Goal: Information Seeking & Learning: Learn about a topic

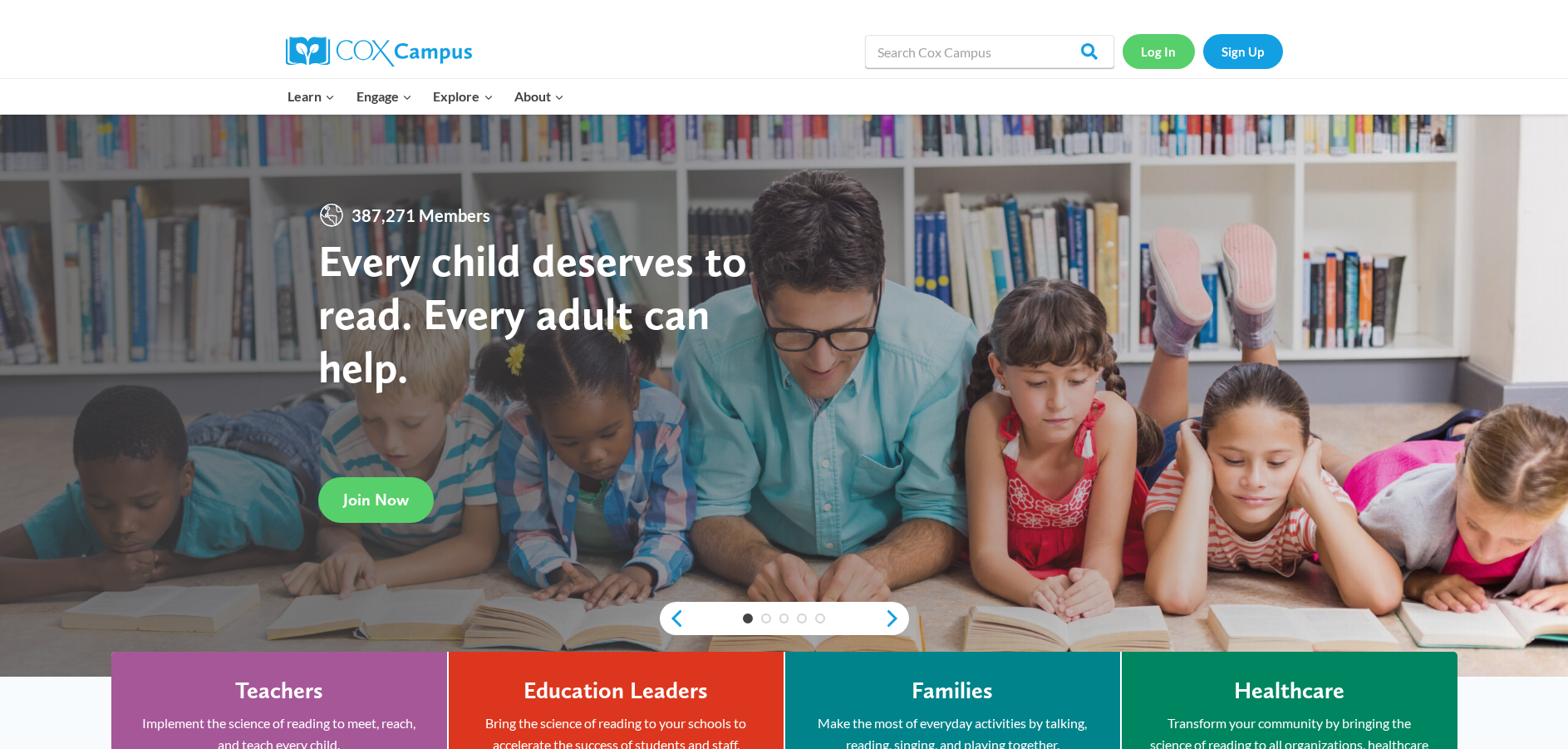
click at [1163, 44] on link "Log In" at bounding box center [1158, 51] width 72 height 34
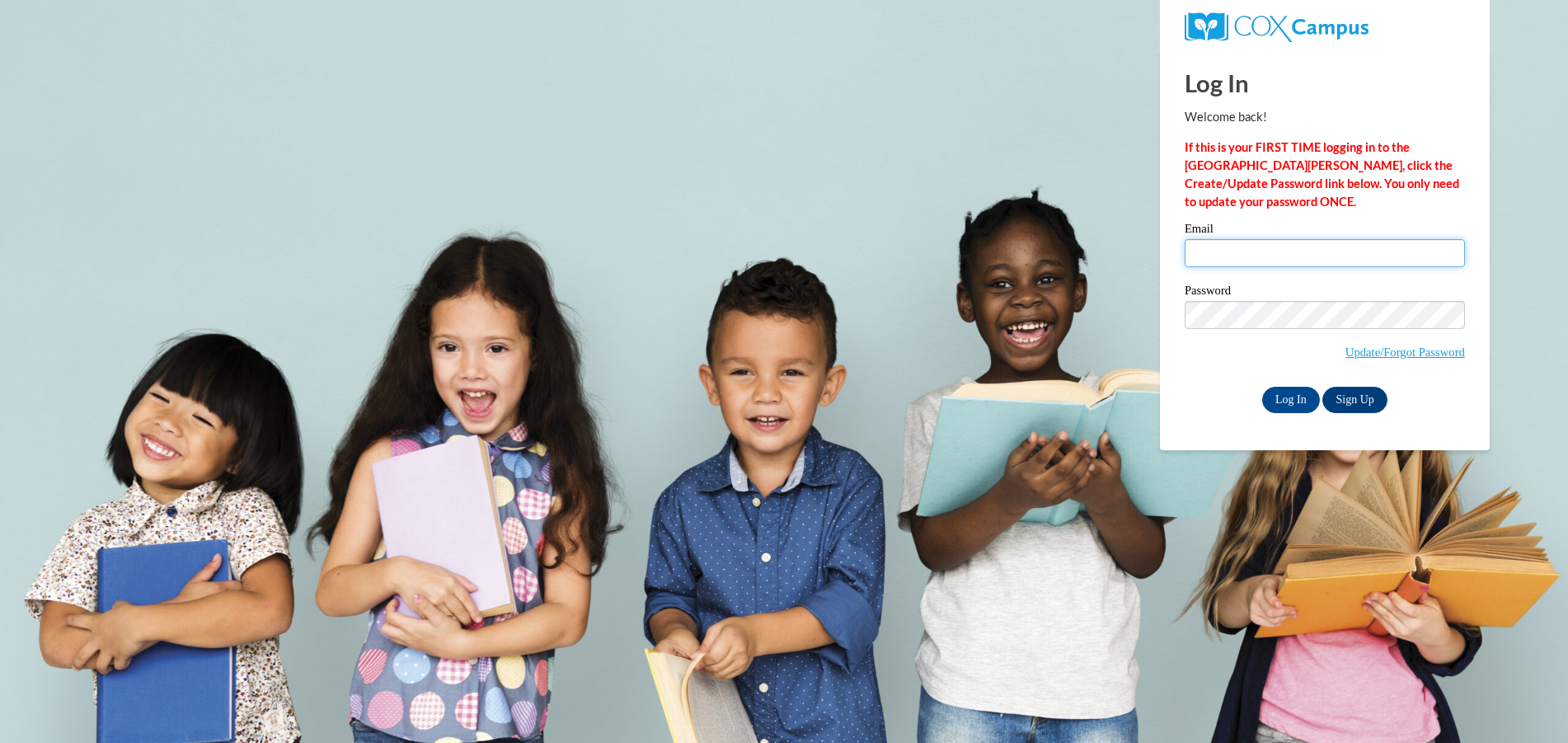
click at [1255, 264] on input "Email" at bounding box center [1324, 253] width 280 height 28
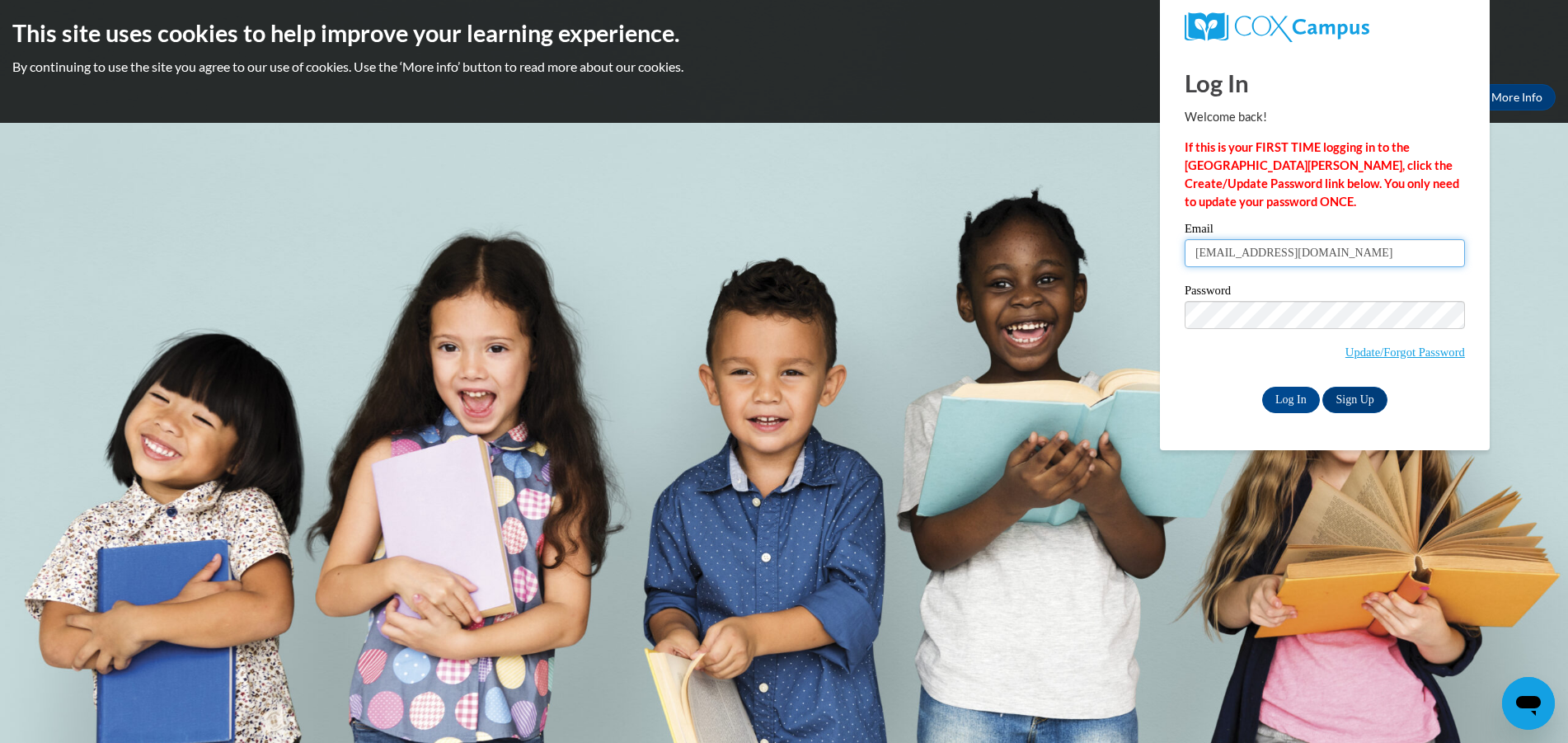
type input "pitschj@w-csd.org"
click at [1262, 387] on input "Log In" at bounding box center [1291, 400] width 58 height 27
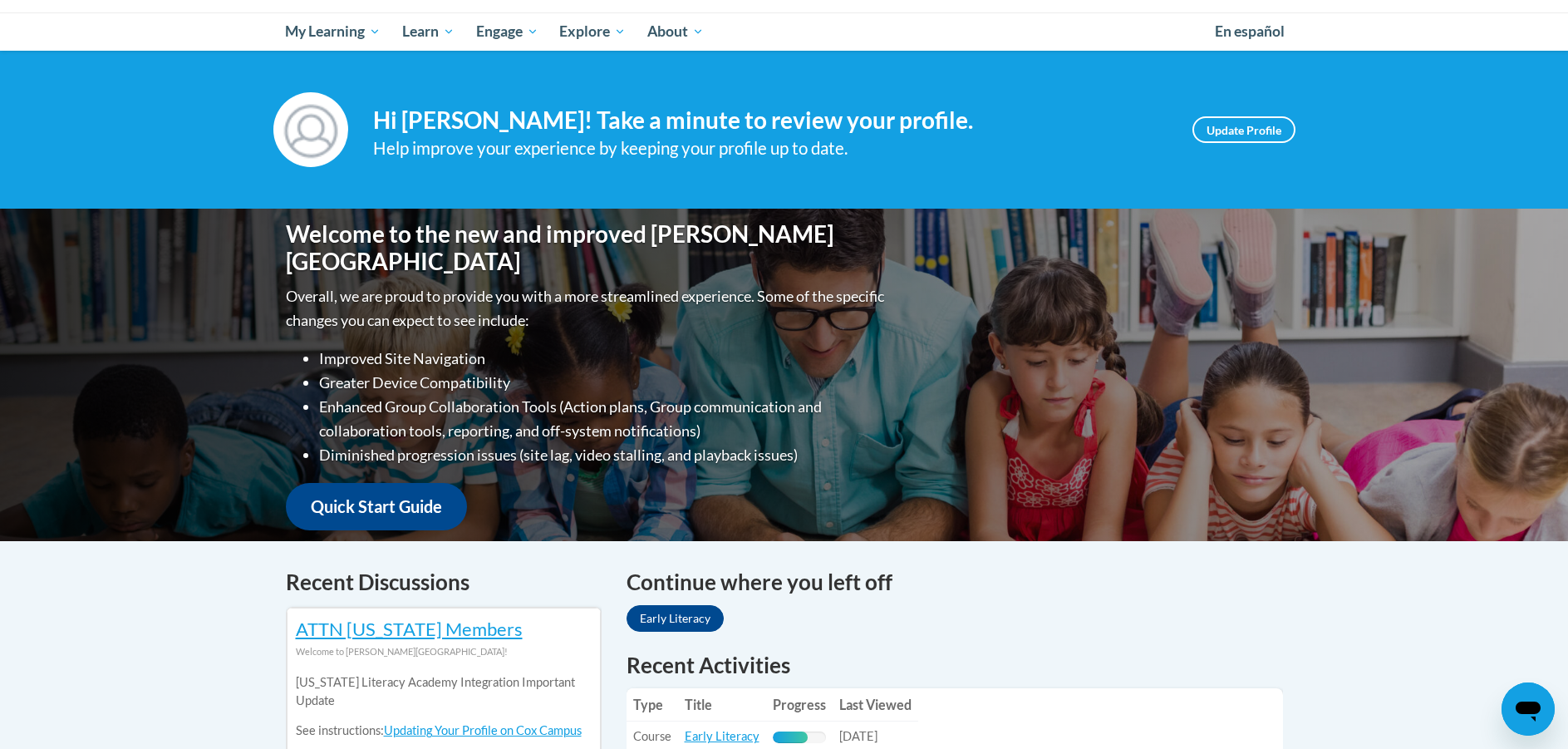
scroll to position [499, 0]
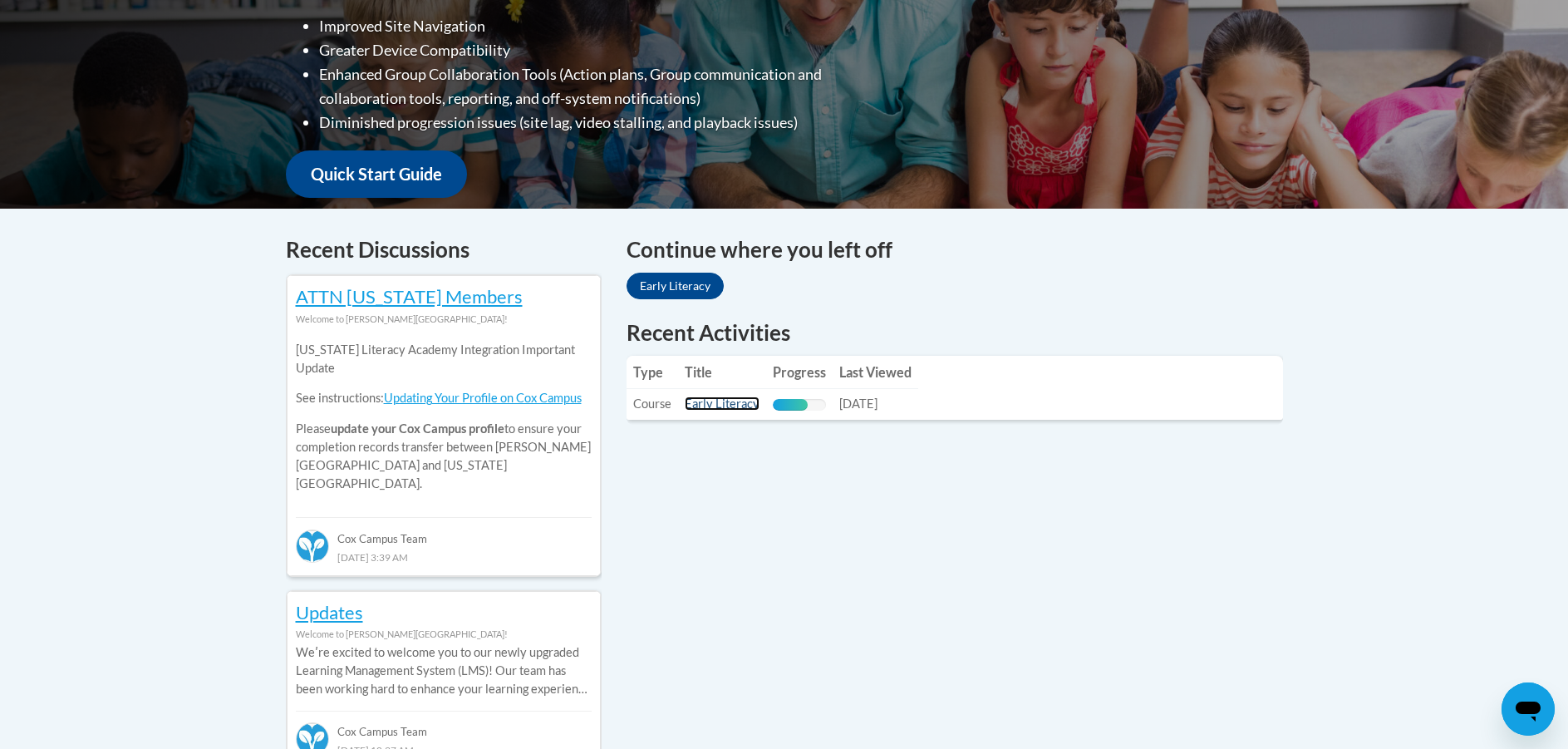
click at [725, 408] on link "Early Literacy" at bounding box center [721, 404] width 74 height 14
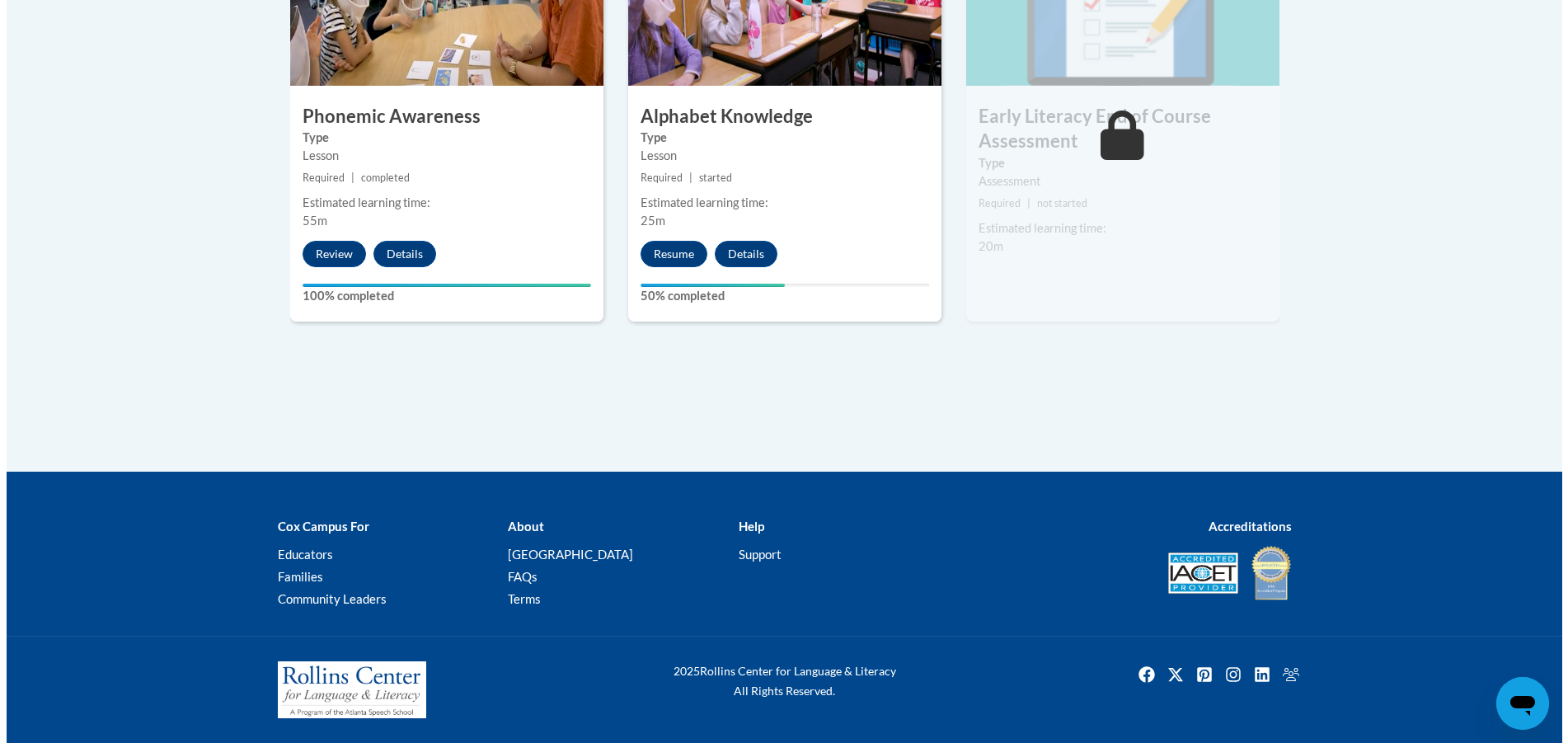
scroll to position [1006, 0]
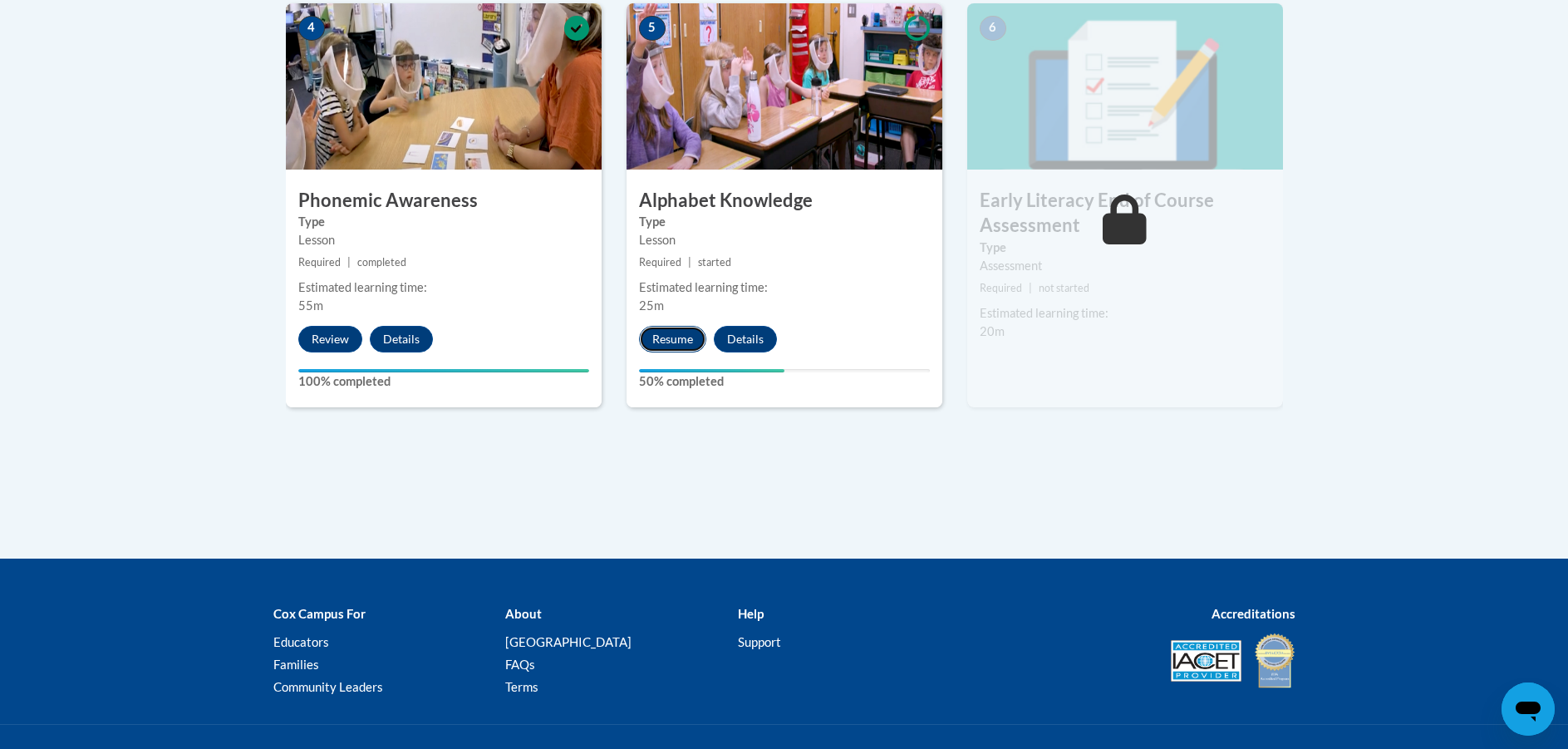
click at [691, 346] on button "Resume" at bounding box center [672, 338] width 67 height 27
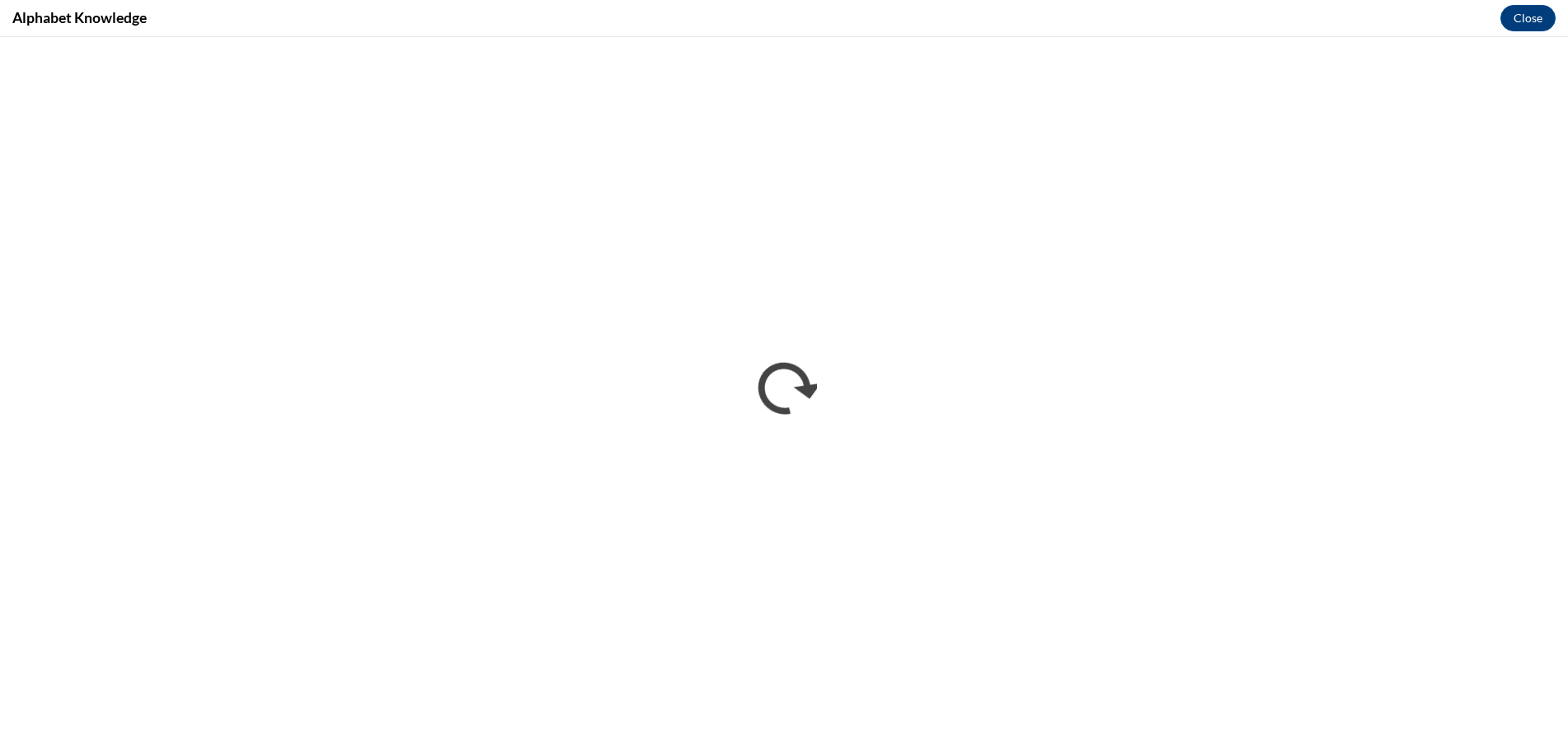
scroll to position [0, 0]
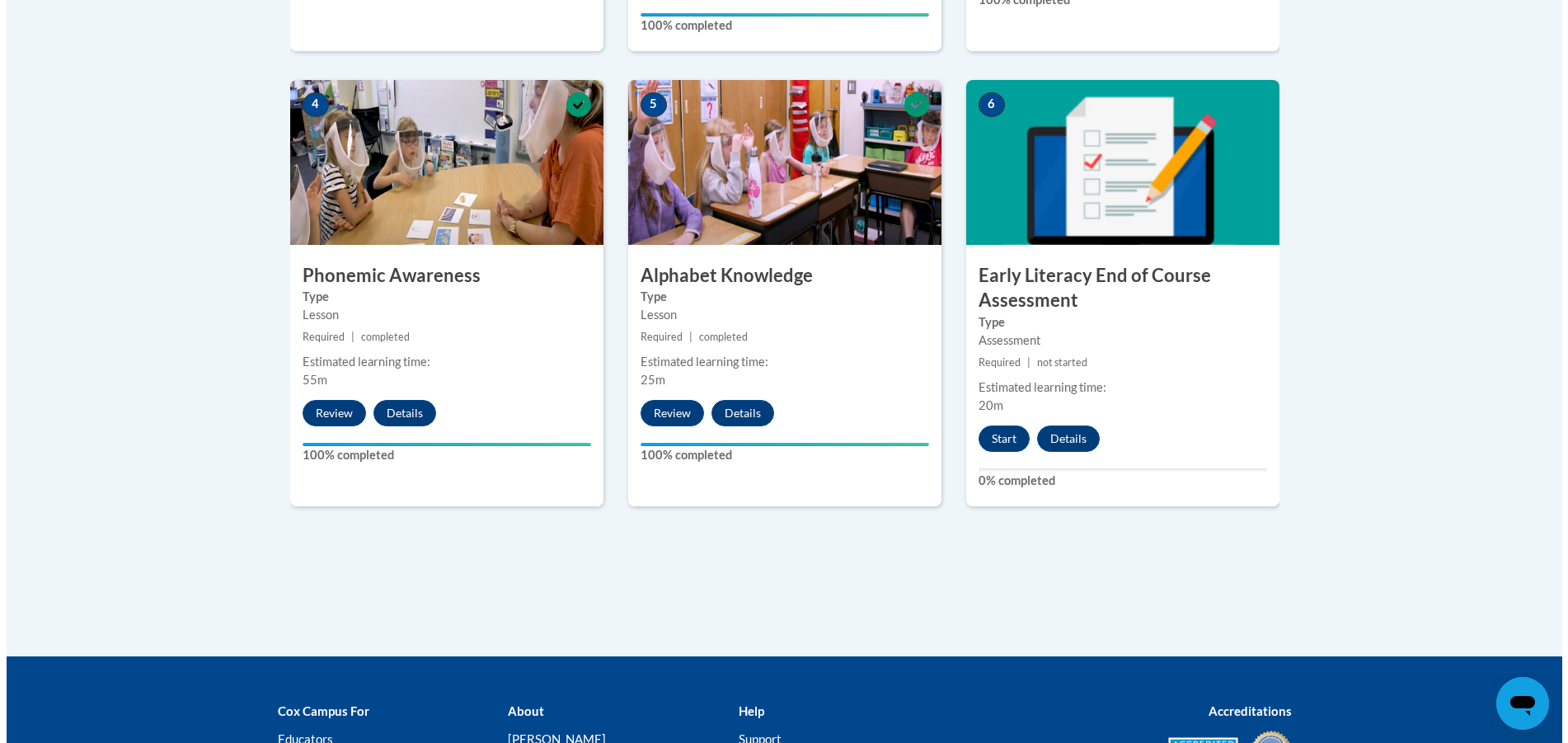
scroll to position [1114, 0]
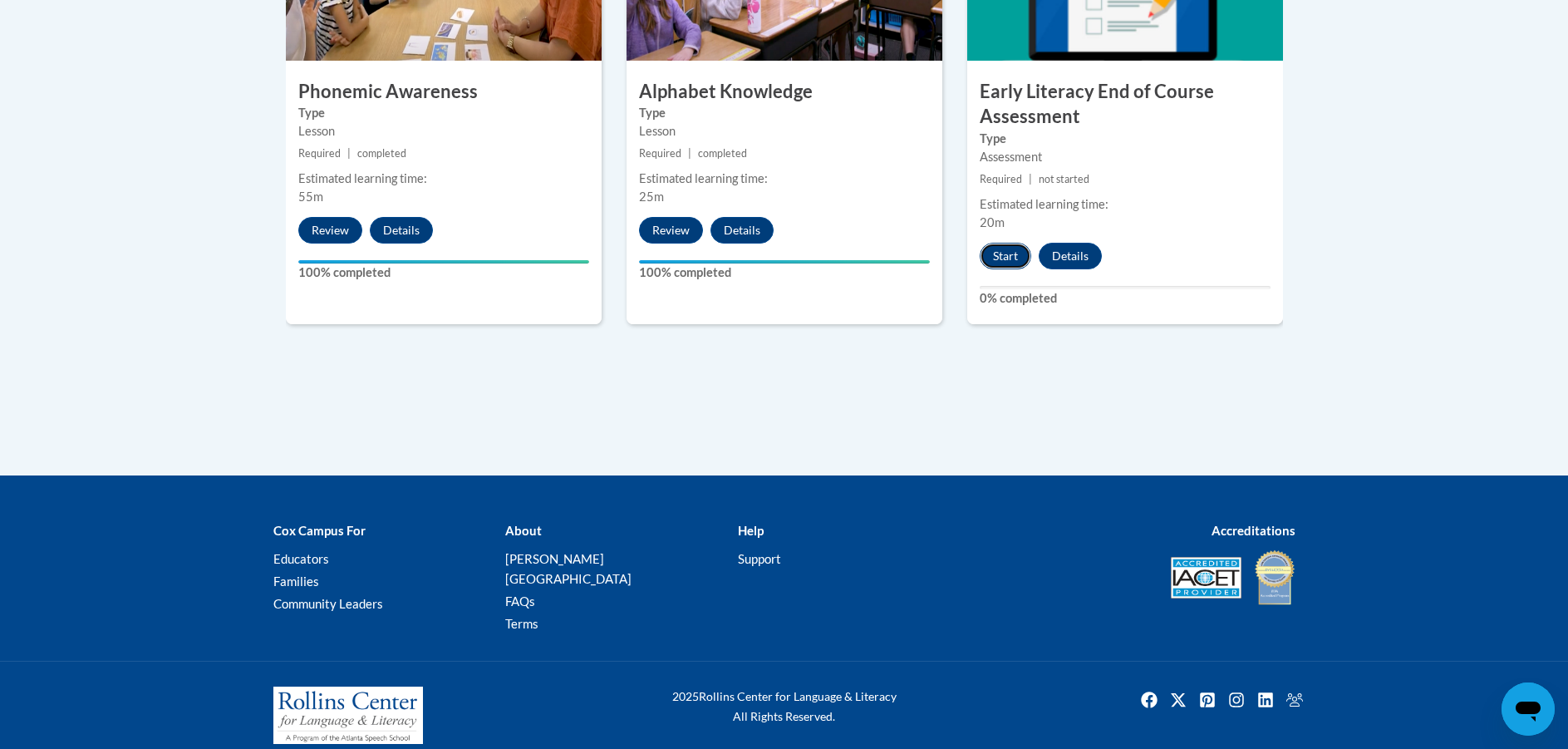
click at [1012, 259] on button "Start" at bounding box center [1006, 256] width 52 height 27
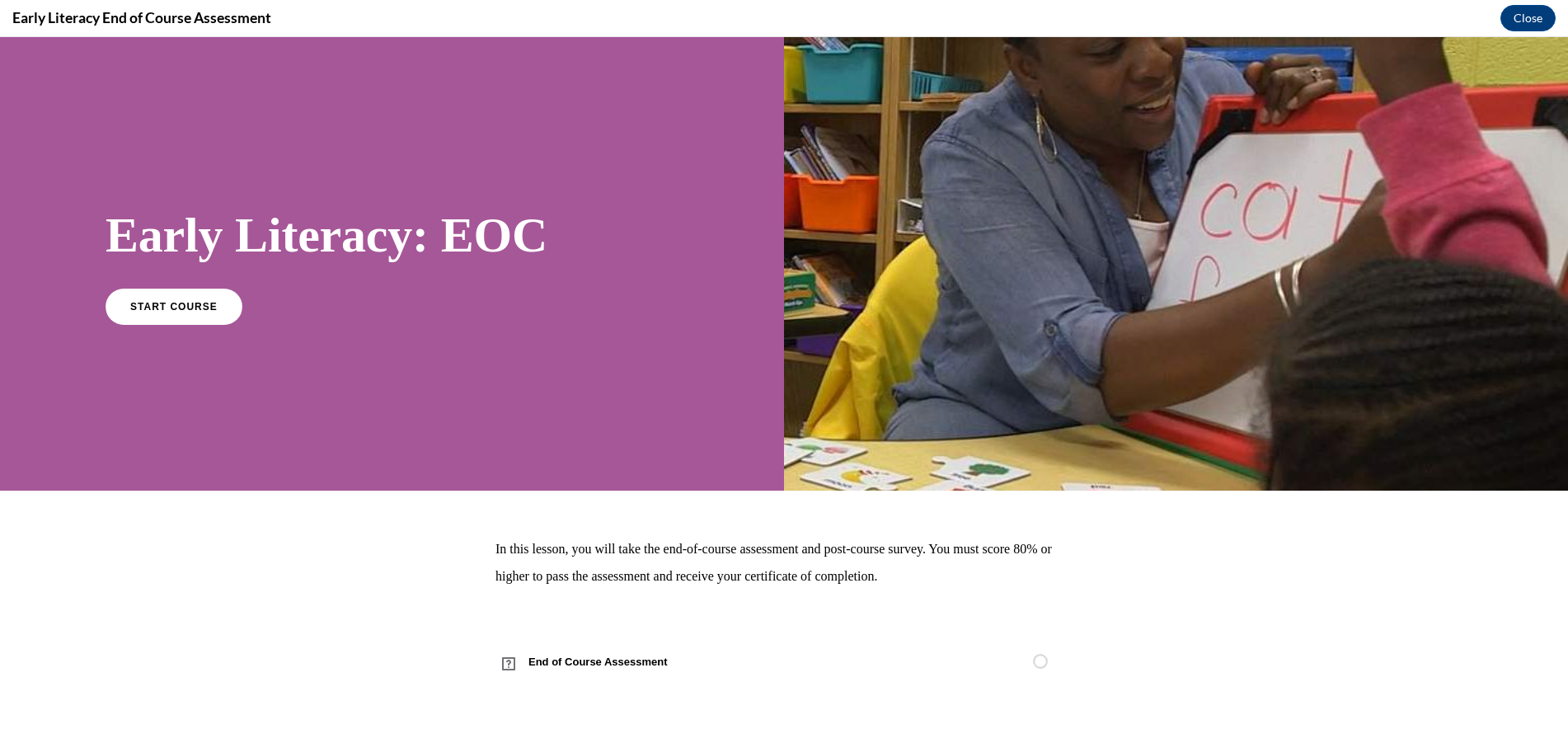
scroll to position [0, 0]
click at [146, 313] on link "START COURSE" at bounding box center [174, 306] width 144 height 38
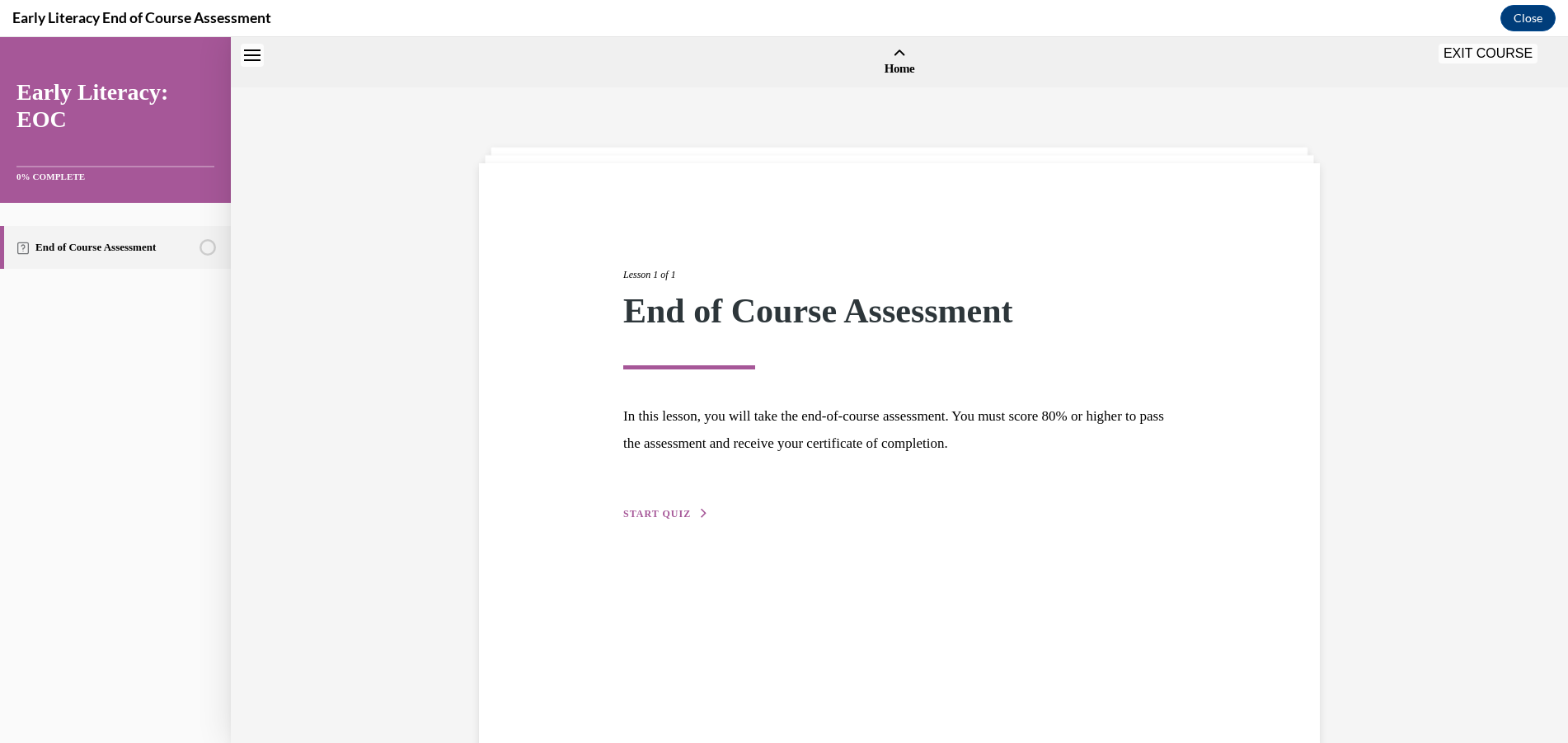
scroll to position [51, 0]
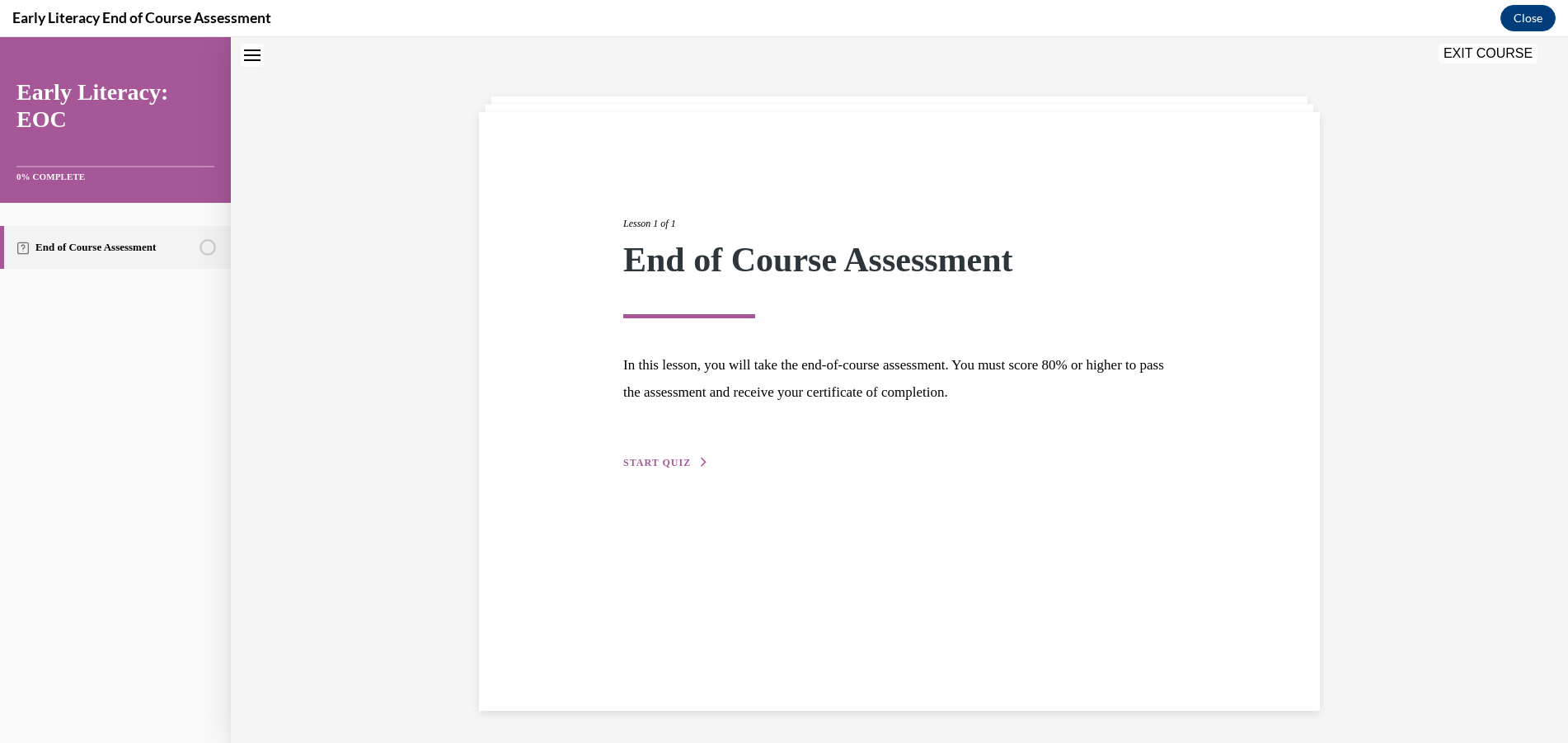
click at [671, 464] on span "START QUIZ" at bounding box center [656, 463] width 68 height 12
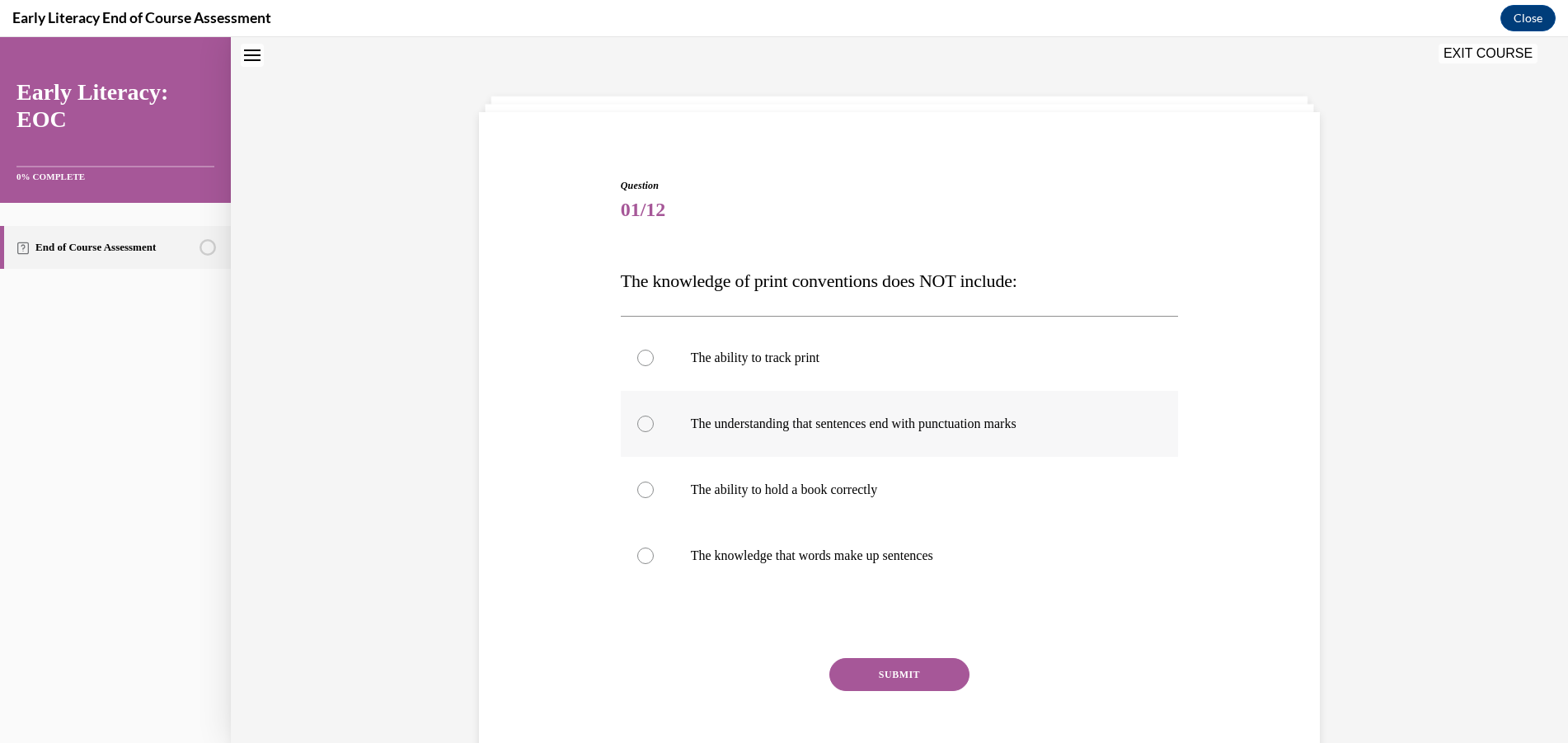
scroll to position [50, 0]
click at [800, 485] on p "The ability to hold a book correctly" at bounding box center [914, 490] width 447 height 17
click at [875, 661] on button "SUBMIT" at bounding box center [899, 675] width 140 height 33
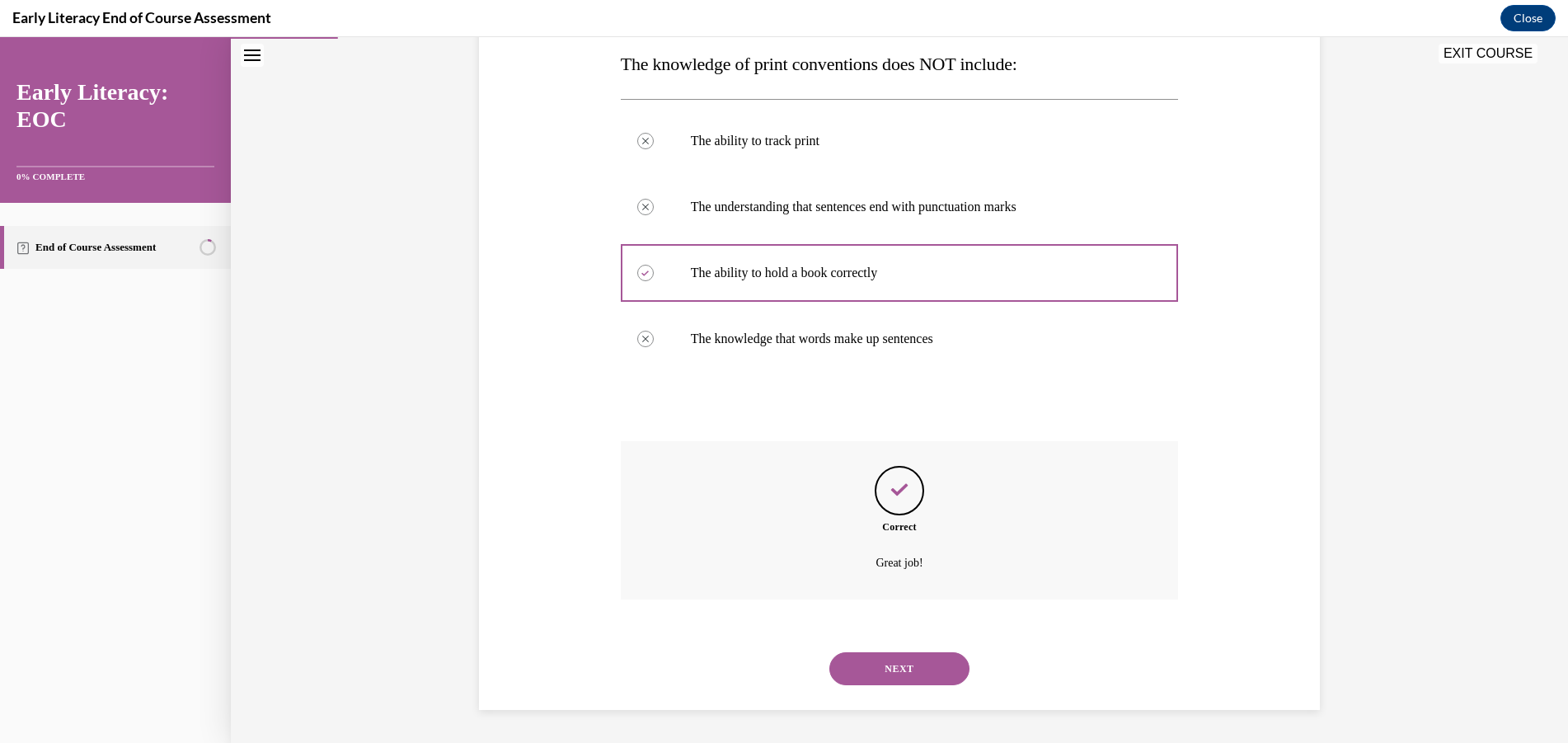
click at [877, 676] on button "NEXT" at bounding box center [899, 669] width 140 height 33
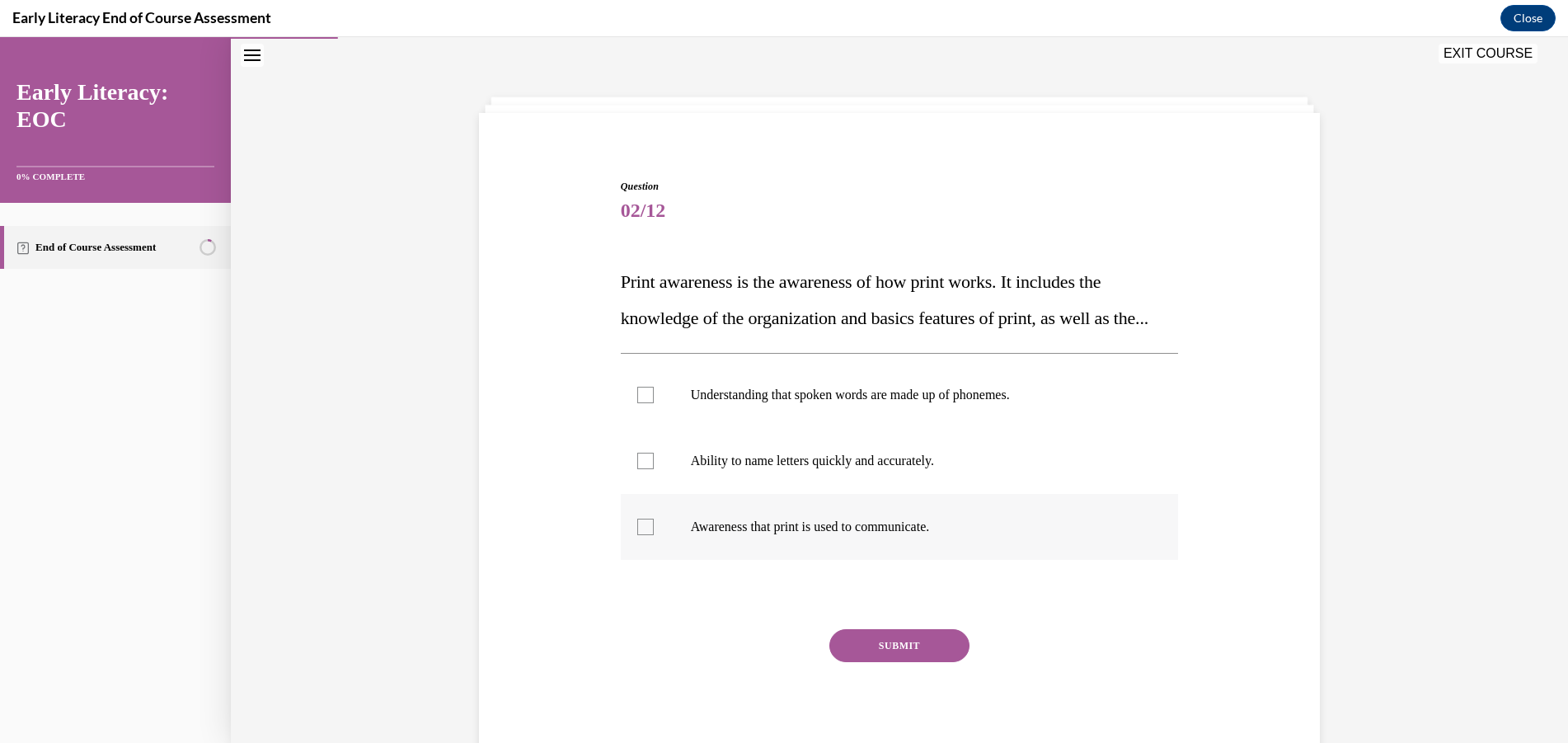
click at [649, 560] on div at bounding box center [899, 526] width 558 height 66
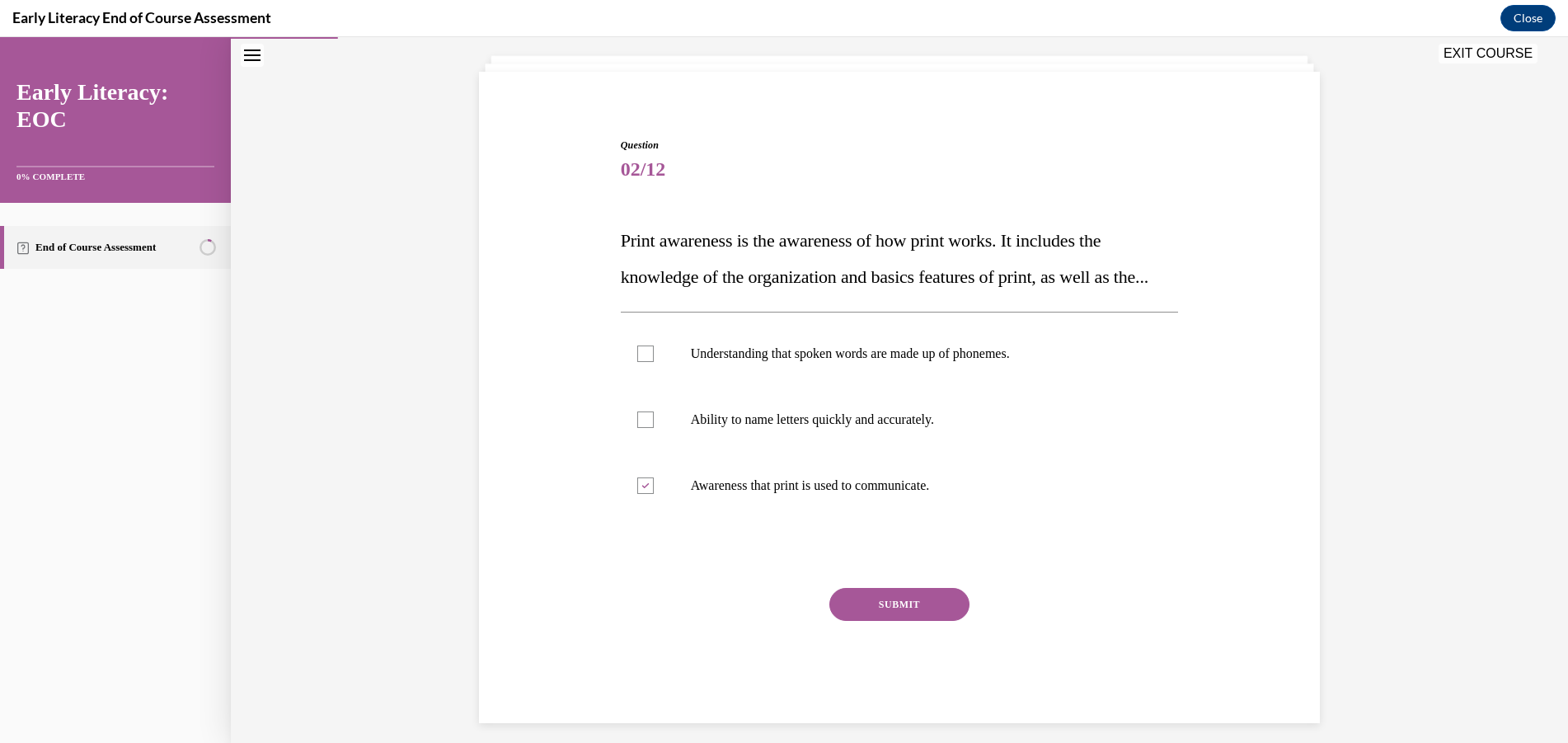
click at [939, 621] on button "SUBMIT" at bounding box center [899, 604] width 140 height 33
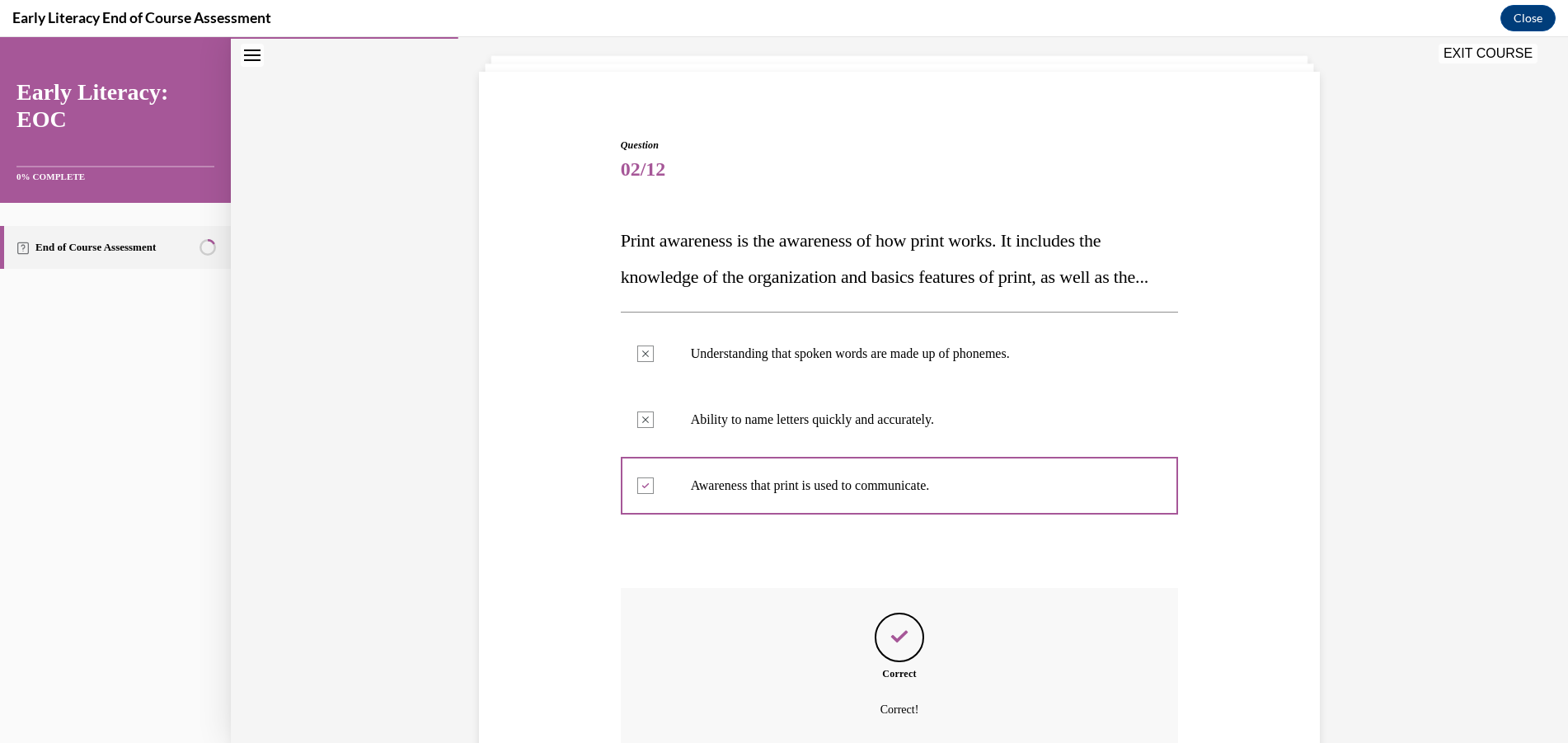
click at [1399, 476] on div "Question 02/12 Print awareness is the awareness of how print works. It includes…" at bounding box center [899, 443] width 1337 height 893
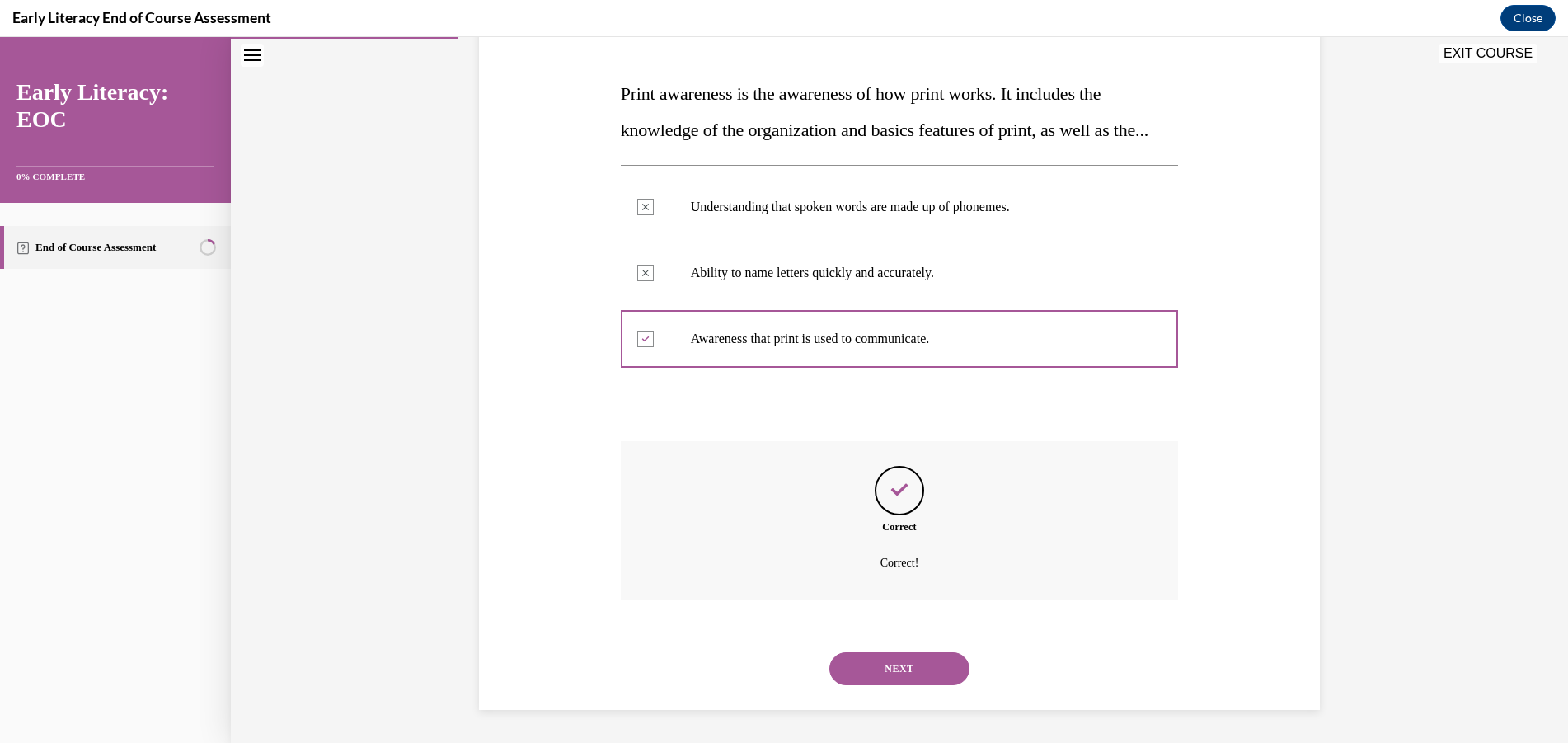
click at [857, 674] on button "NEXT" at bounding box center [899, 669] width 140 height 33
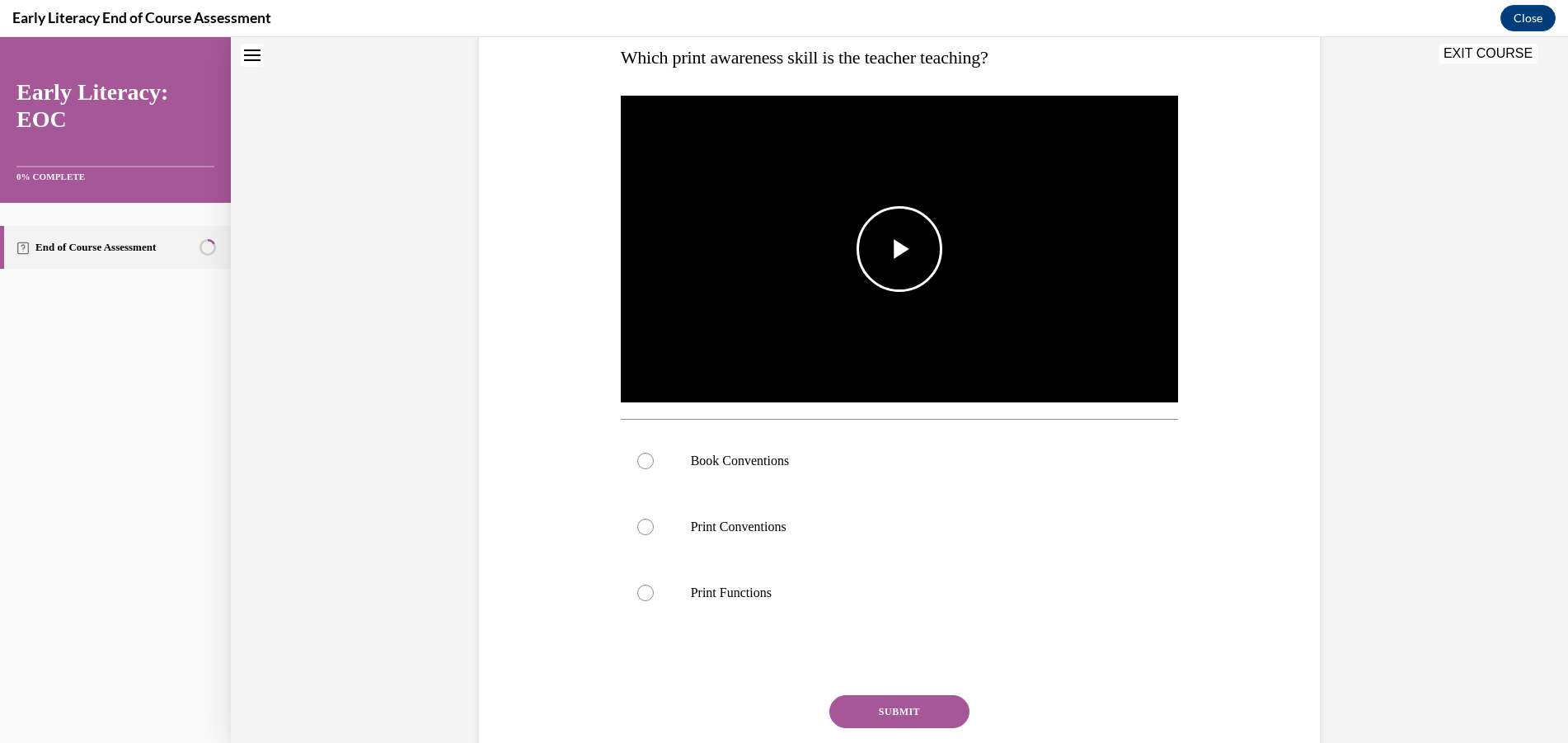
scroll to position [50, 0]
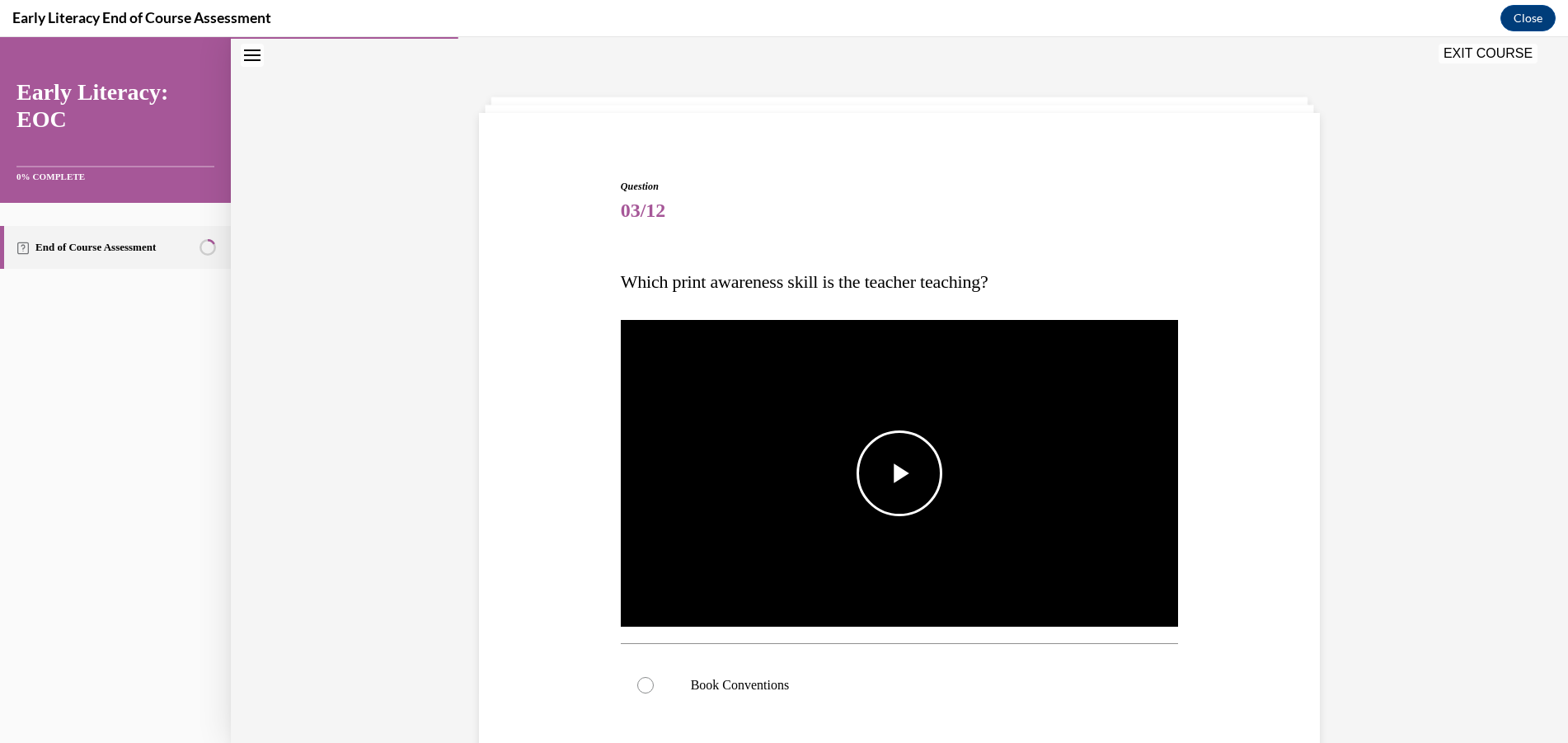
click at [899, 473] on span "Video player" at bounding box center [899, 473] width 0 height 0
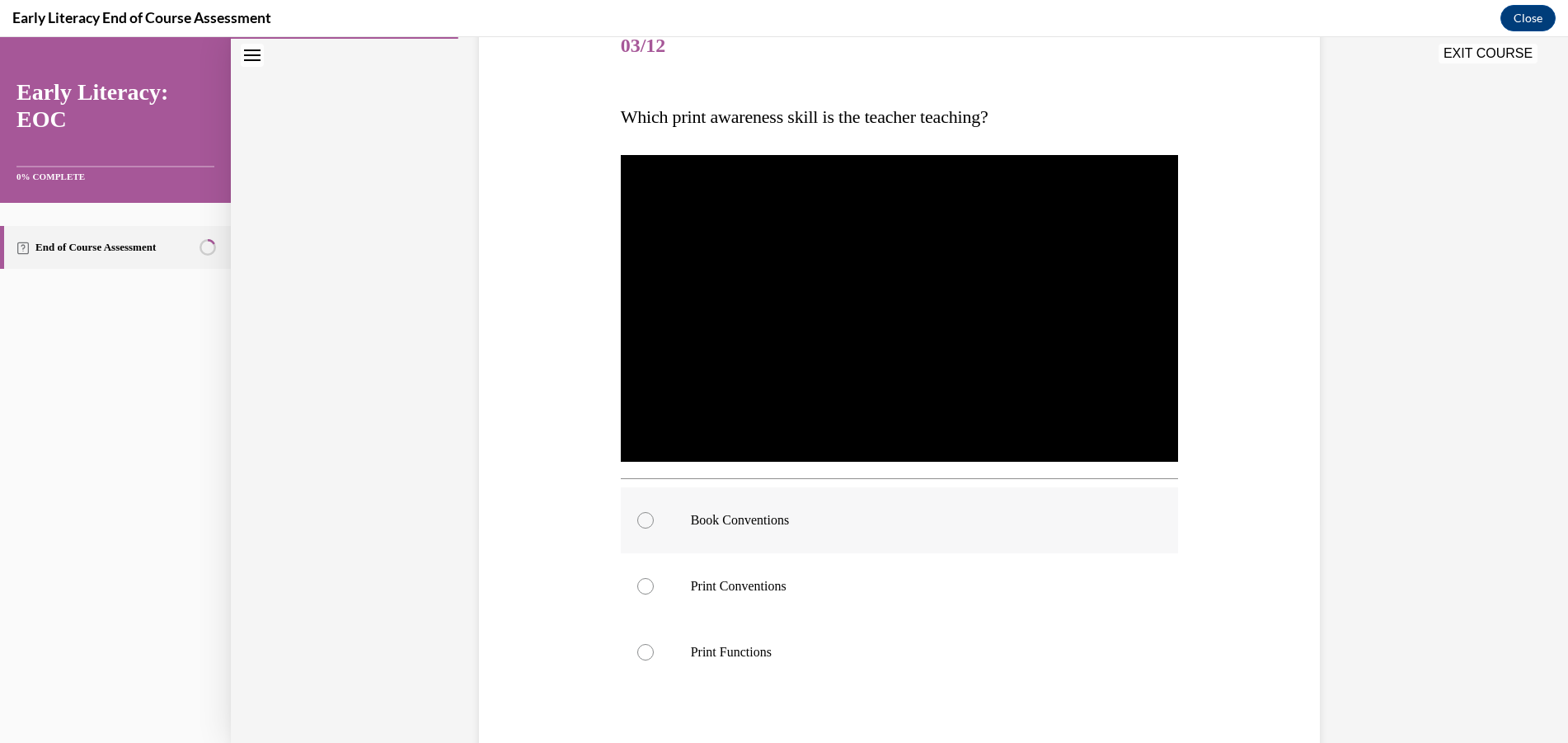
scroll to position [297, 0]
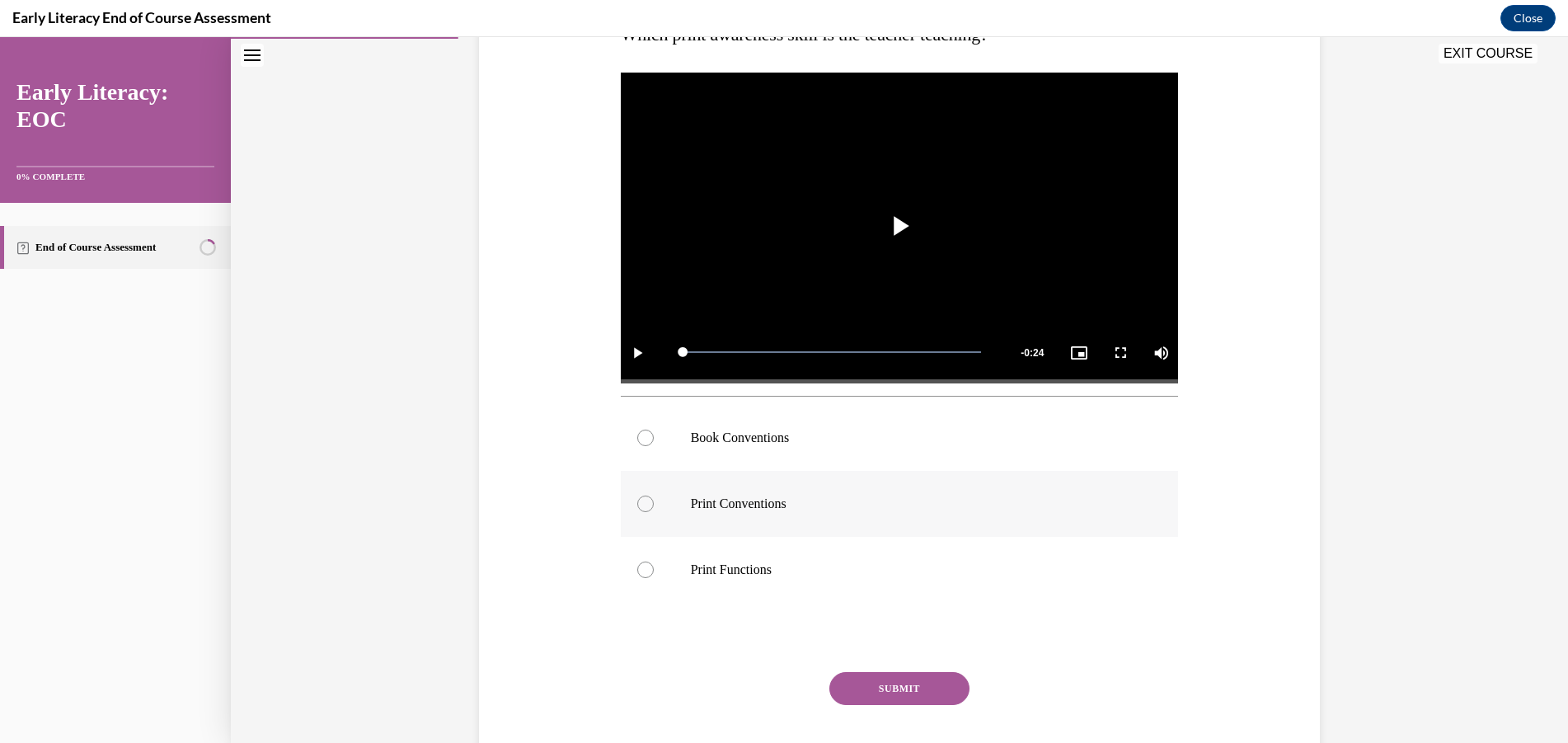
click at [751, 493] on div at bounding box center [899, 503] width 558 height 66
click at [912, 690] on button "SUBMIT" at bounding box center [899, 689] width 140 height 33
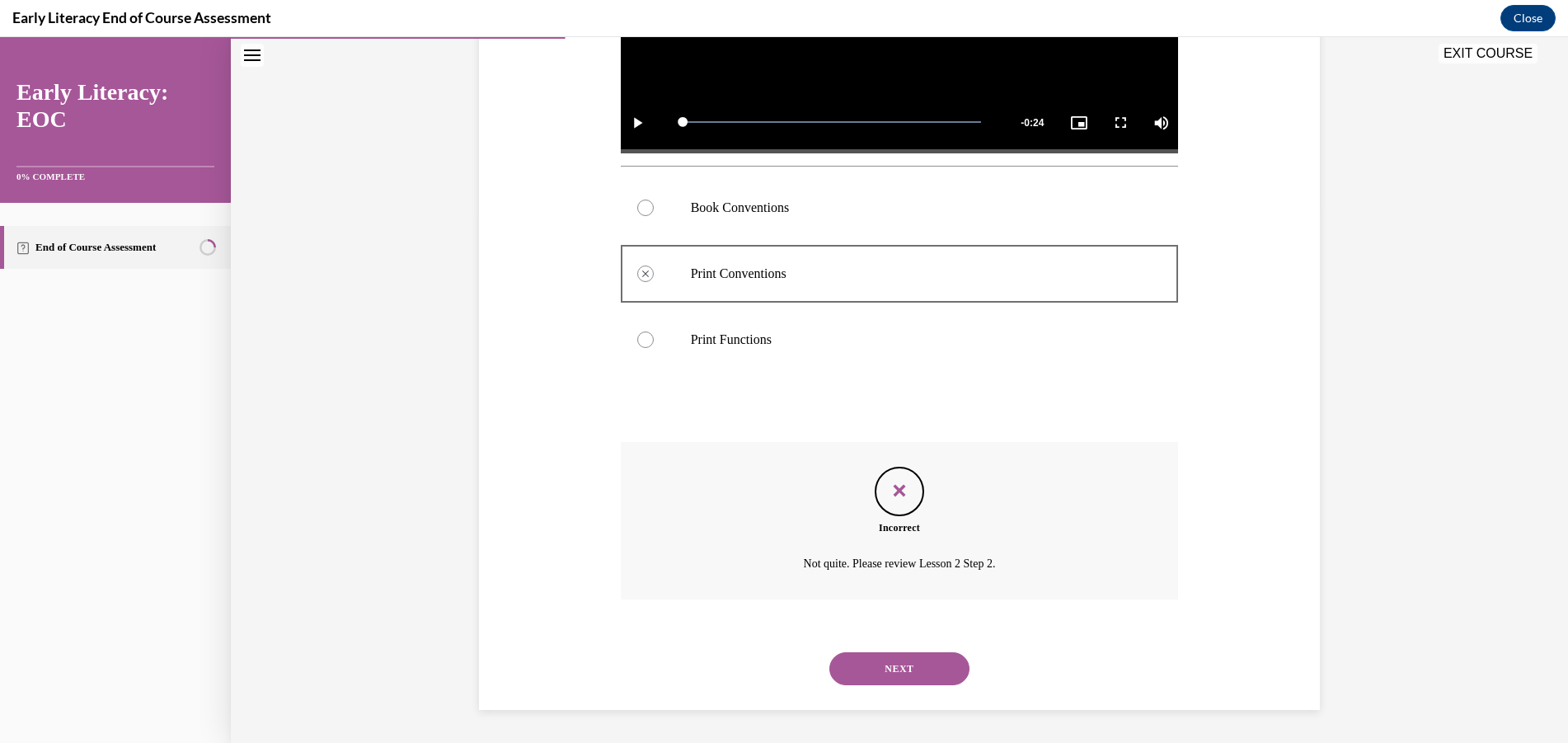
click at [883, 666] on button "NEXT" at bounding box center [899, 669] width 140 height 33
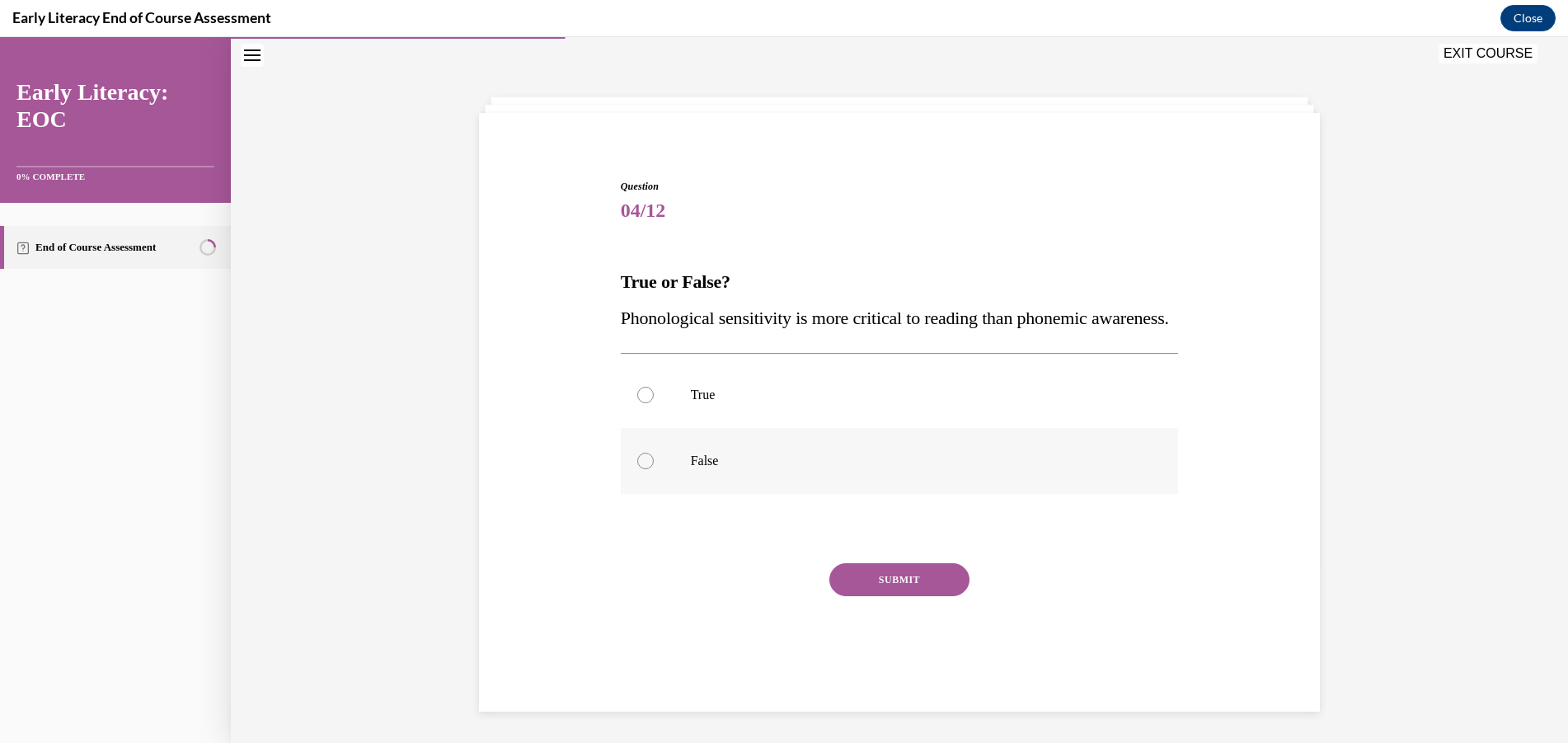
click at [684, 494] on div at bounding box center [899, 461] width 558 height 66
click at [886, 596] on button "SUBMIT" at bounding box center [899, 580] width 140 height 33
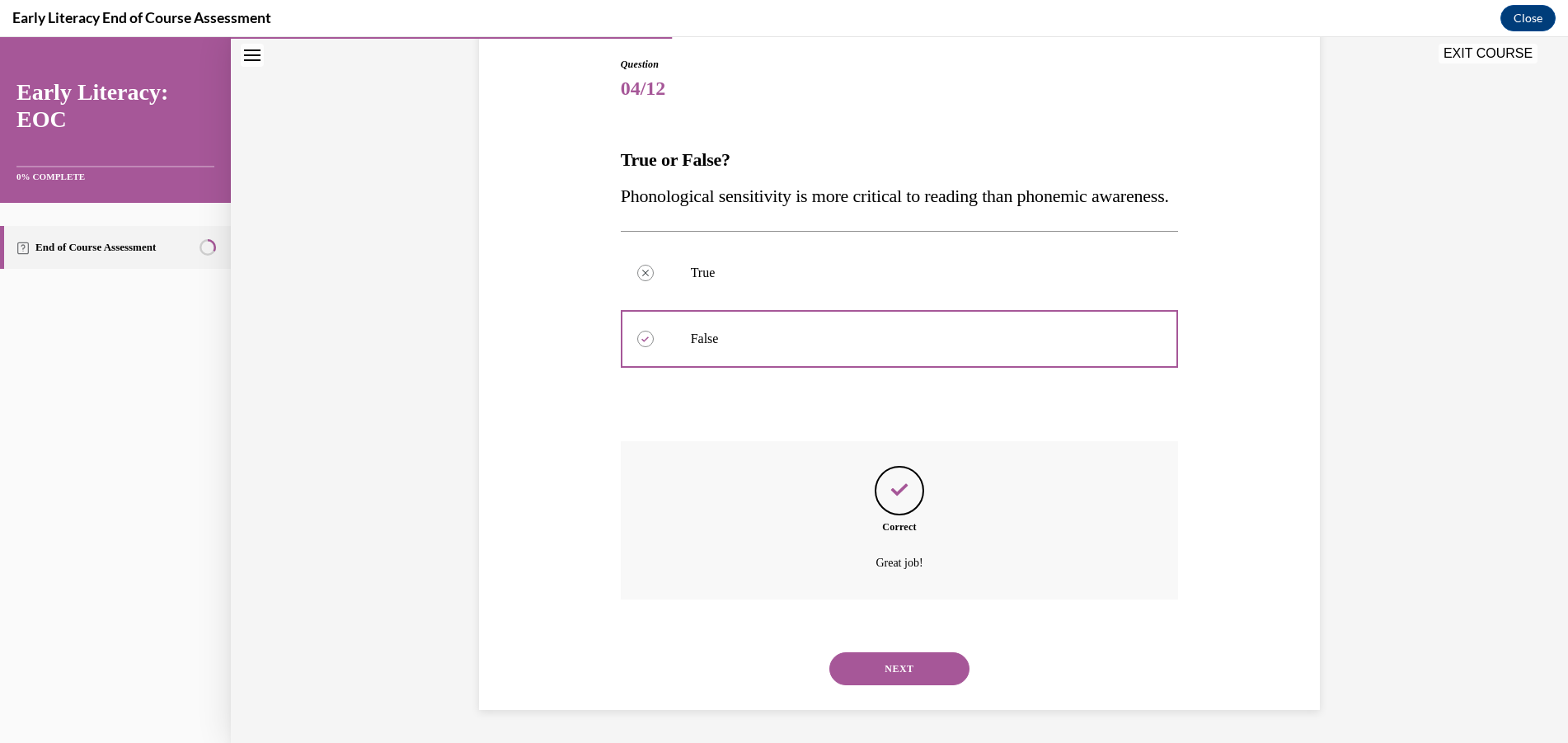
click at [912, 675] on button "NEXT" at bounding box center [899, 669] width 140 height 33
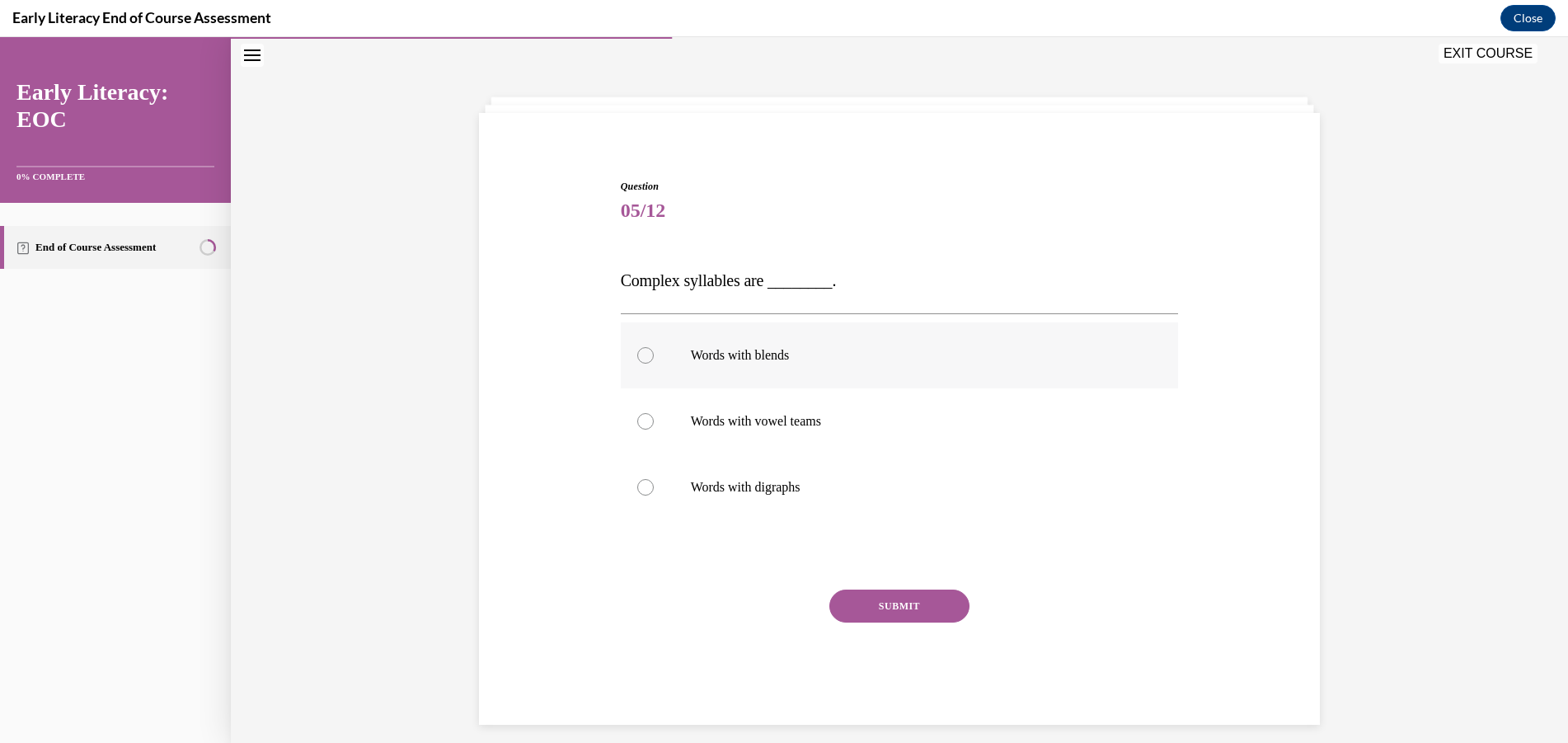
click at [817, 371] on div at bounding box center [899, 355] width 558 height 66
click at [892, 602] on button "SUBMIT" at bounding box center [899, 606] width 140 height 33
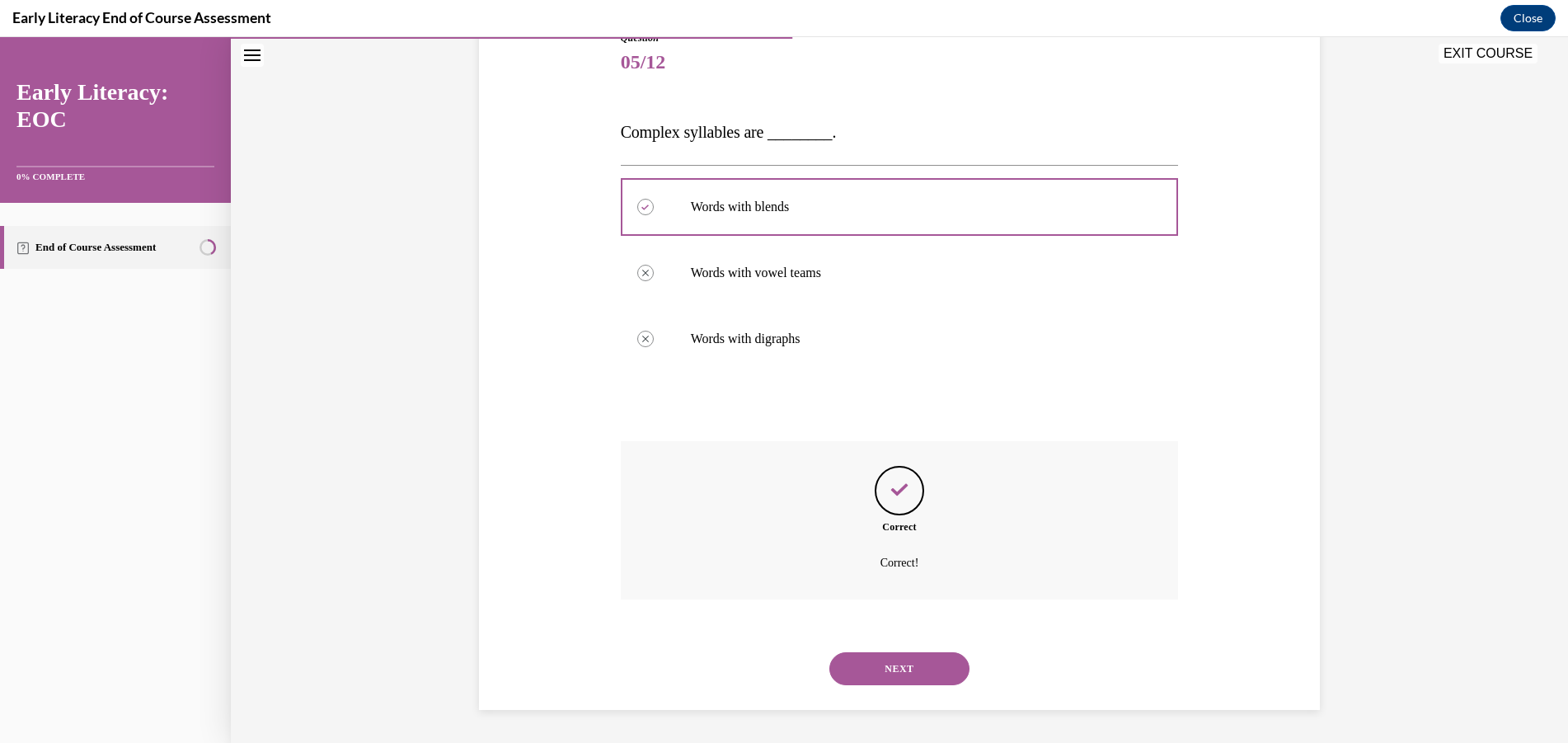
click at [891, 679] on button "NEXT" at bounding box center [899, 669] width 140 height 33
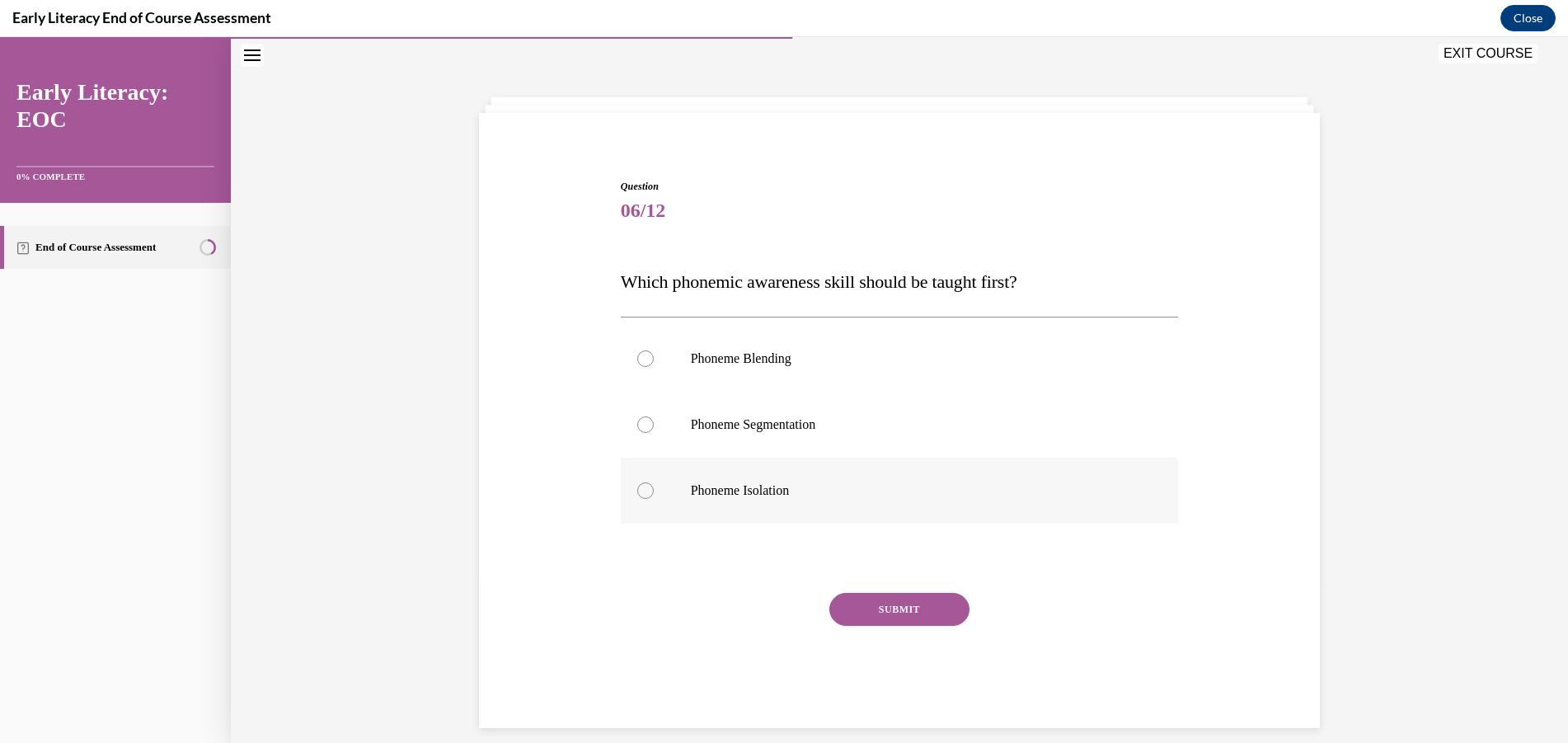
click at [820, 486] on p "Phoneme Isolation" at bounding box center [914, 490] width 447 height 17
click at [863, 598] on button "SUBMIT" at bounding box center [899, 609] width 140 height 33
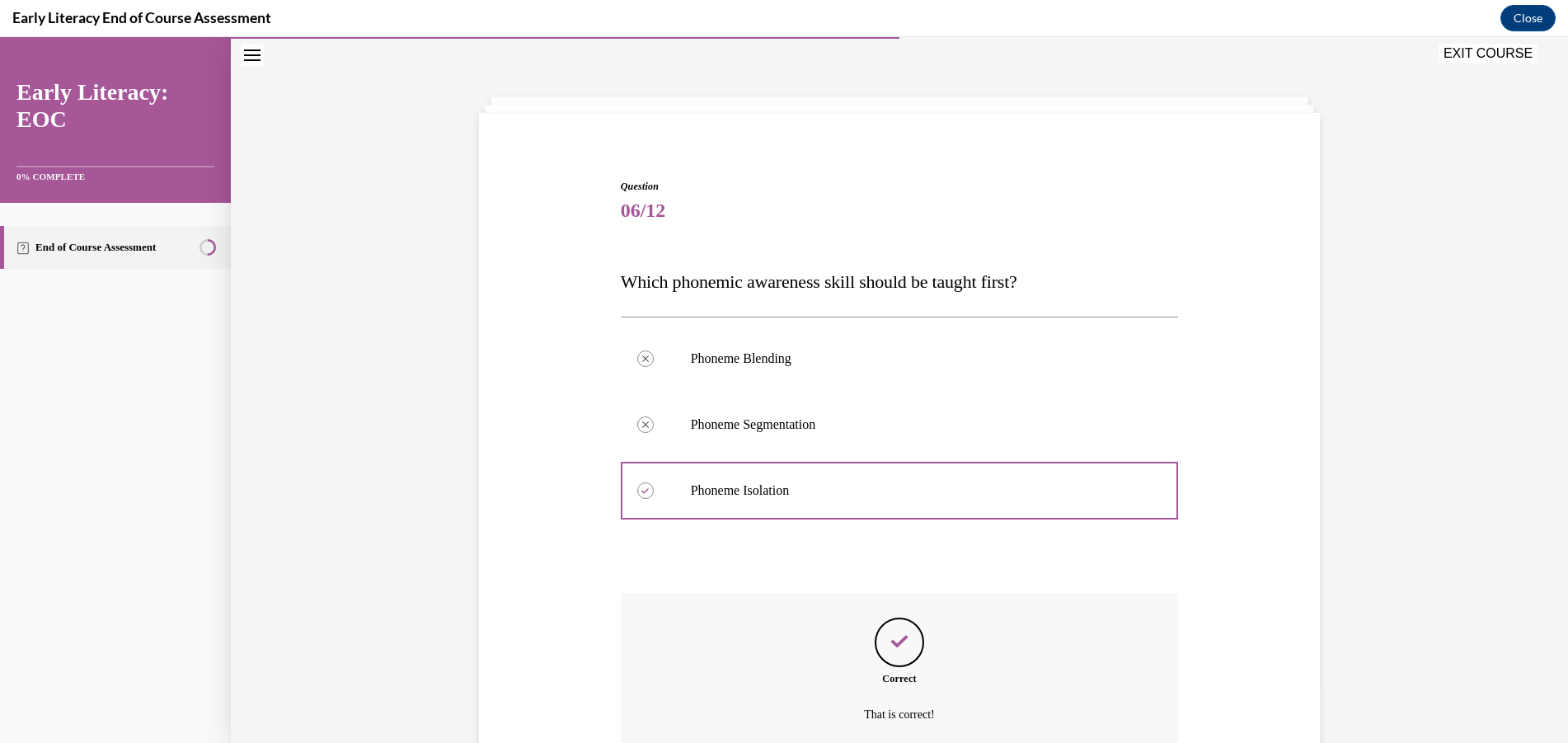
scroll to position [202, 0]
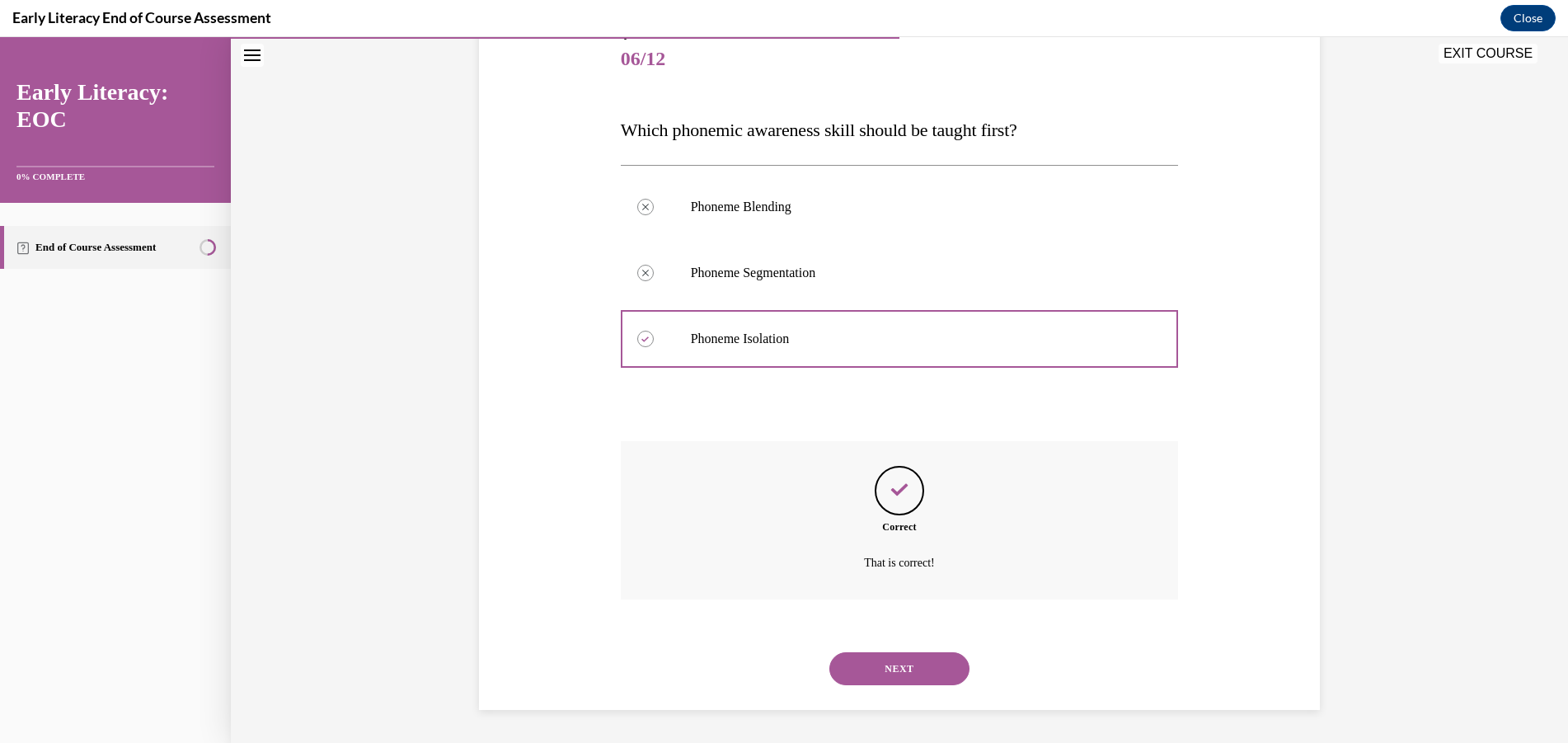
click at [891, 653] on div "NEXT" at bounding box center [899, 668] width 558 height 66
click at [908, 658] on button "NEXT" at bounding box center [899, 669] width 140 height 33
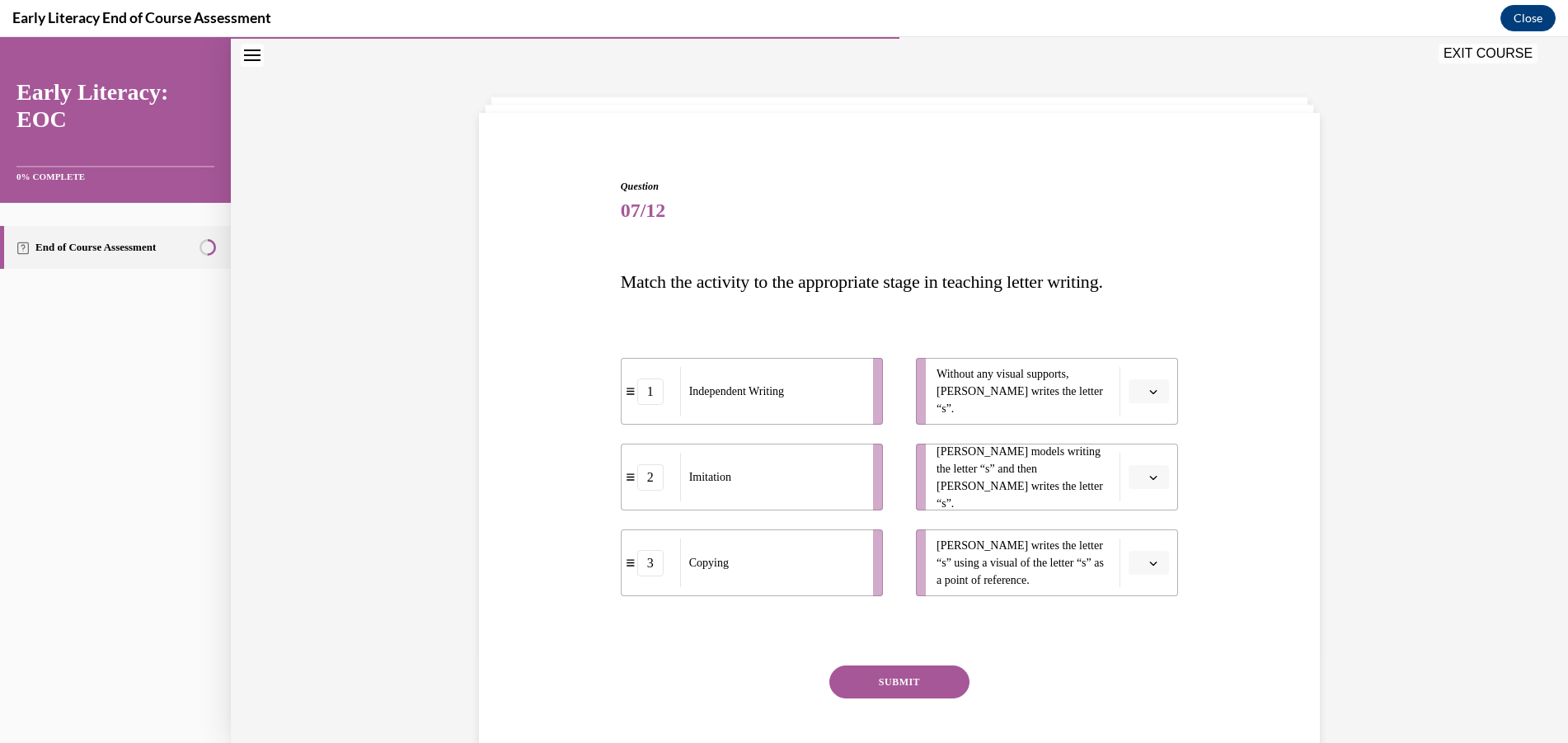
click at [1149, 475] on icon "button" at bounding box center [1153, 477] width 8 height 8
click at [1144, 546] on div "1" at bounding box center [1141, 547] width 41 height 33
click at [1151, 390] on span "button" at bounding box center [1153, 392] width 12 height 12
click at [1137, 450] on div "1" at bounding box center [1141, 462] width 41 height 33
click at [1149, 475] on icon "button" at bounding box center [1153, 477] width 8 height 8
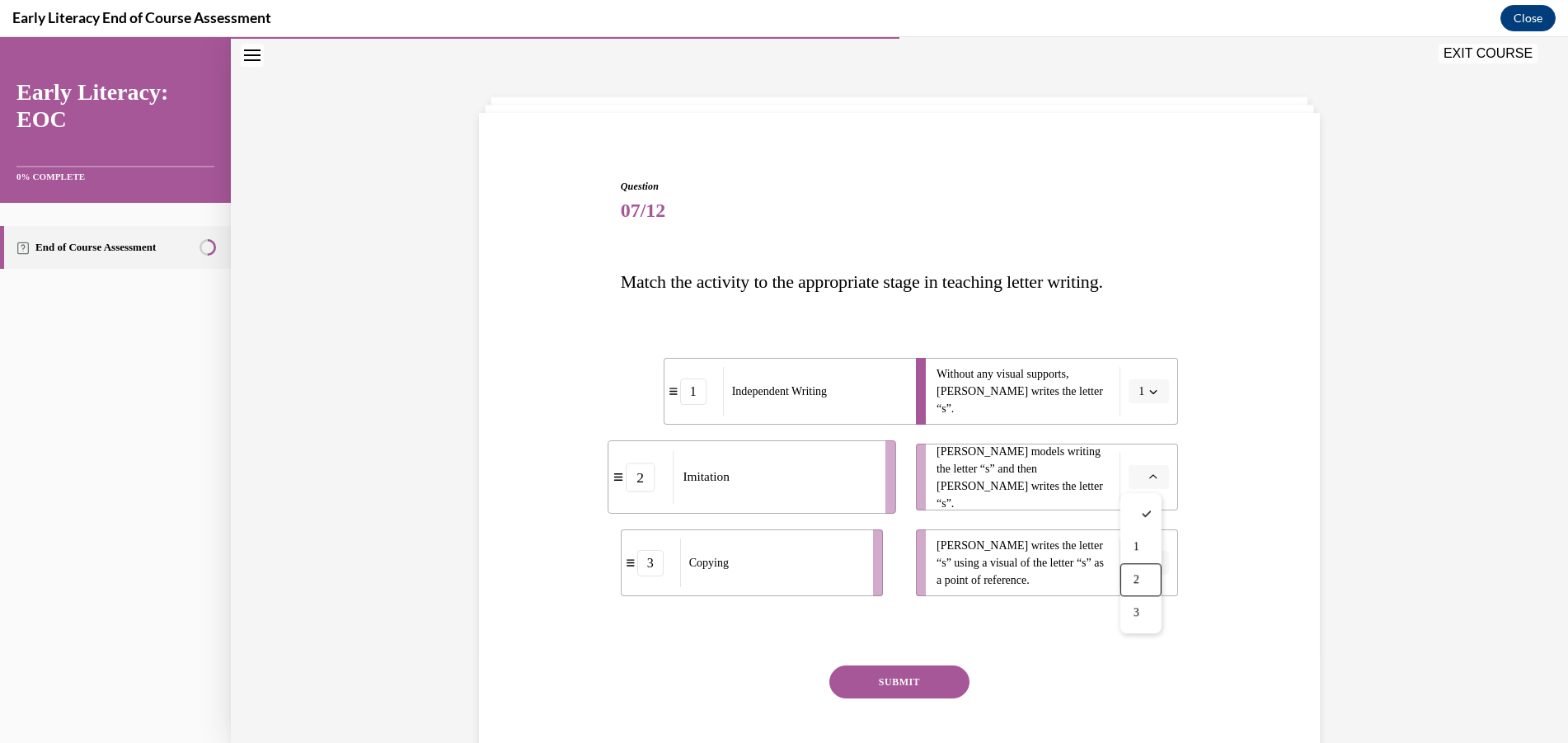
click at [1137, 571] on div "2" at bounding box center [1141, 580] width 41 height 33
click at [1167, 562] on li "Tina writes the letter “s” using a visual of the letter “s” as a point of refer…" at bounding box center [1047, 563] width 262 height 67
click at [1156, 562] on button "button" at bounding box center [1148, 563] width 40 height 25
click at [1142, 691] on div "3" at bounding box center [1141, 699] width 41 height 33
click at [876, 695] on button "SUBMIT" at bounding box center [899, 682] width 140 height 33
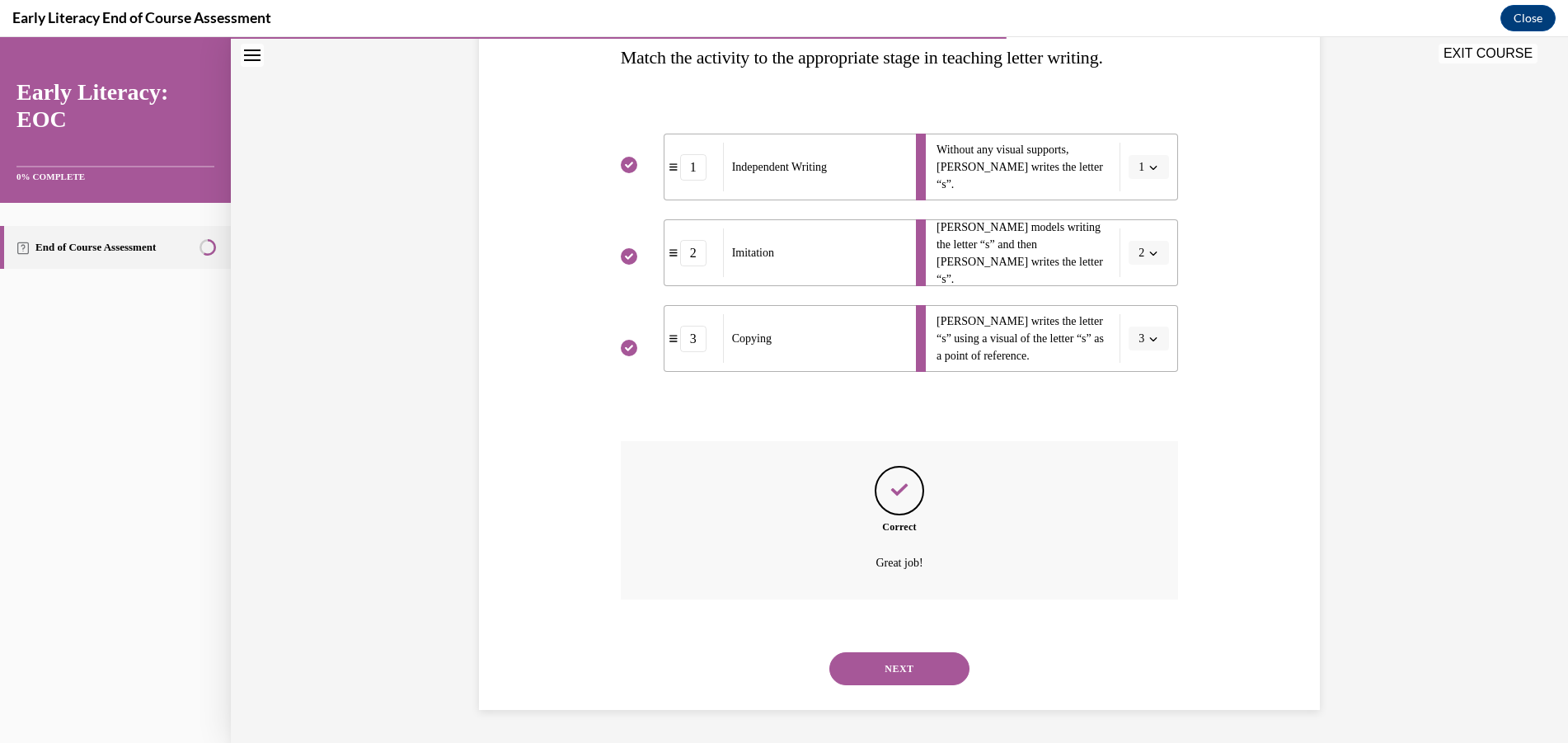
click at [938, 674] on button "NEXT" at bounding box center [899, 669] width 140 height 33
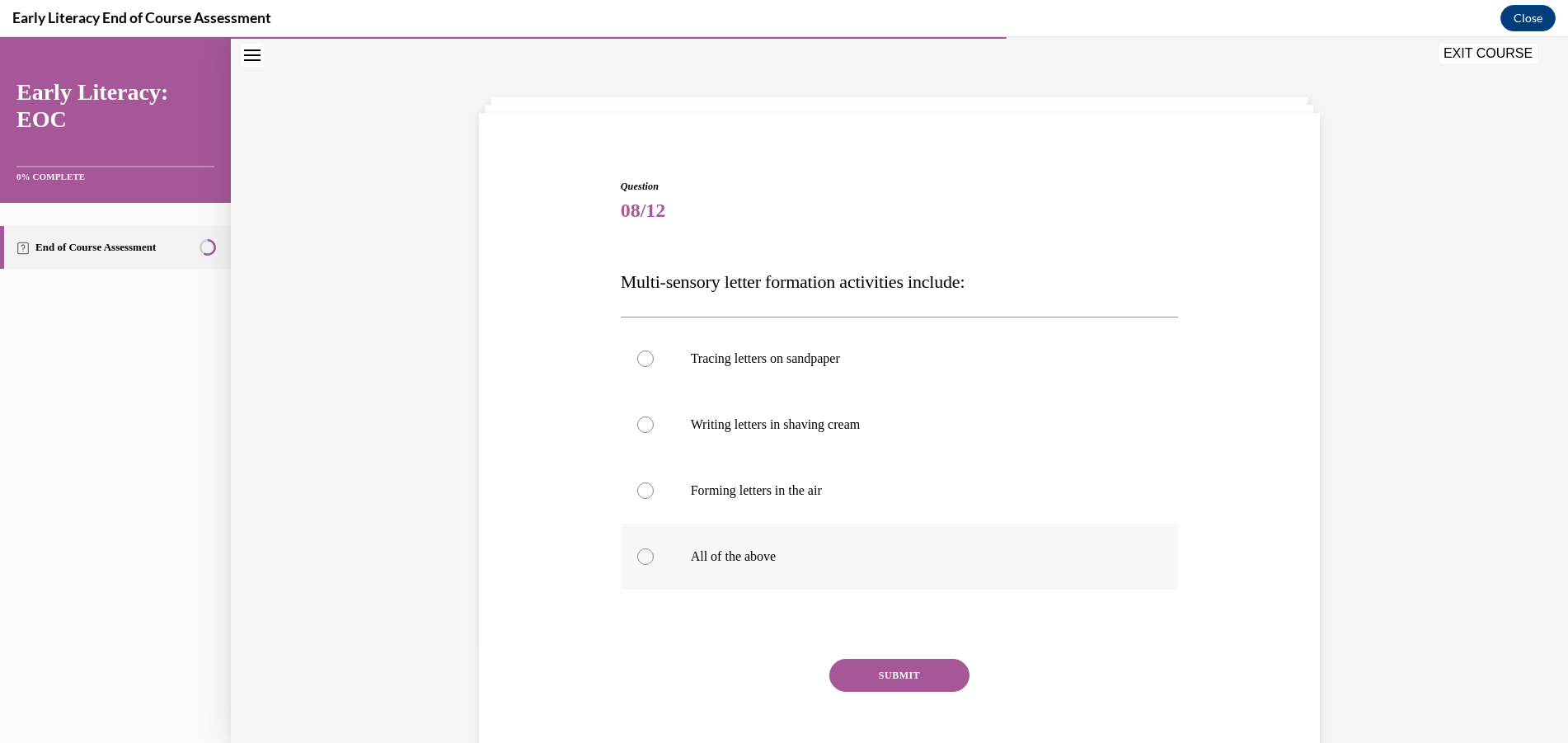
click at [755, 566] on div at bounding box center [899, 556] width 558 height 66
click at [935, 678] on button "SUBMIT" at bounding box center [899, 675] width 140 height 33
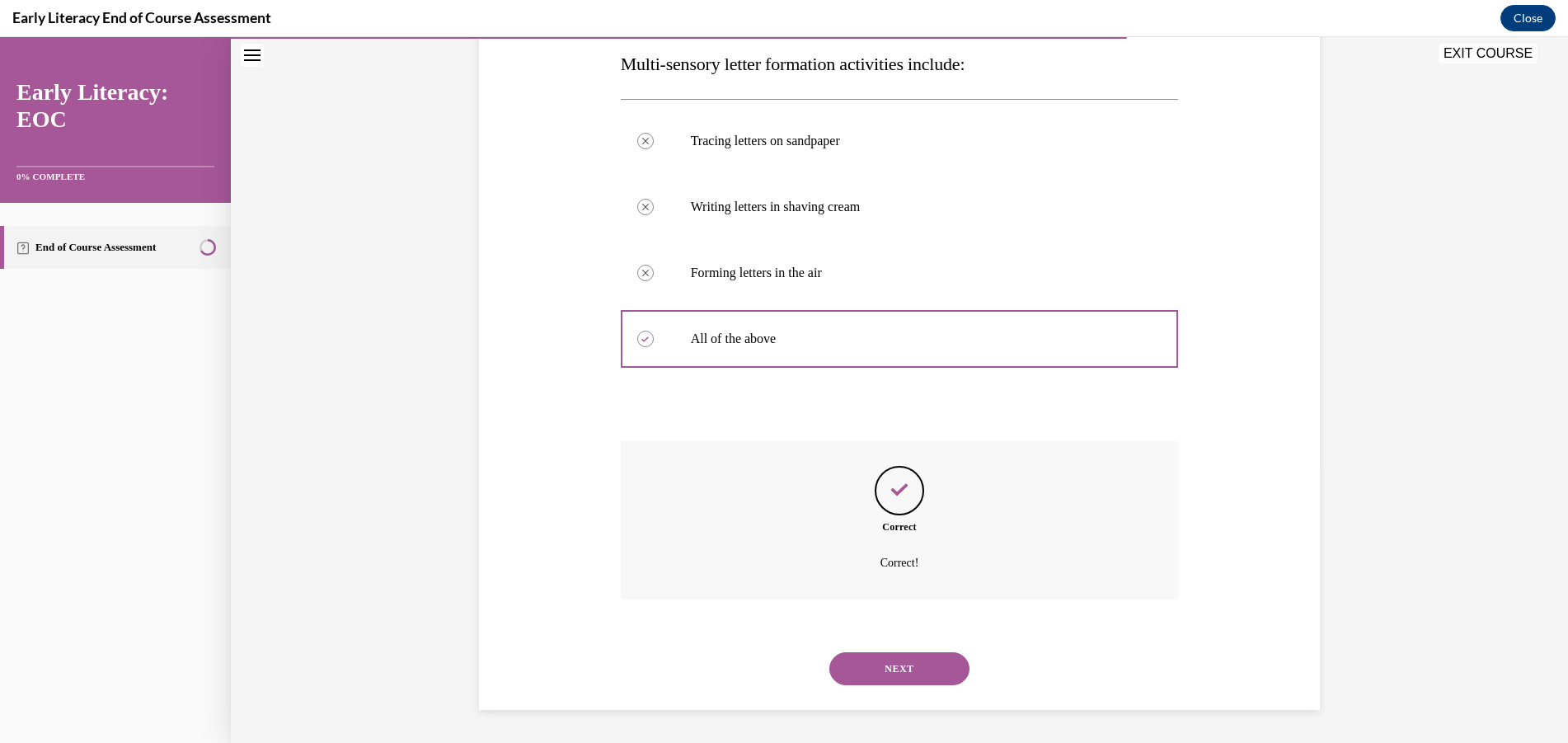
click at [899, 661] on button "NEXT" at bounding box center [899, 669] width 140 height 33
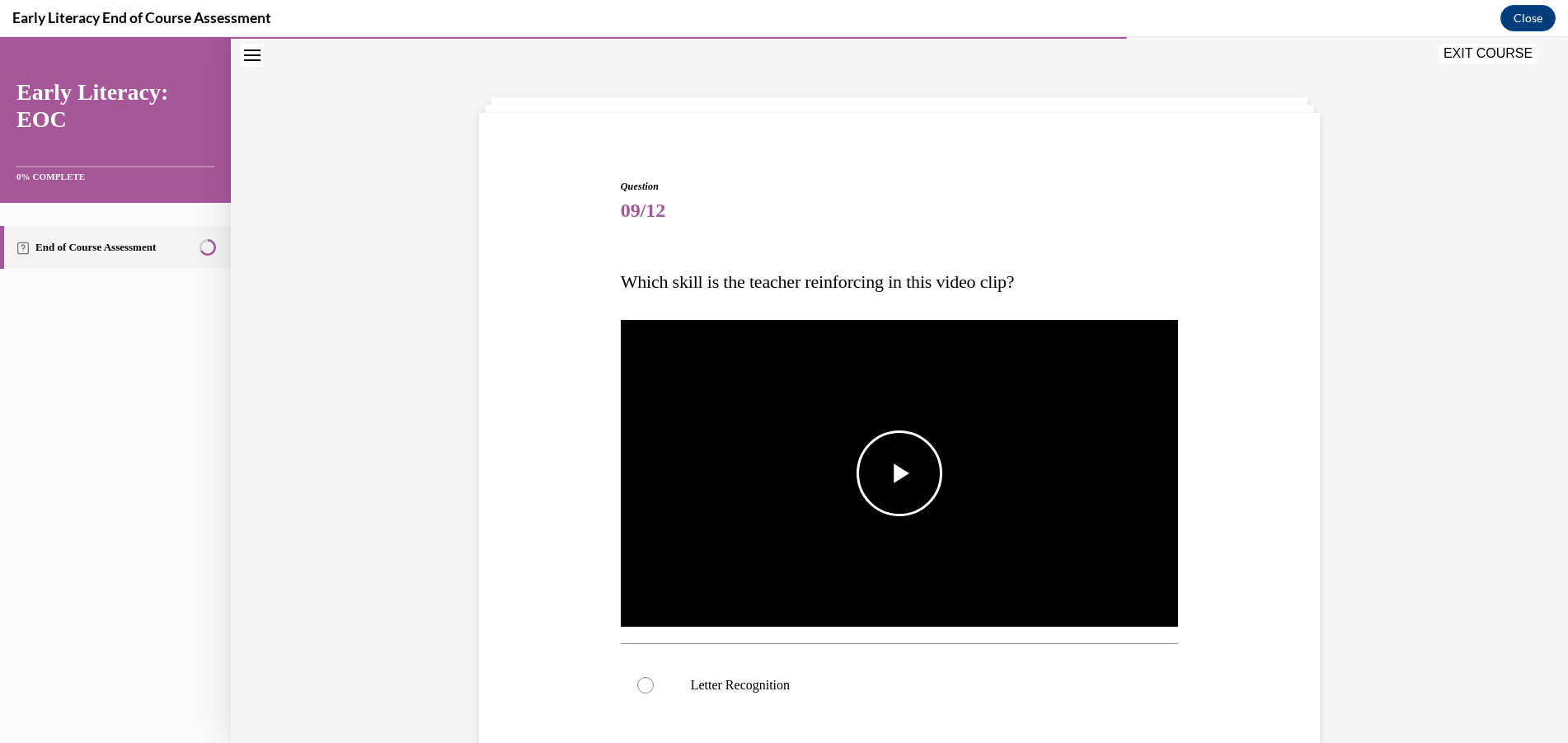
click at [899, 473] on span "Video player" at bounding box center [899, 473] width 0 height 0
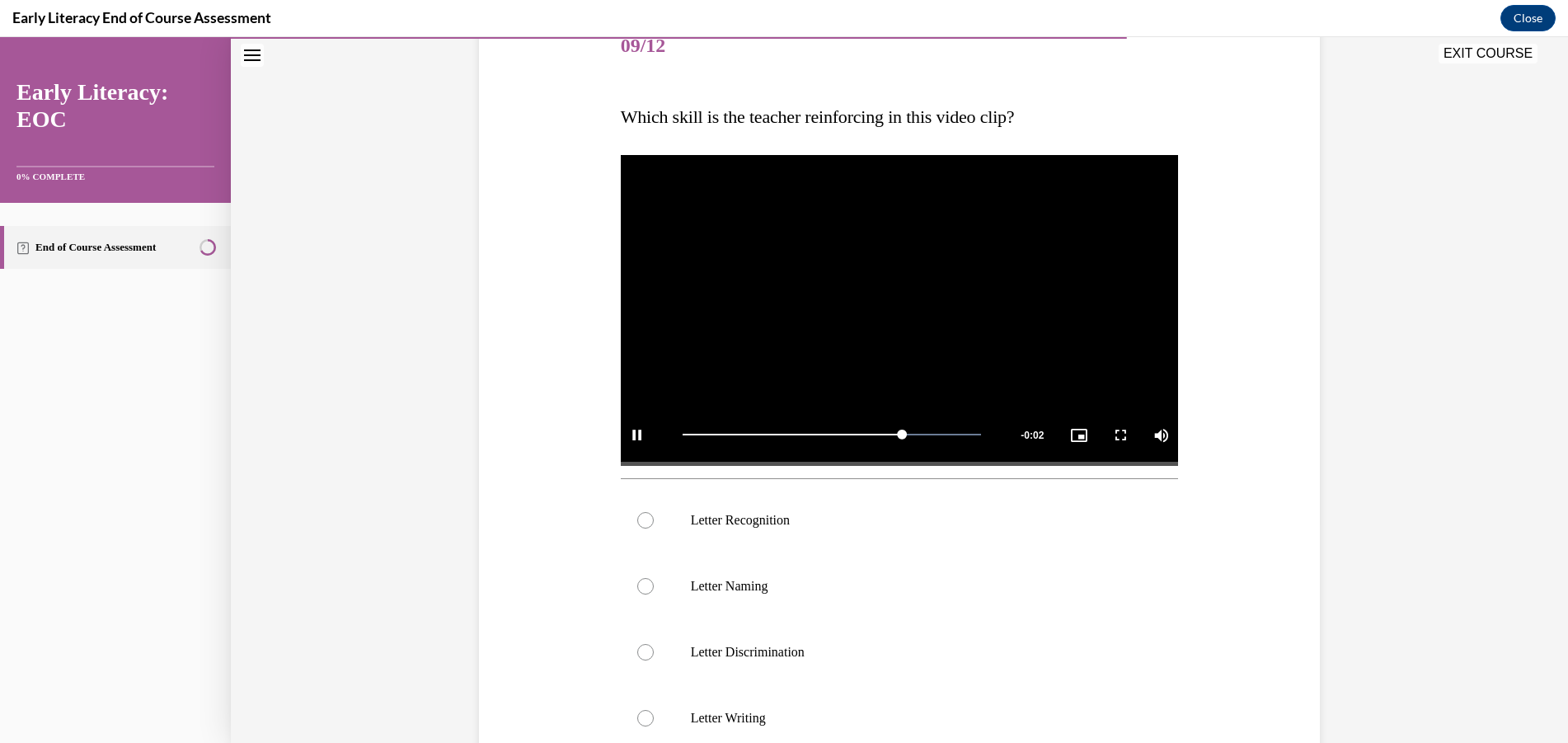
scroll to position [297, 0]
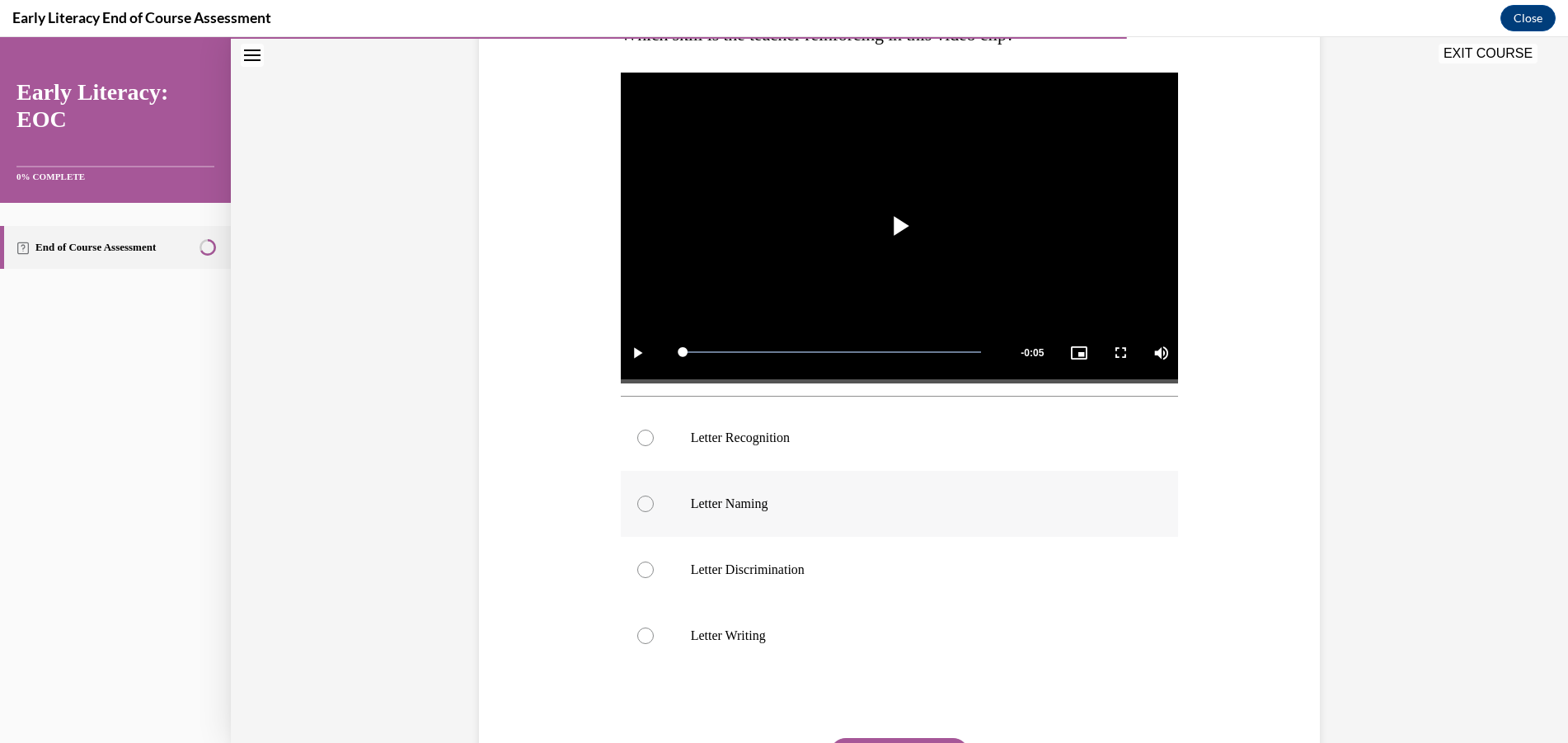
click at [738, 501] on p "Letter Naming" at bounding box center [914, 504] width 447 height 17
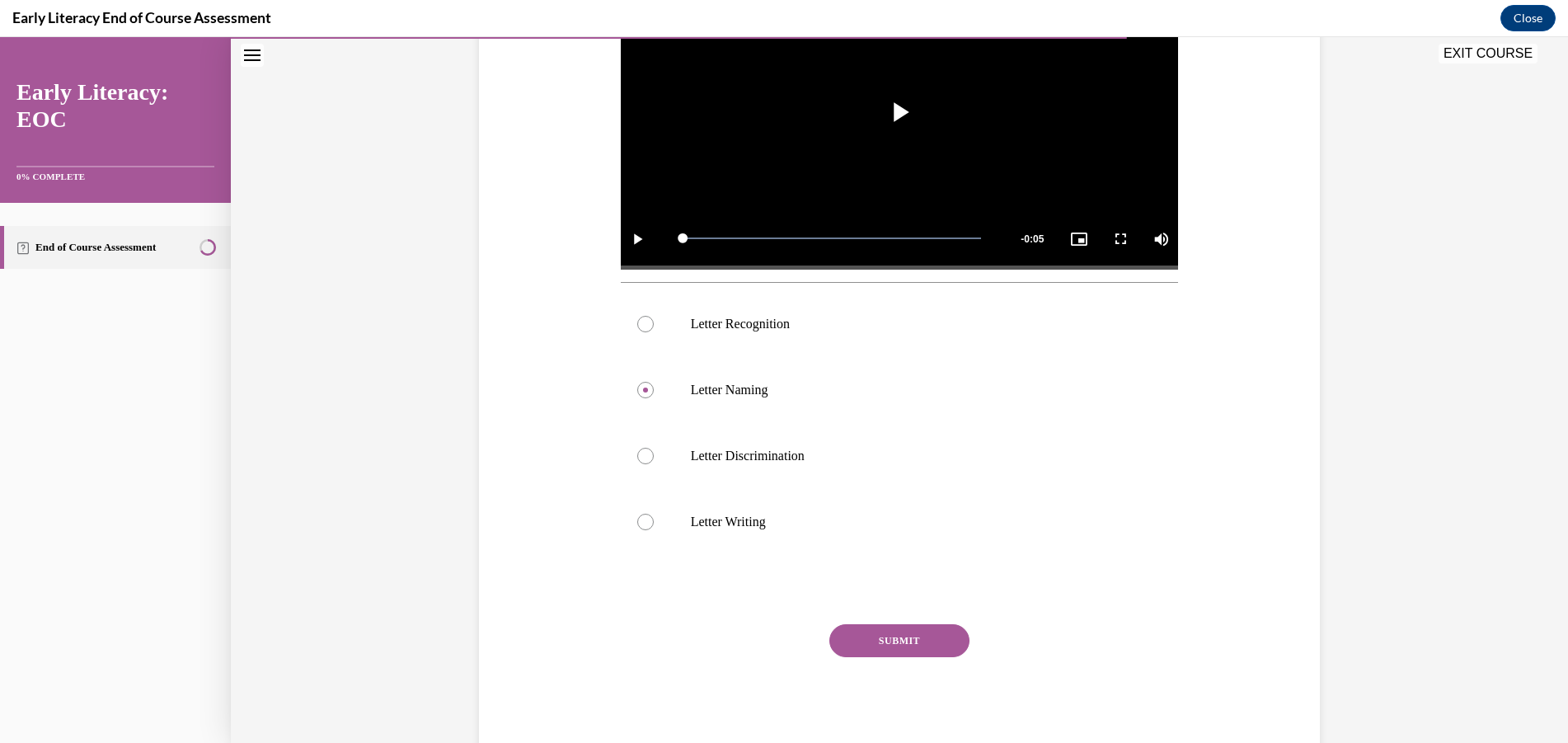
click at [885, 638] on button "SUBMIT" at bounding box center [899, 641] width 140 height 33
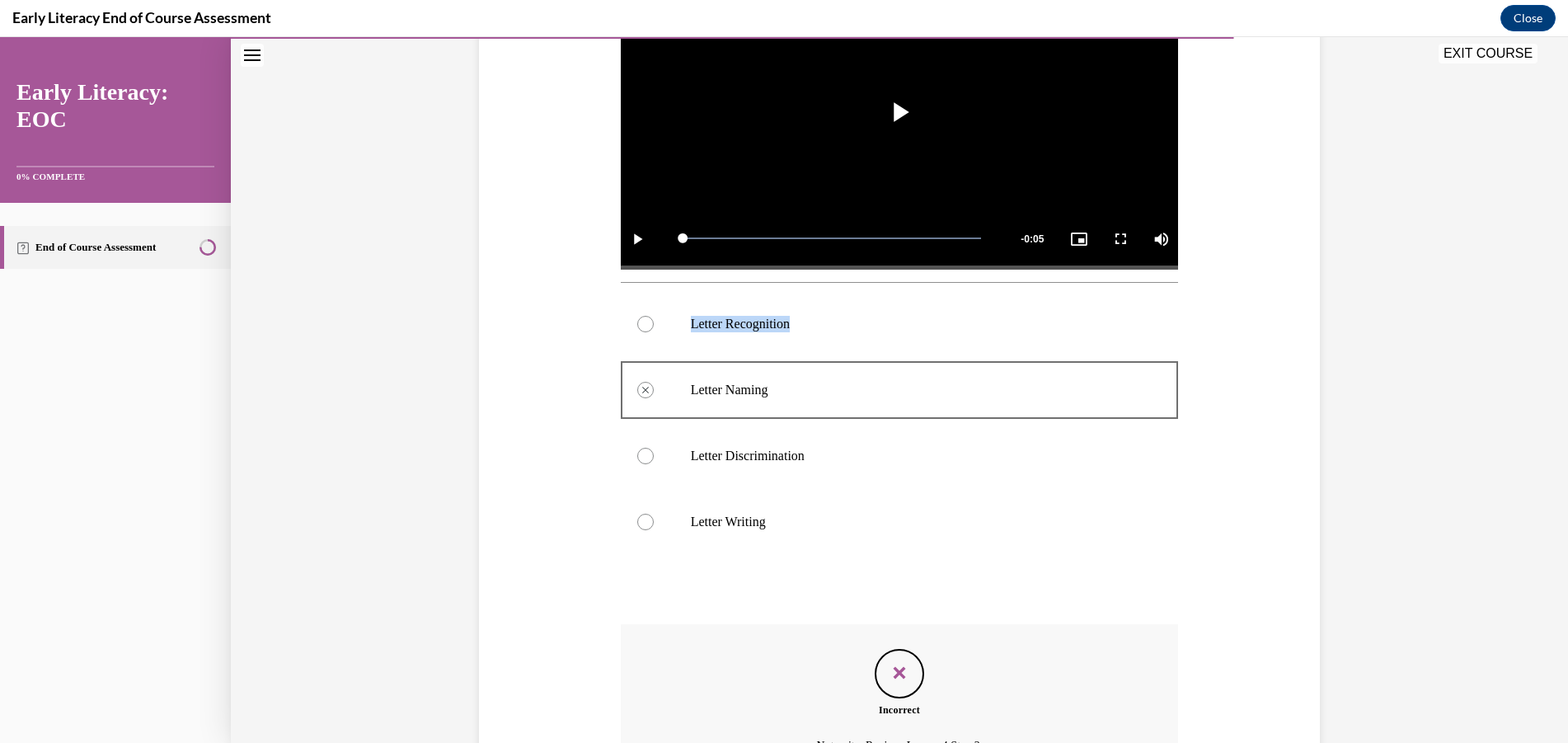
drag, startPoint x: 850, startPoint y: 314, endPoint x: 849, endPoint y: 327, distance: 13.0
click at [849, 316] on div "Letter Recognition" at bounding box center [899, 324] width 558 height 66
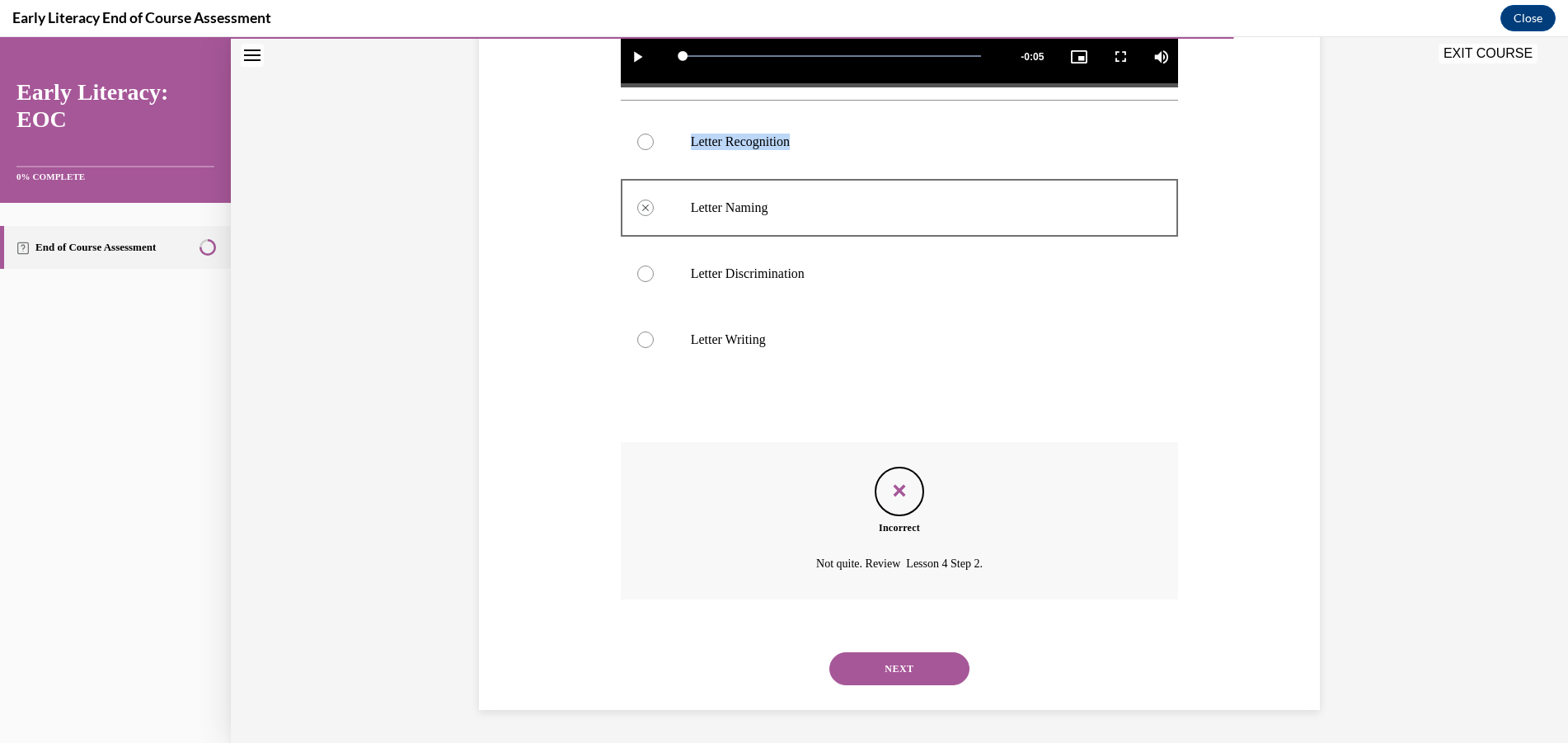
click at [892, 664] on button "NEXT" at bounding box center [899, 669] width 140 height 33
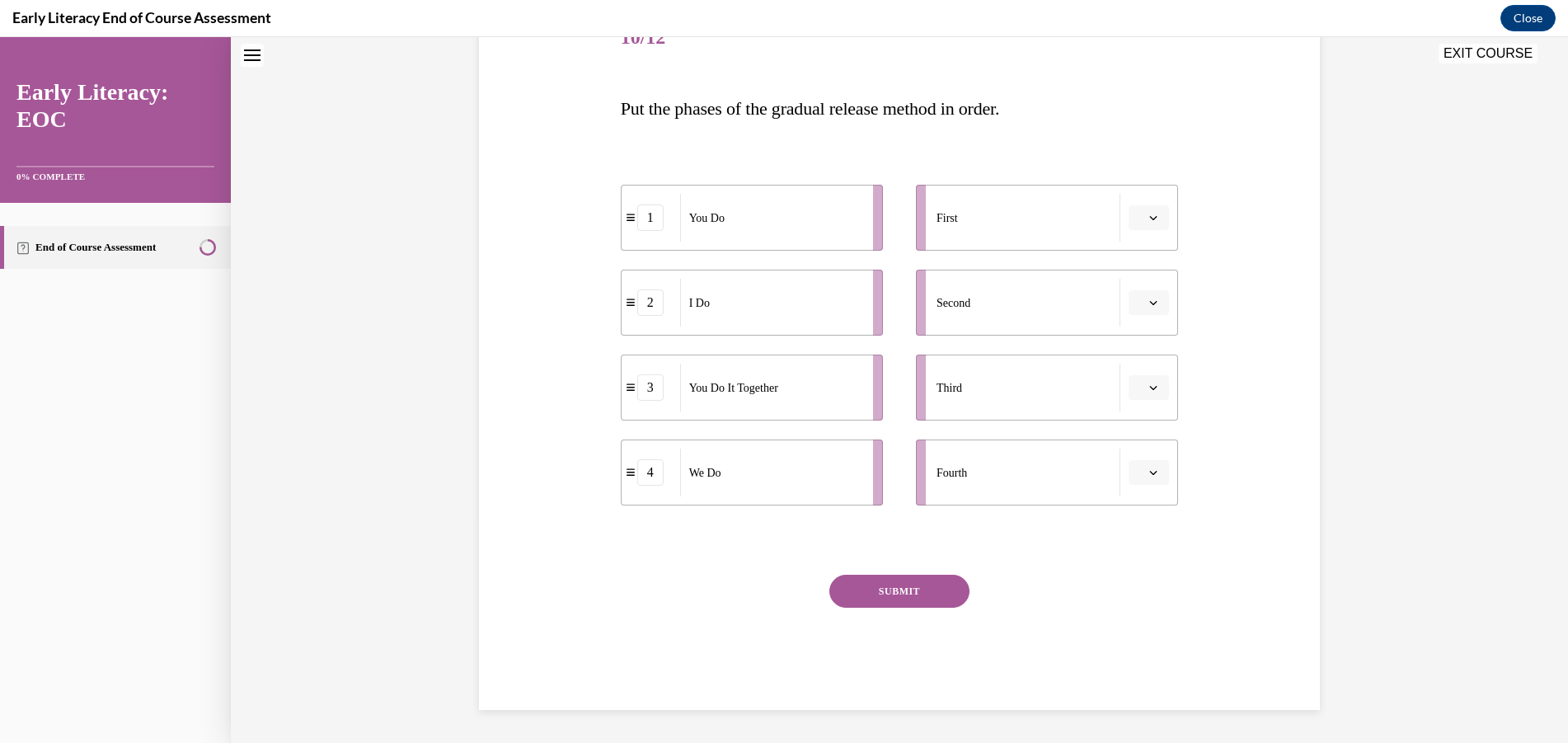
scroll to position [50, 0]
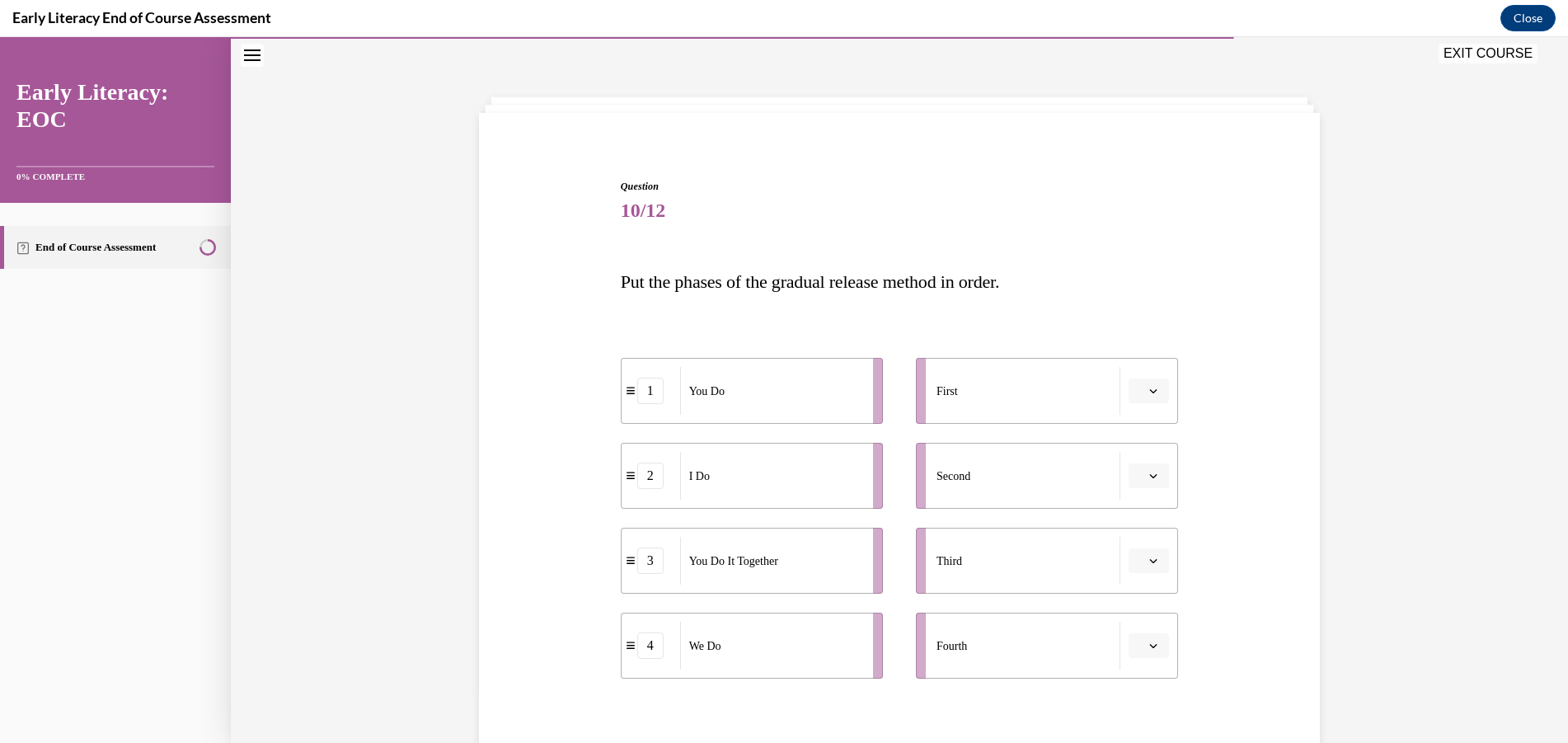
click at [1151, 475] on icon "button" at bounding box center [1154, 476] width 8 height 4
click at [1134, 550] on span "1" at bounding box center [1136, 545] width 6 height 13
click at [1150, 476] on icon "button" at bounding box center [1154, 476] width 8 height 4
click at [1149, 476] on icon "button" at bounding box center [1153, 474] width 8 height 9
click at [1150, 390] on icon "button" at bounding box center [1154, 391] width 8 height 4
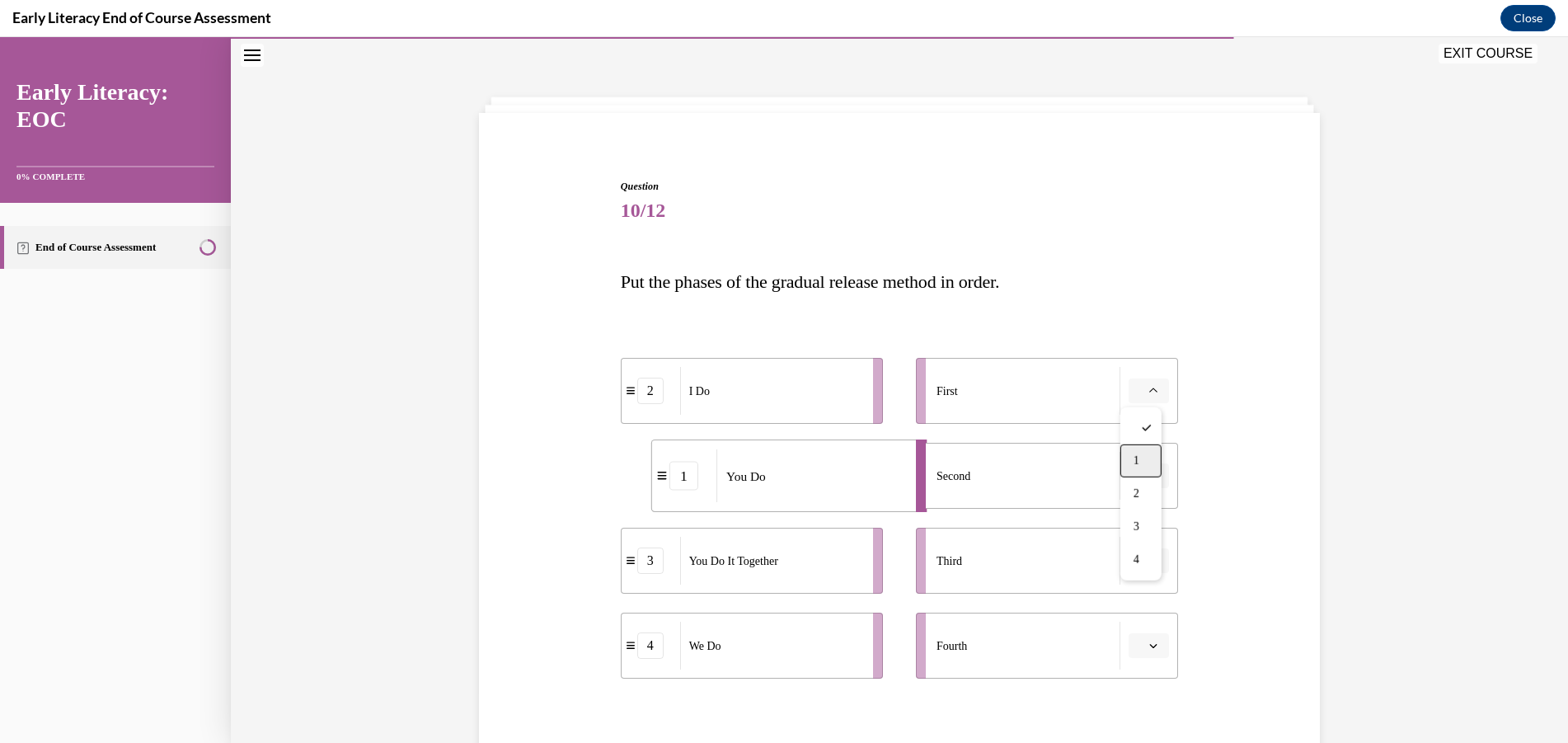
click at [1136, 458] on span "1" at bounding box center [1136, 461] width 6 height 13
click at [1150, 391] on icon "button" at bounding box center [1154, 391] width 8 height 4
click at [1135, 499] on span "2" at bounding box center [1133, 493] width 6 height 13
click at [1155, 480] on button "button" at bounding box center [1148, 475] width 40 height 25
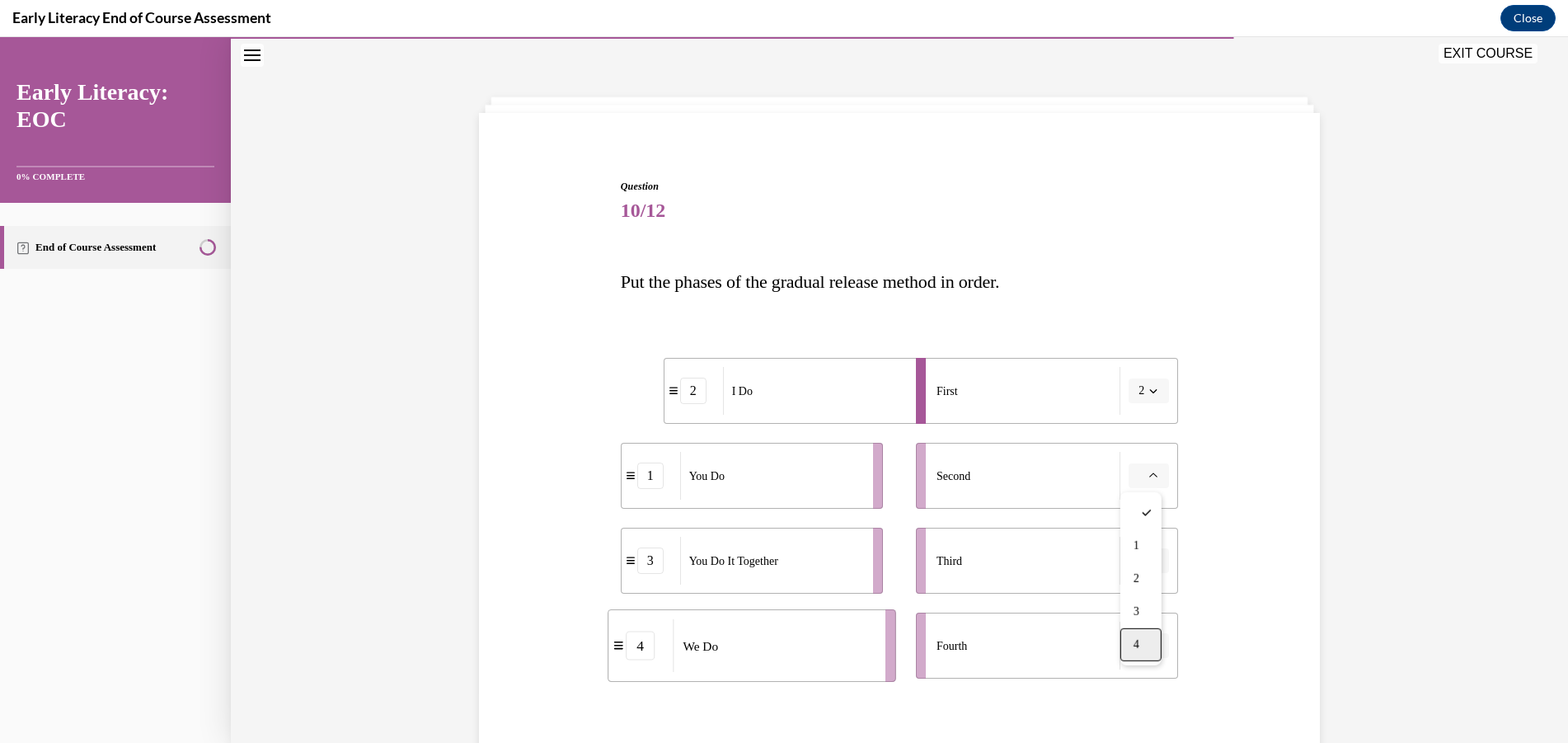
click at [1133, 644] on span "4" at bounding box center [1136, 644] width 6 height 13
click at [1149, 646] on icon "button" at bounding box center [1153, 646] width 8 height 8
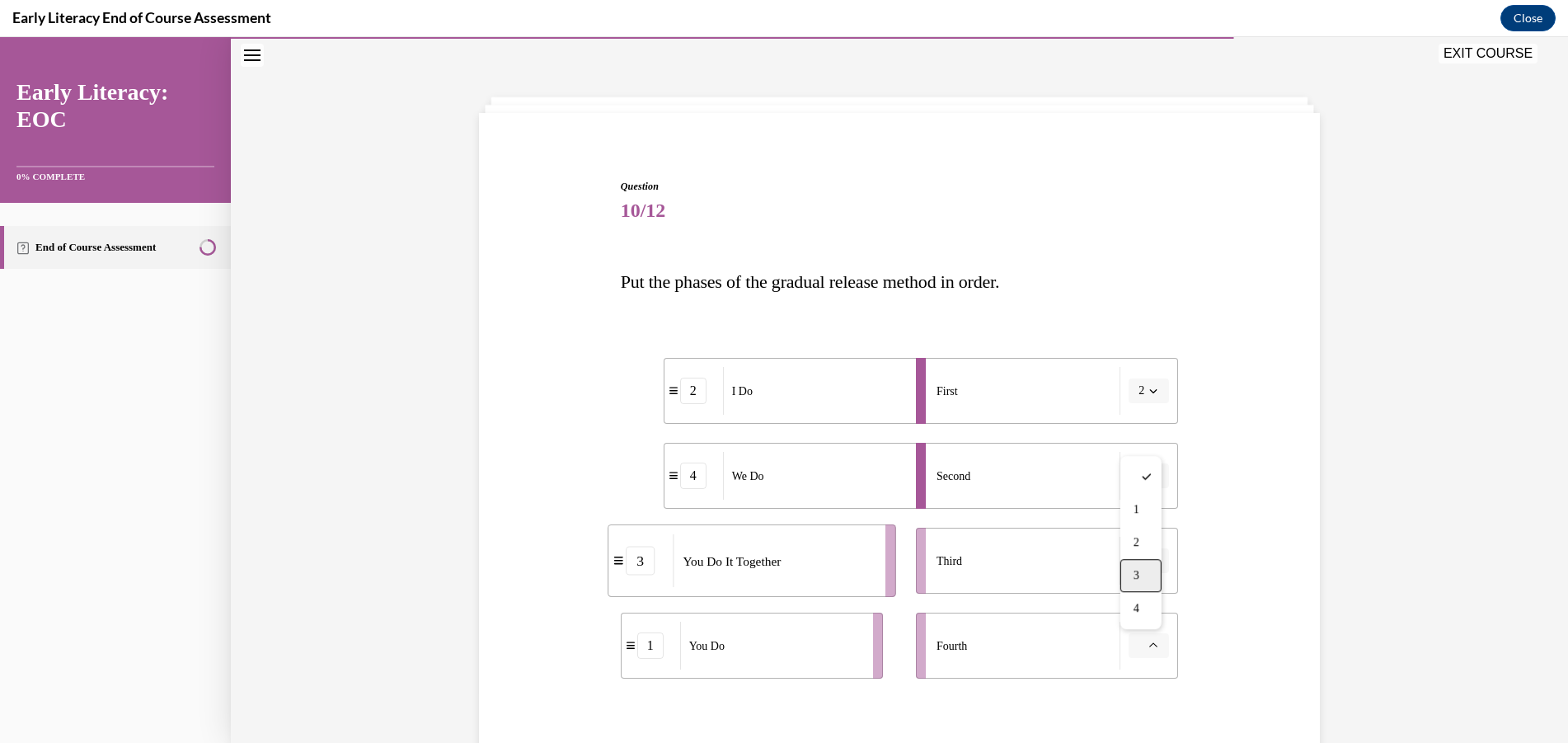
click at [1148, 577] on div "3" at bounding box center [1141, 576] width 41 height 33
click at [1140, 653] on button "3" at bounding box center [1148, 645] width 40 height 25
click at [1372, 501] on div "Question 10/12 Put the phases of the gradual release method in order. 2 I Do 4 …" at bounding box center [899, 476] width 1337 height 877
click at [1149, 653] on button "3" at bounding box center [1148, 645] width 40 height 25
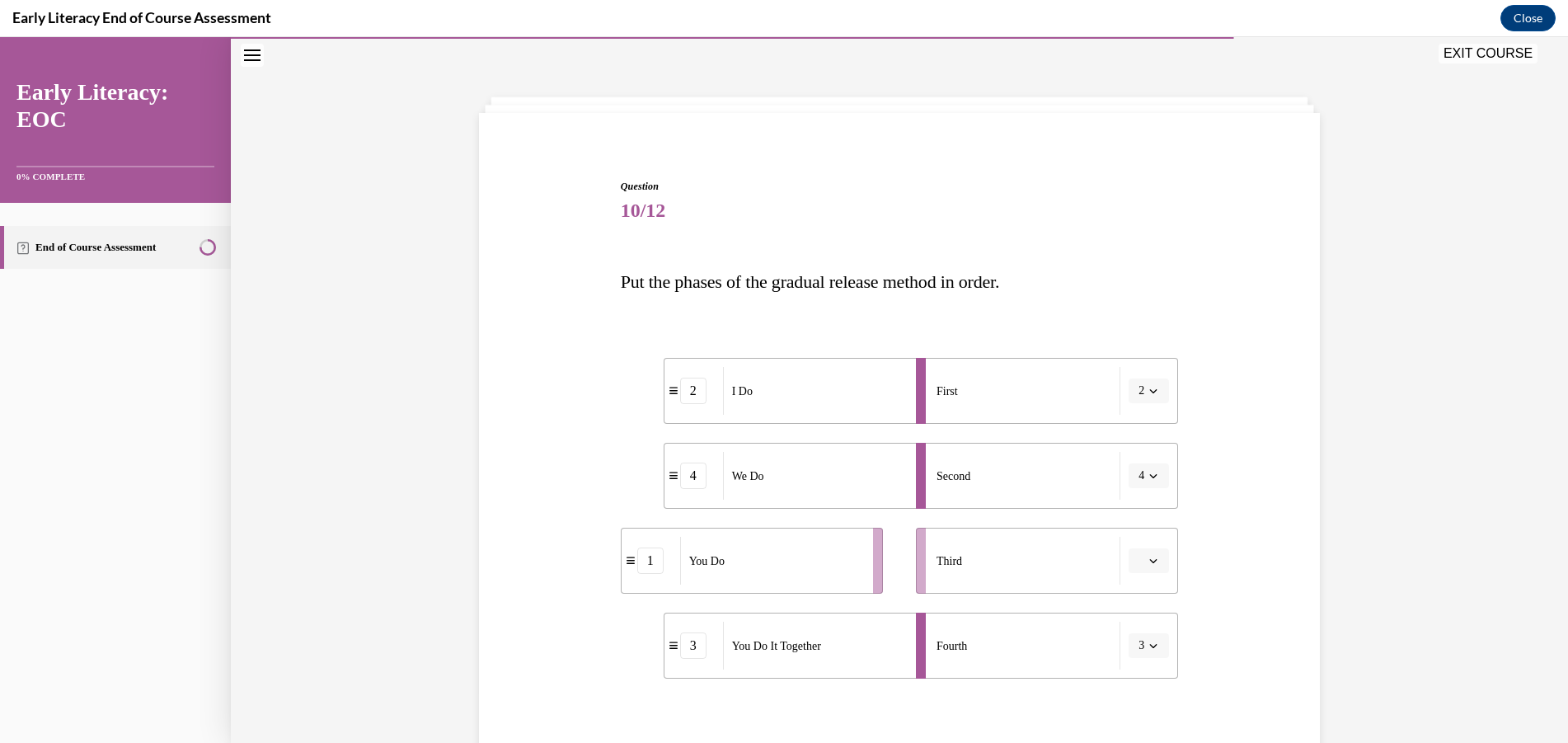
click at [1156, 560] on button "button" at bounding box center [1148, 560] width 40 height 25
click at [1153, 487] on div "3" at bounding box center [1141, 491] width 41 height 33
click at [1149, 650] on span "button" at bounding box center [1153, 646] width 12 height 12
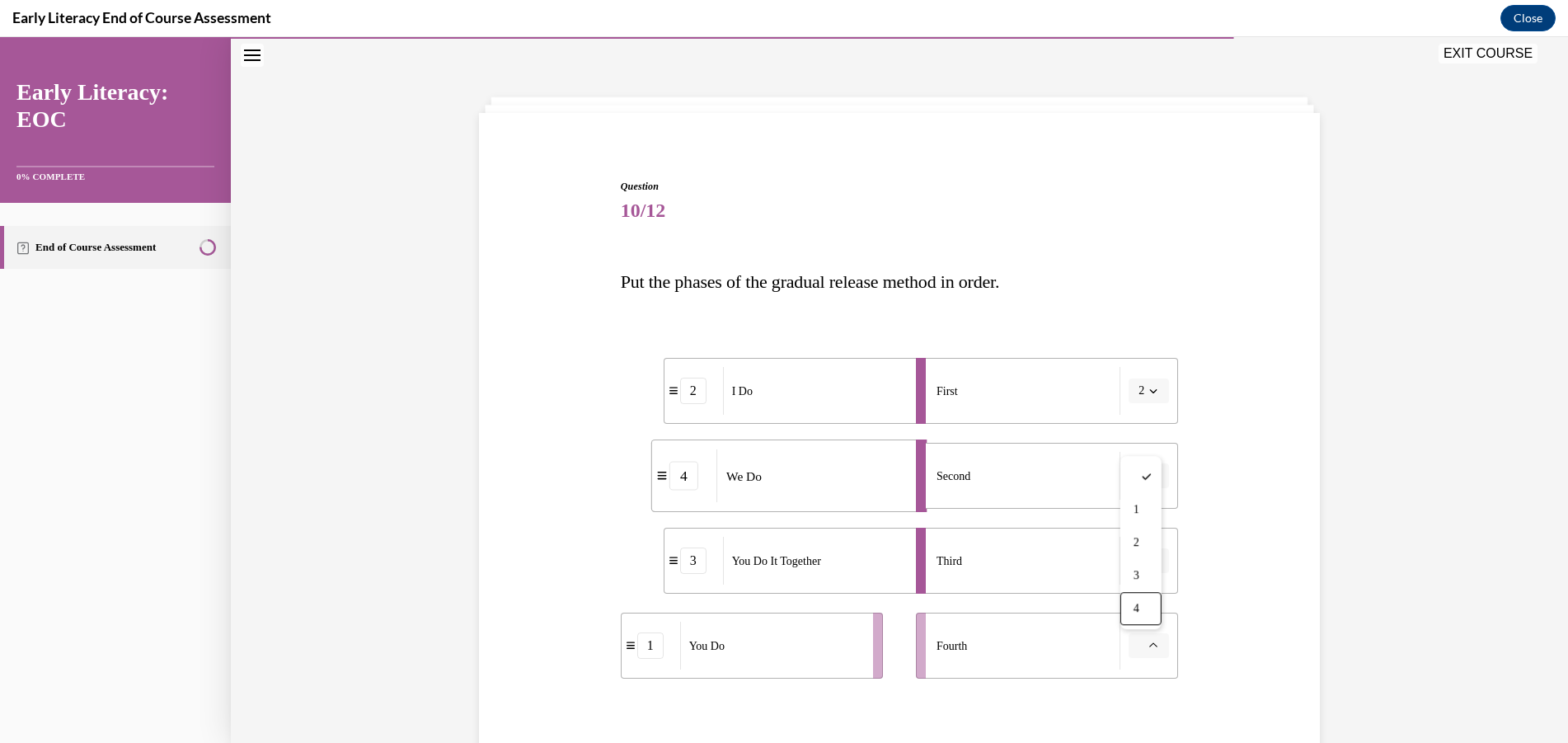
drag, startPoint x: 1153, startPoint y: 604, endPoint x: 1164, endPoint y: 599, distance: 12.1
click at [1153, 605] on div "4" at bounding box center [1141, 609] width 41 height 33
click at [1411, 524] on div "Question 10/12 Put the phases of the gradual release method in order. 2 I Do 1 …" at bounding box center [899, 476] width 1337 height 877
click at [1150, 649] on icon "button" at bounding box center [1154, 646] width 8 height 4
click at [1141, 514] on div "1" at bounding box center [1137, 510] width 41 height 33
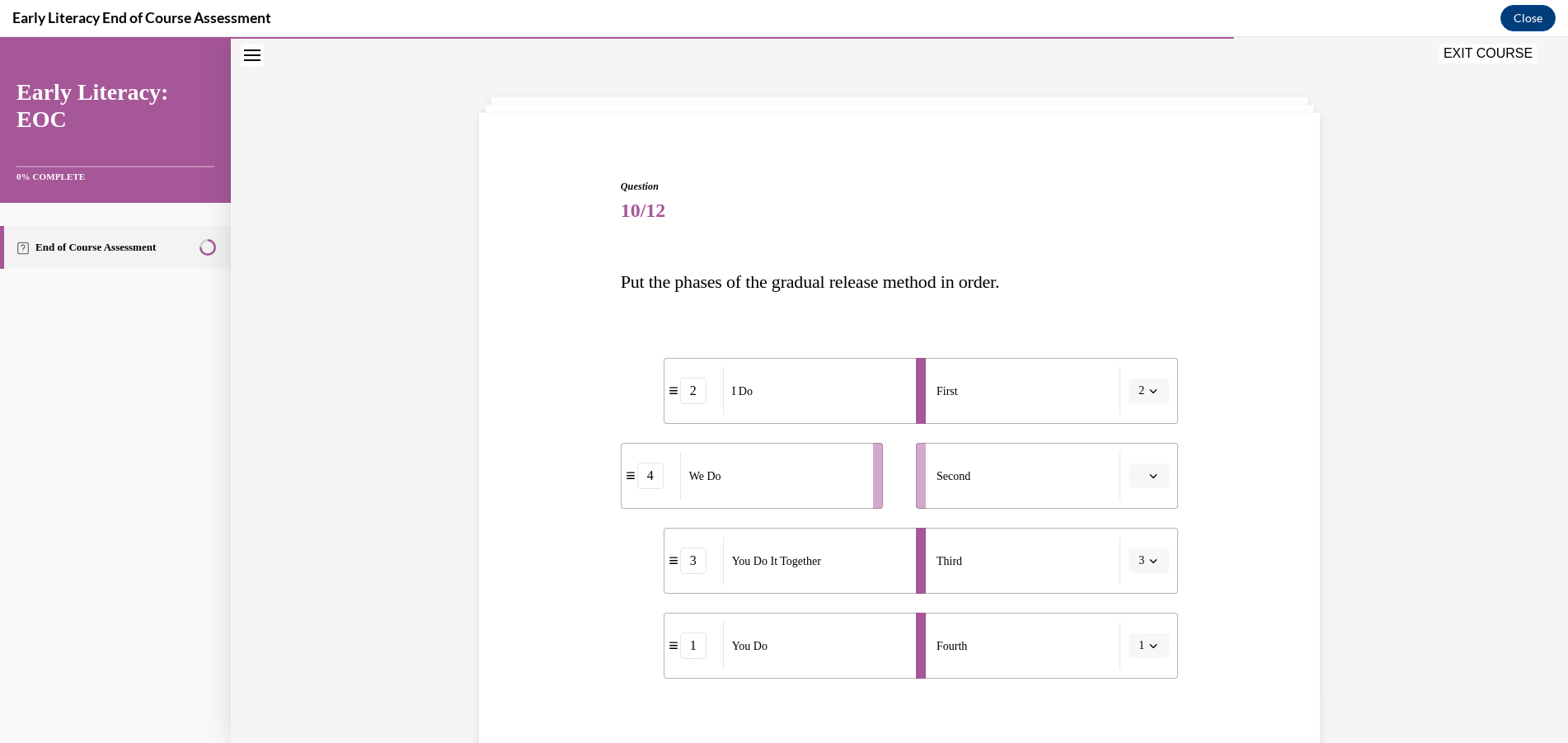
click at [1160, 469] on button "button" at bounding box center [1148, 475] width 40 height 25
drag, startPoint x: 1143, startPoint y: 649, endPoint x: 1183, endPoint y: 628, distance: 45.2
click at [1144, 649] on div "4" at bounding box center [1141, 645] width 41 height 33
click at [1407, 500] on div "Question 10/12 Put the phases of the gradual release method in order. 2 I Do 4 …" at bounding box center [899, 476] width 1337 height 877
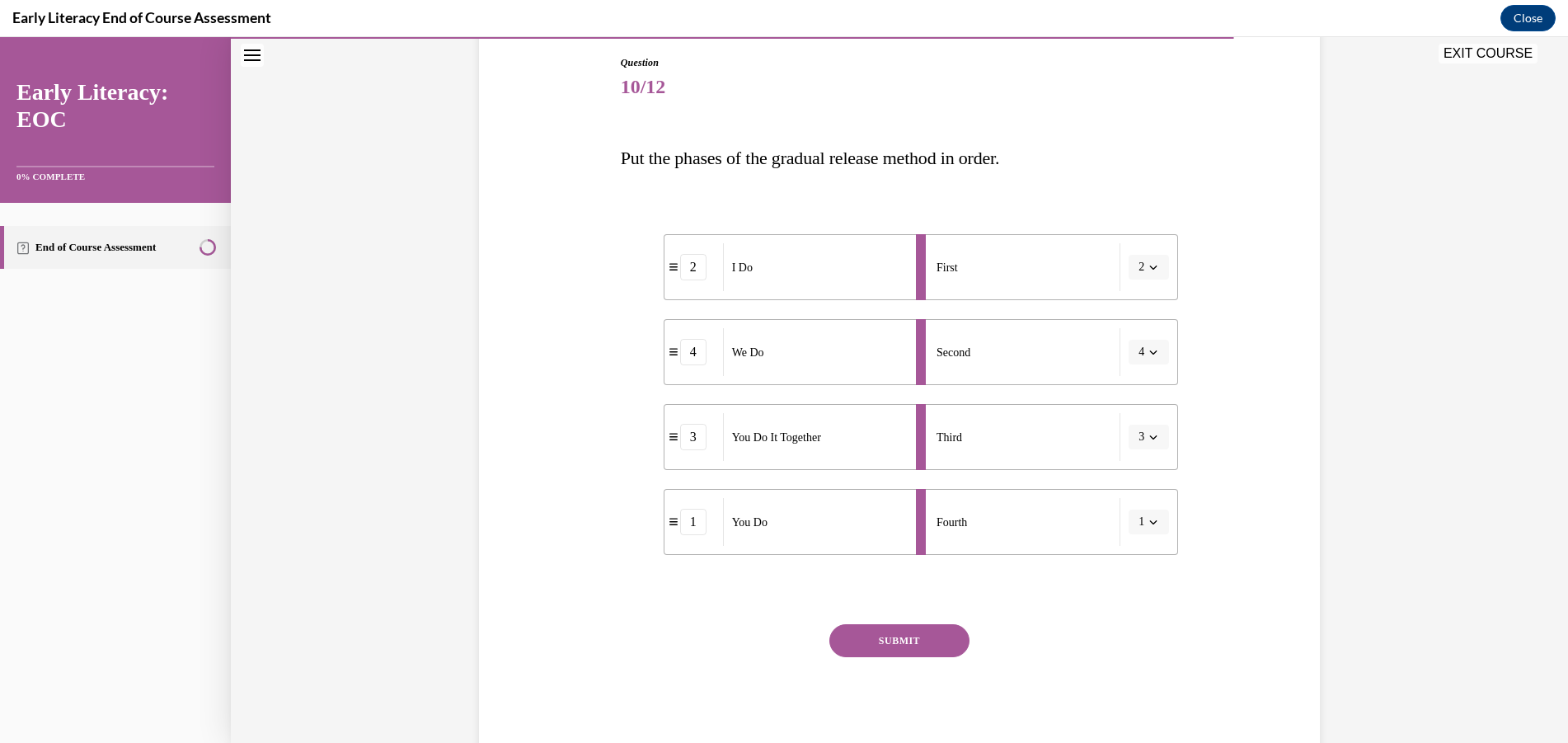
click at [897, 638] on button "SUBMIT" at bounding box center [899, 641] width 140 height 33
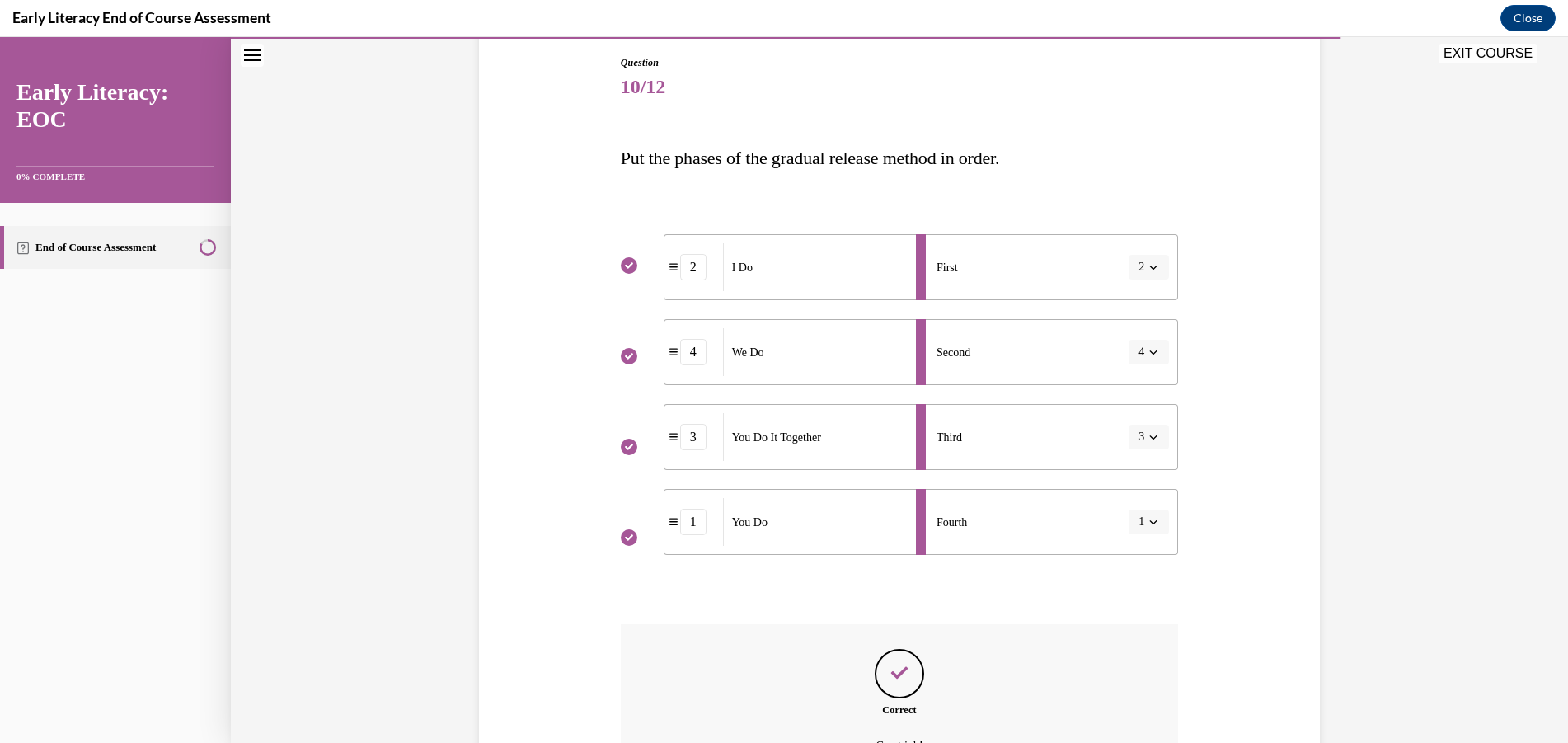
scroll to position [357, 0]
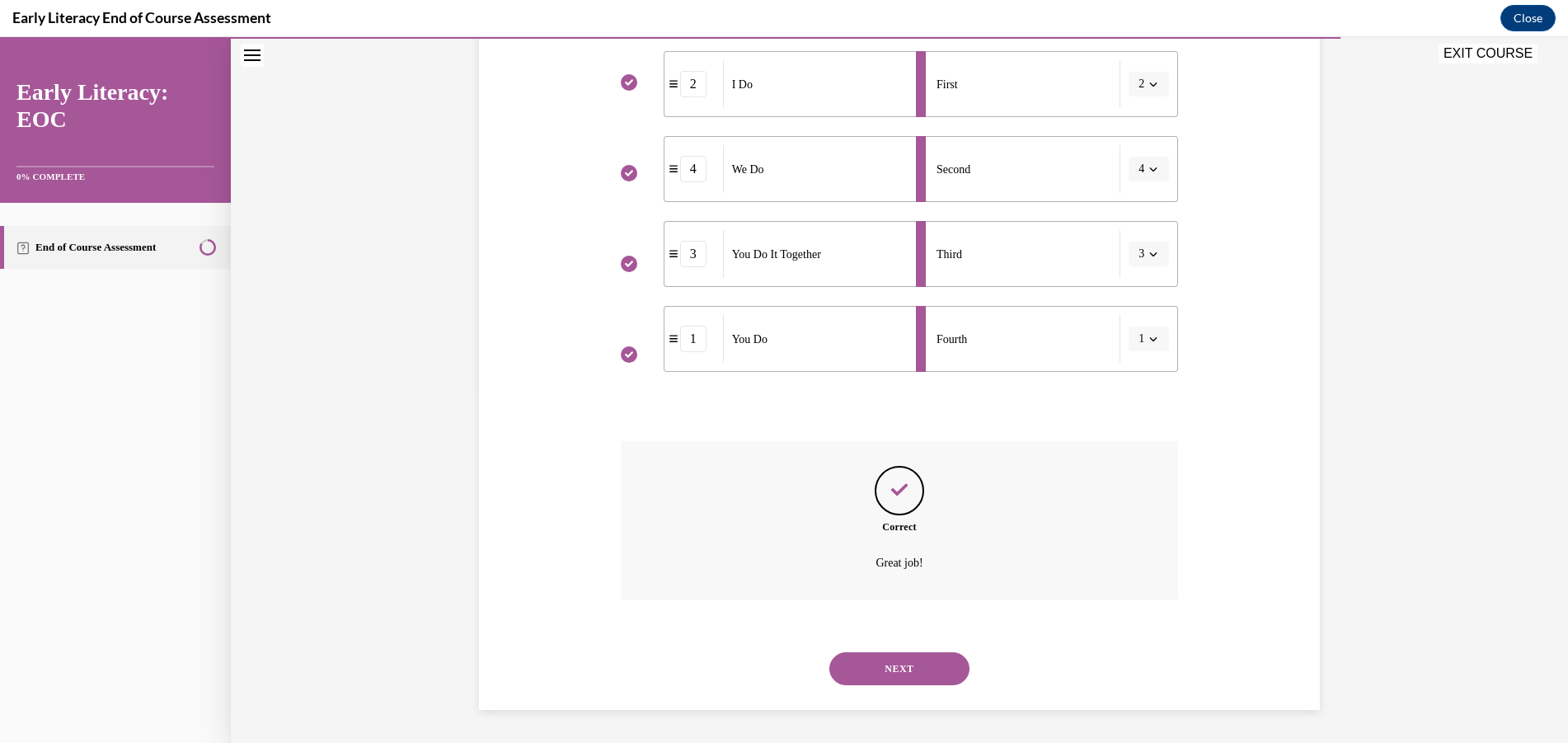
click at [924, 659] on button "NEXT" at bounding box center [899, 669] width 140 height 33
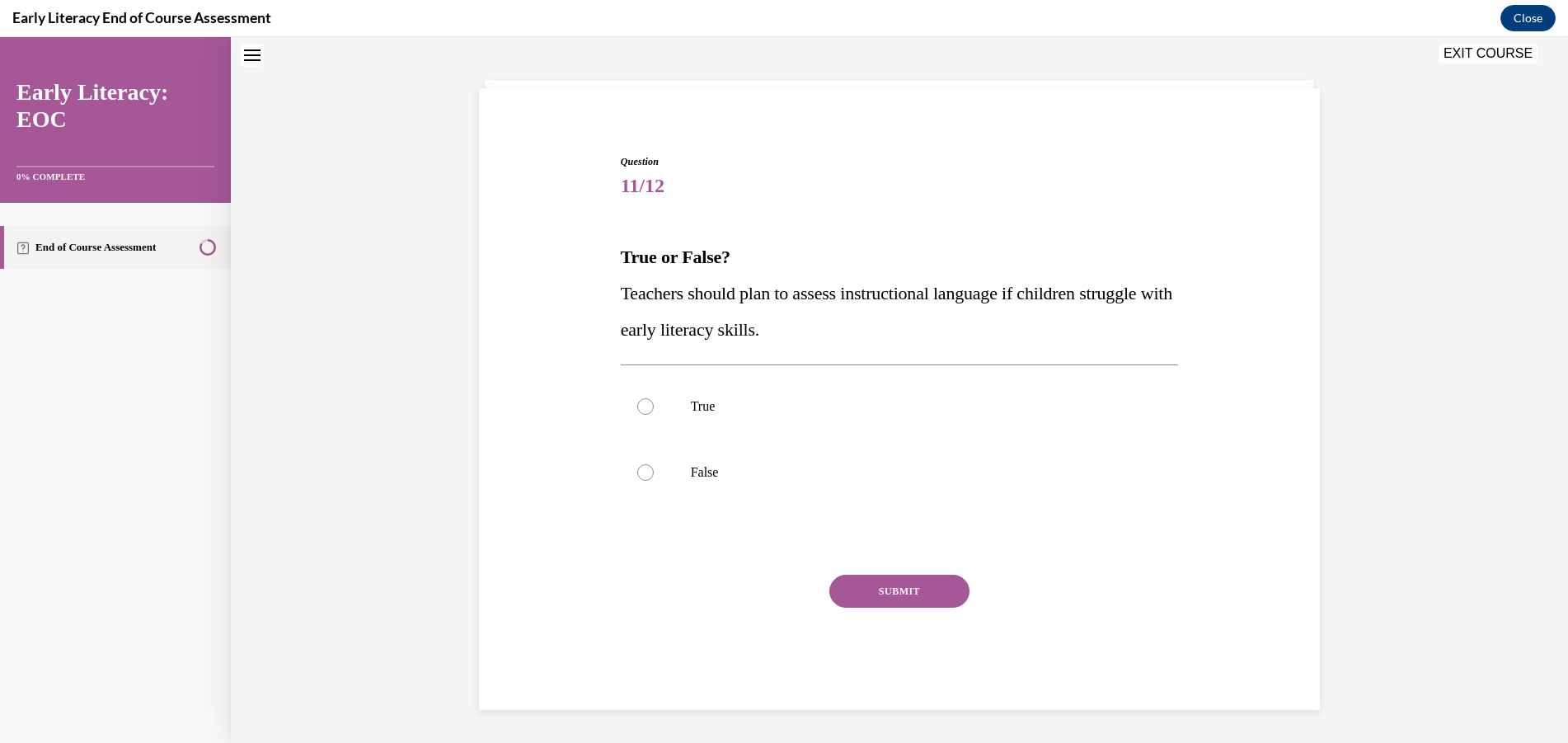
scroll to position [50, 0]
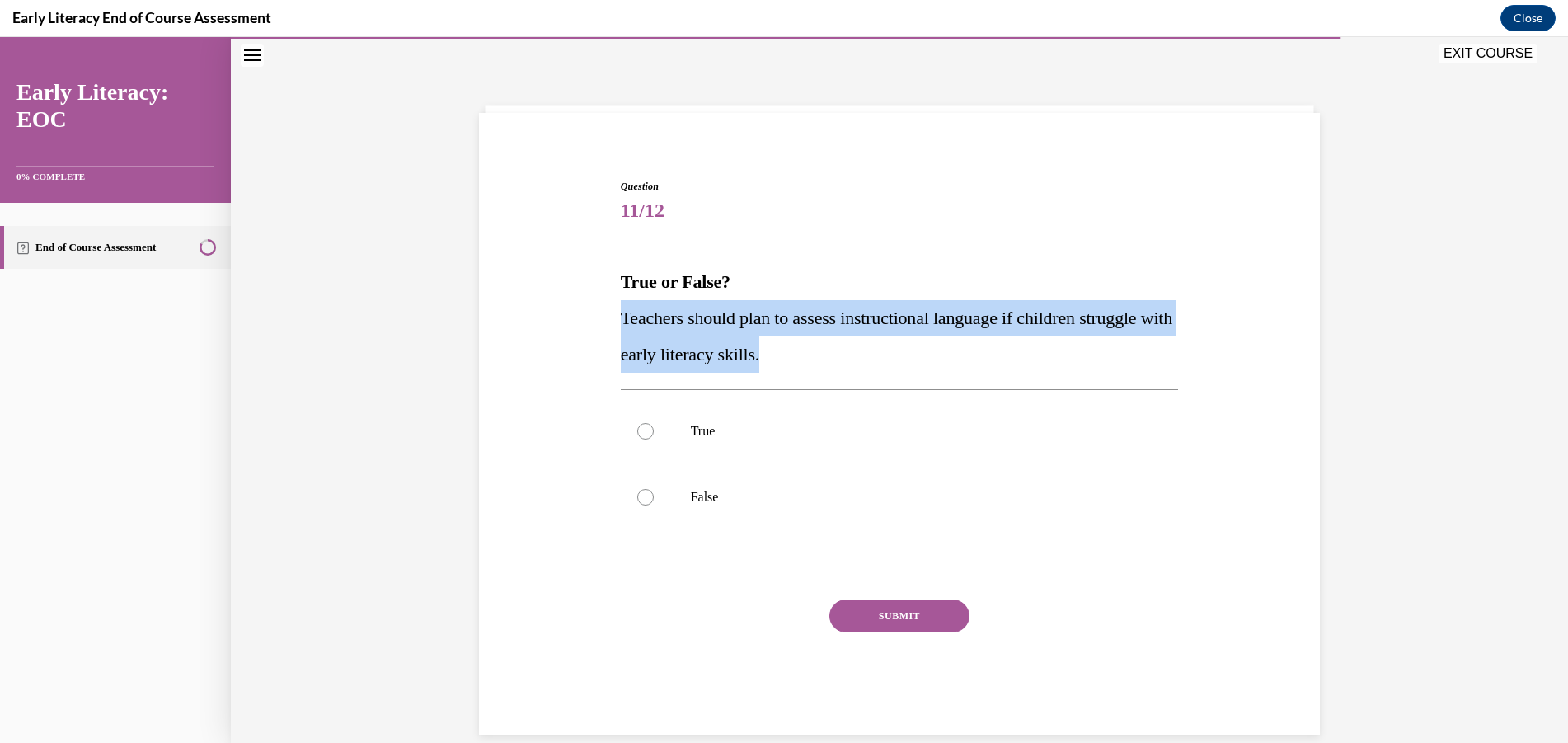
drag, startPoint x: 797, startPoint y: 356, endPoint x: 607, endPoint y: 318, distance: 193.8
click at [607, 318] on div "Question 11/12 True or False? Teachers should plan to assess instructional lang…" at bounding box center [899, 432] width 849 height 605
copy span "Teachers should plan to assess instructional language if children struggle with…"
drag, startPoint x: 864, startPoint y: 419, endPoint x: 883, endPoint y: 478, distance: 62.0
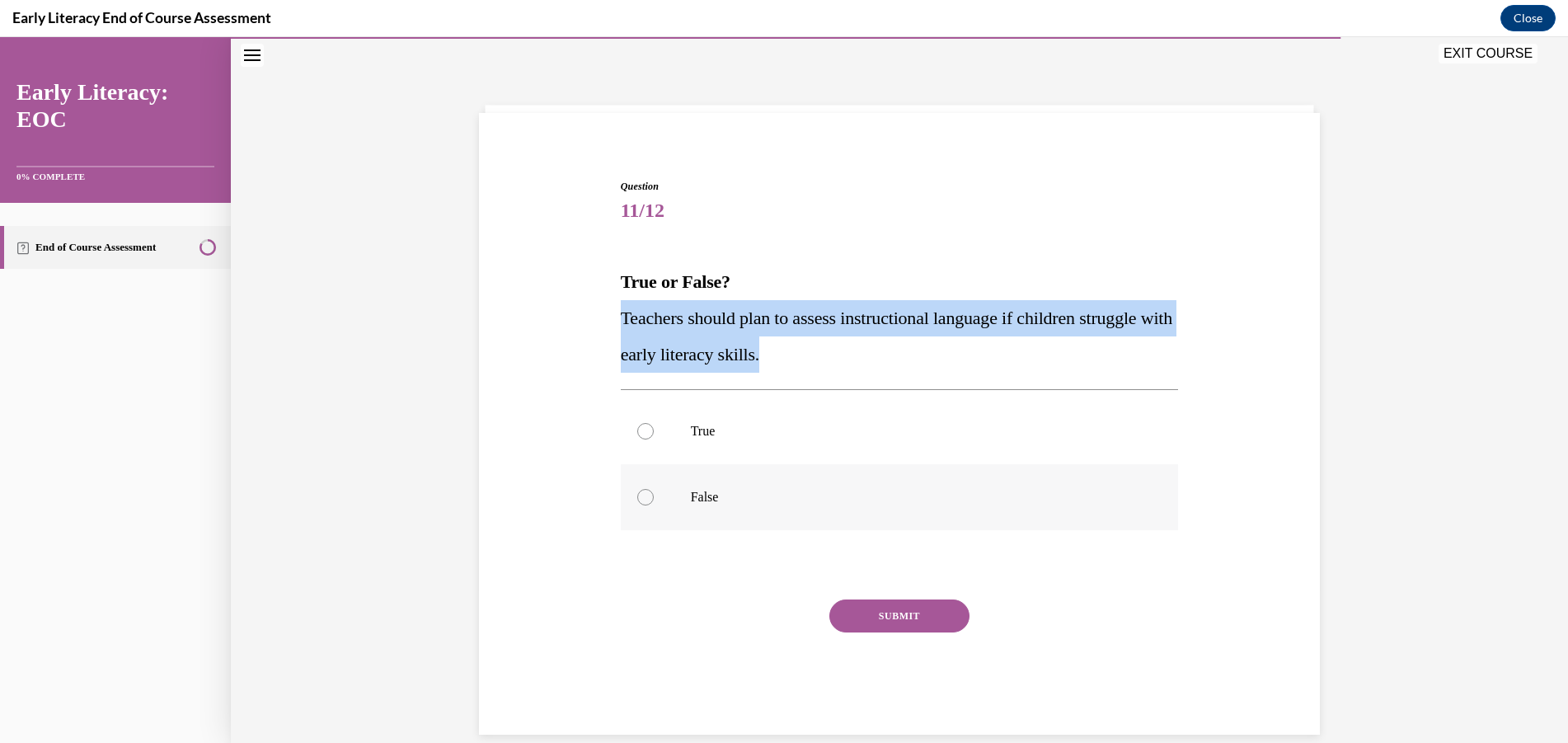
click at [864, 419] on div at bounding box center [899, 431] width 558 height 66
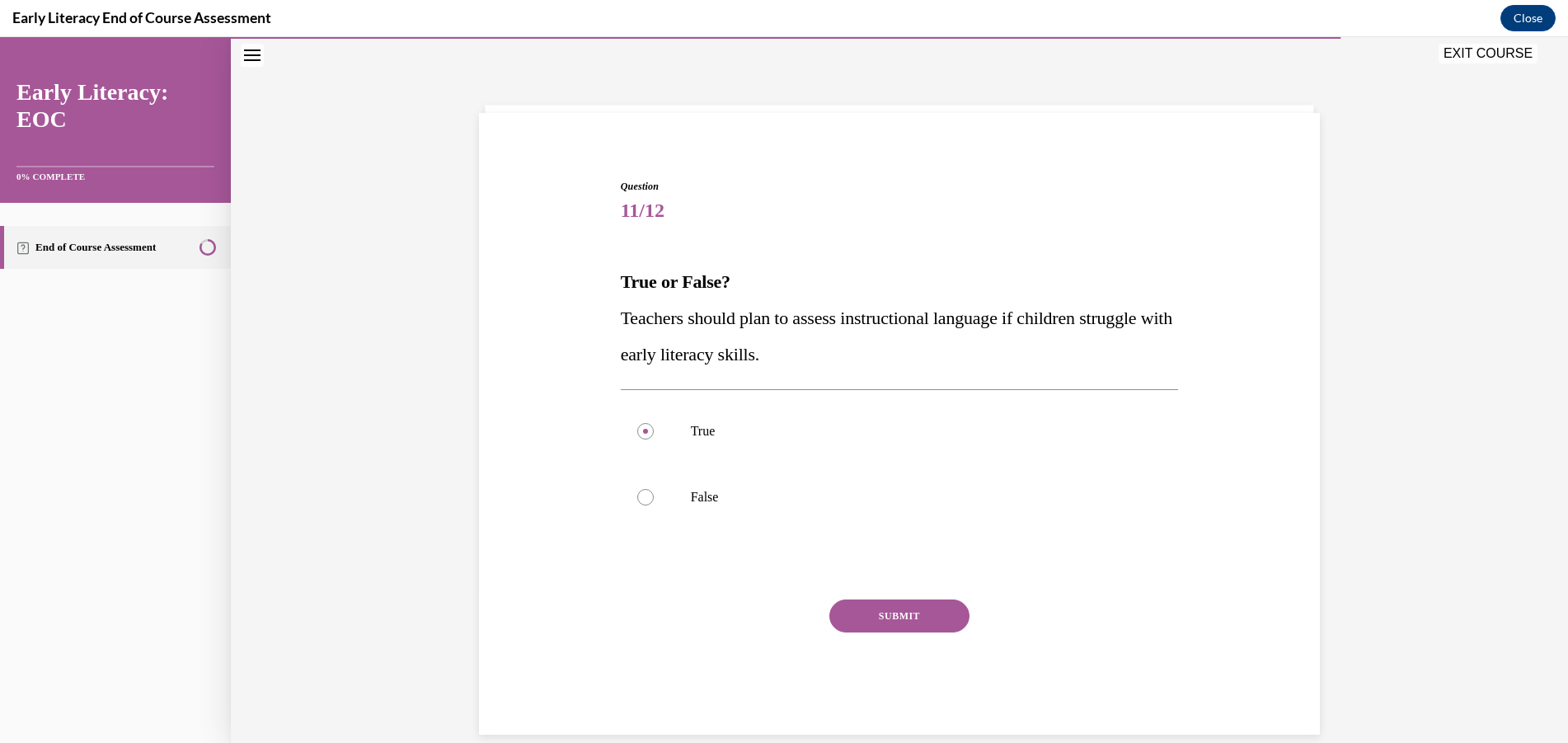
click at [933, 628] on button "SUBMIT" at bounding box center [899, 616] width 140 height 33
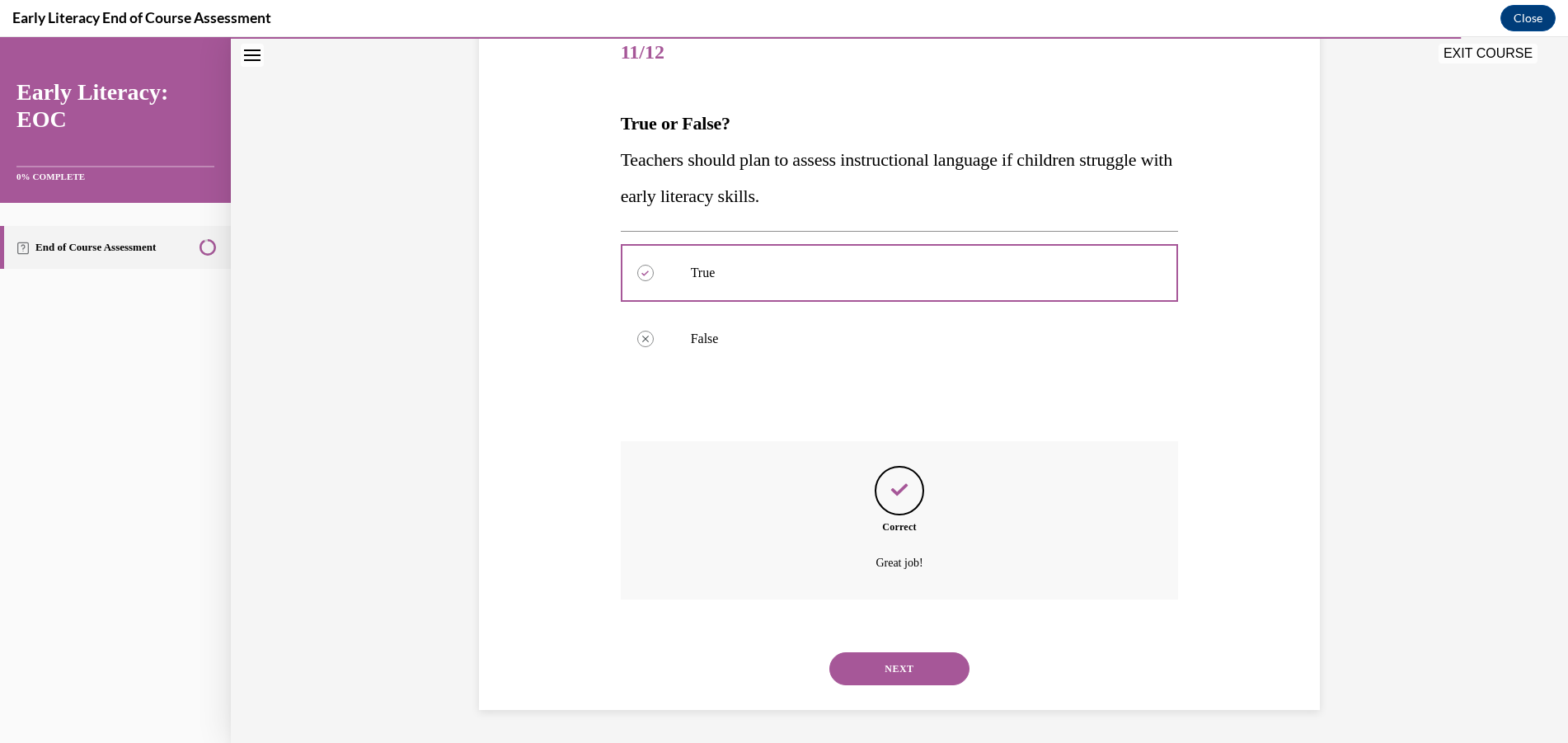
click at [908, 656] on button "NEXT" at bounding box center [899, 669] width 140 height 33
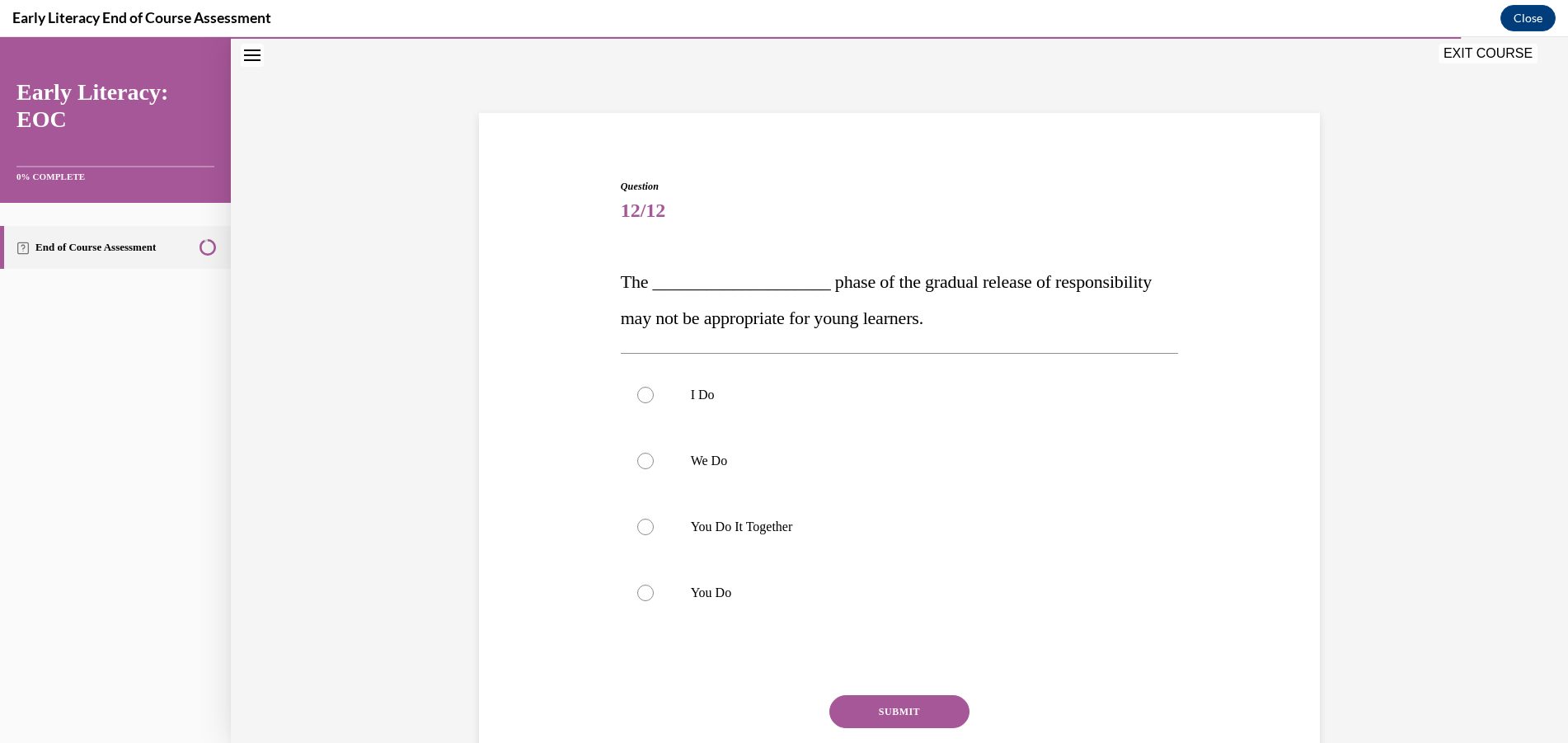
click at [1409, 423] on div "Question 12/12 The ____________________ phase of the gradual release of respons…" at bounding box center [899, 451] width 1337 height 825
click at [719, 595] on p "You Do" at bounding box center [914, 592] width 447 height 17
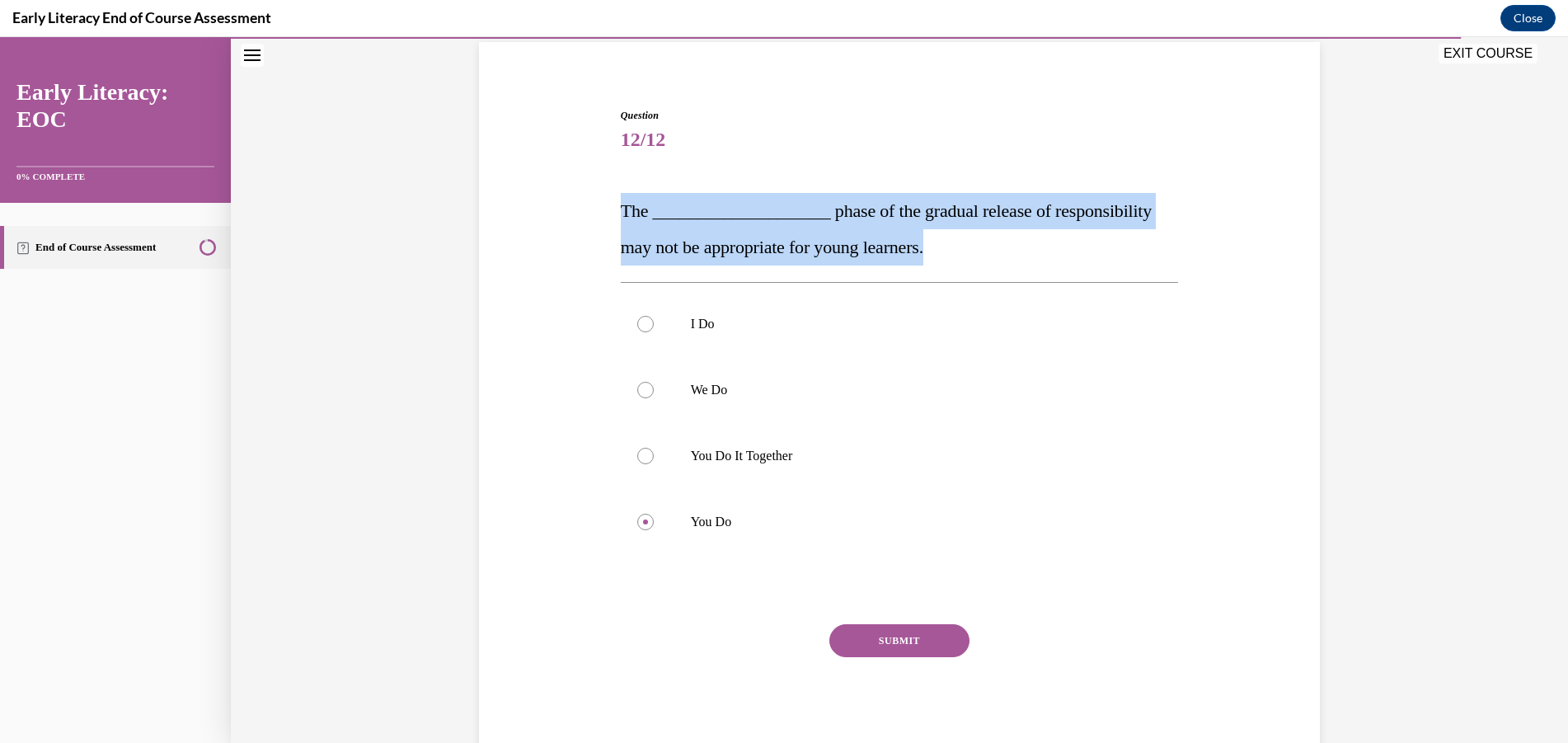
drag, startPoint x: 923, startPoint y: 249, endPoint x: 583, endPoint y: 207, distance: 342.6
click at [583, 207] on div "Question 12/12 The ____________________ phase of the gradual release of respons…" at bounding box center [899, 408] width 849 height 701
copy span "The ____________________ phase of the gradual release of responsibility may not…"
click at [894, 628] on button "SUBMIT" at bounding box center [899, 641] width 140 height 33
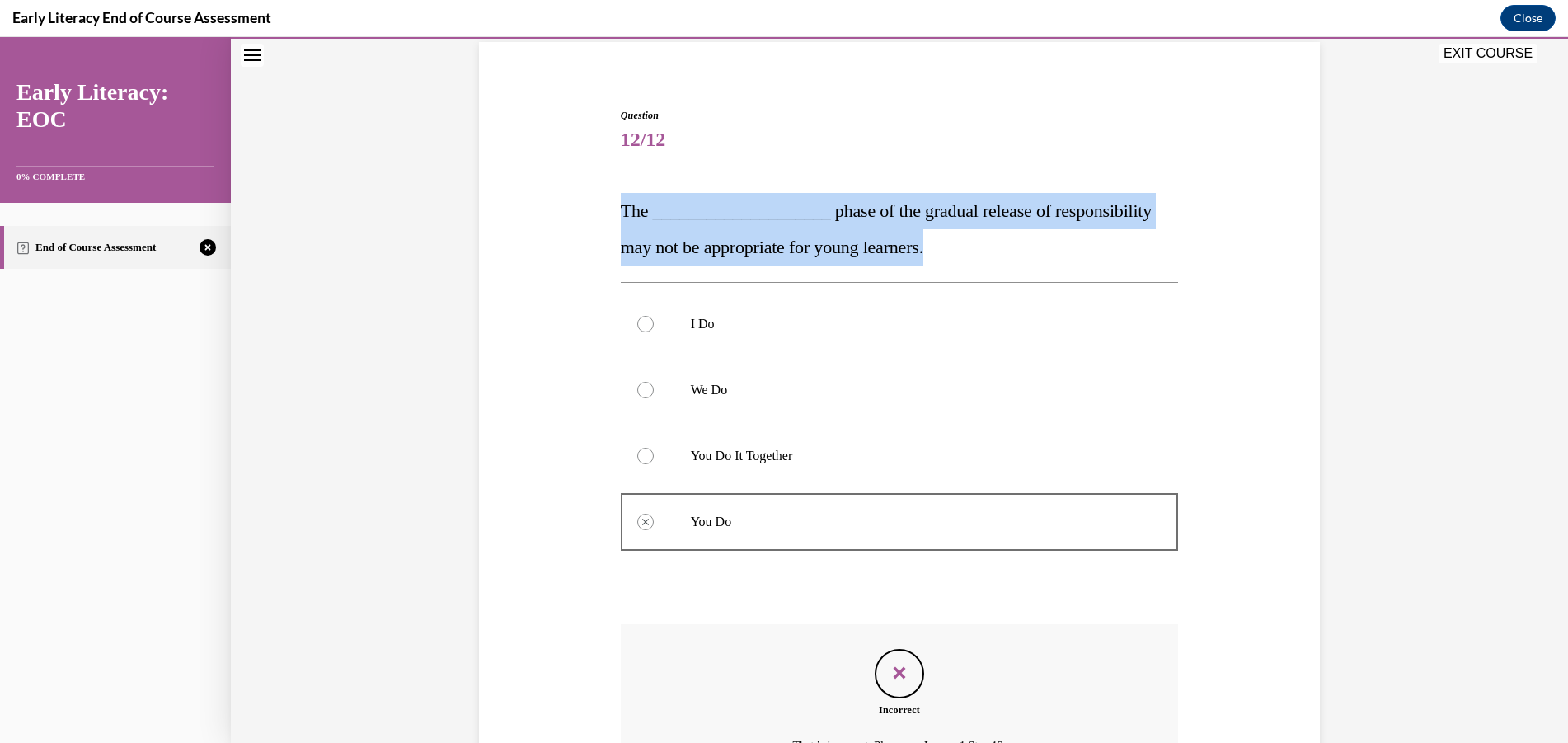
scroll to position [304, 0]
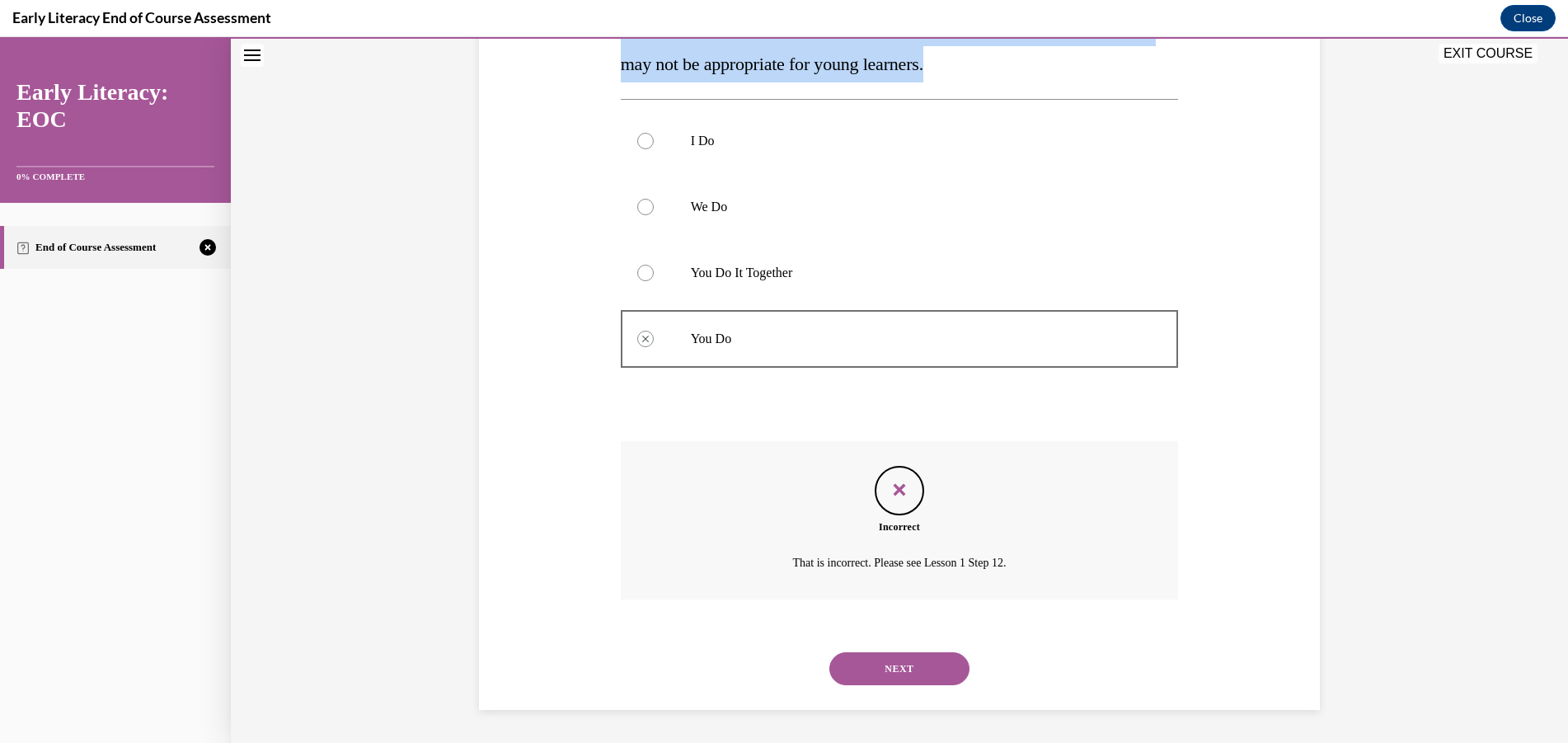
click at [908, 668] on button "NEXT" at bounding box center [899, 669] width 140 height 33
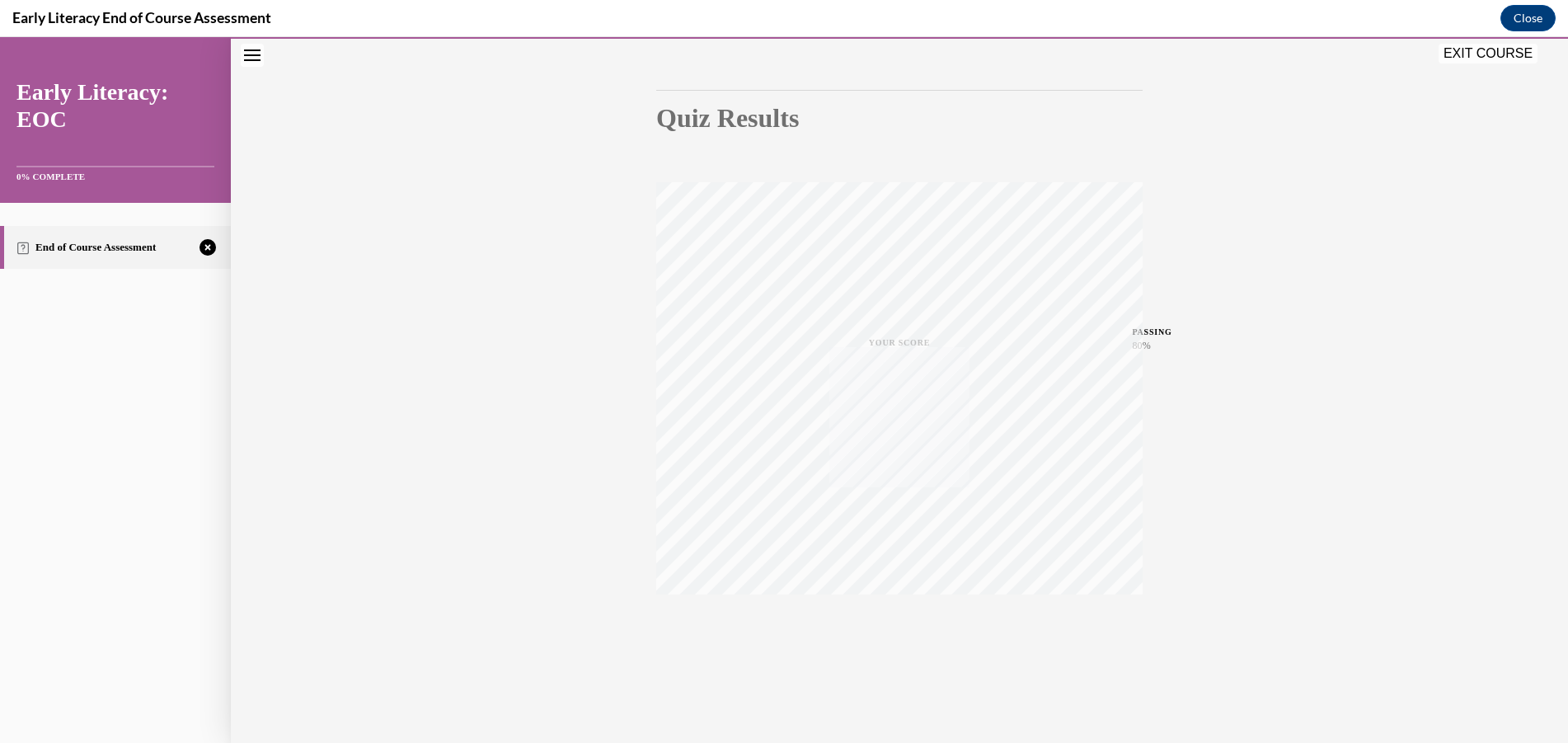
scroll to position [140, 0]
click at [895, 643] on icon "button" at bounding box center [899, 642] width 58 height 18
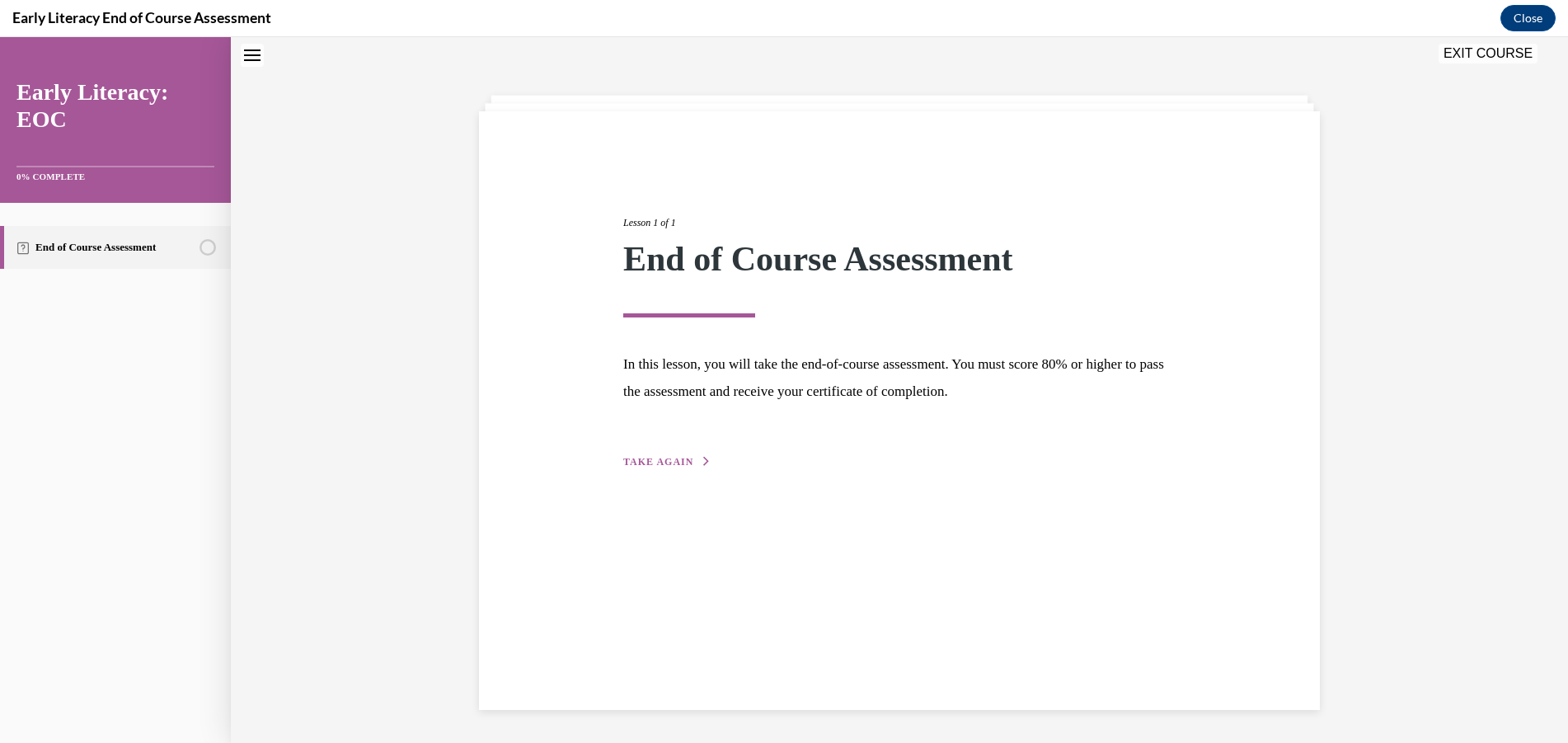
click at [674, 465] on span "TAKE AGAIN" at bounding box center [657, 462] width 70 height 12
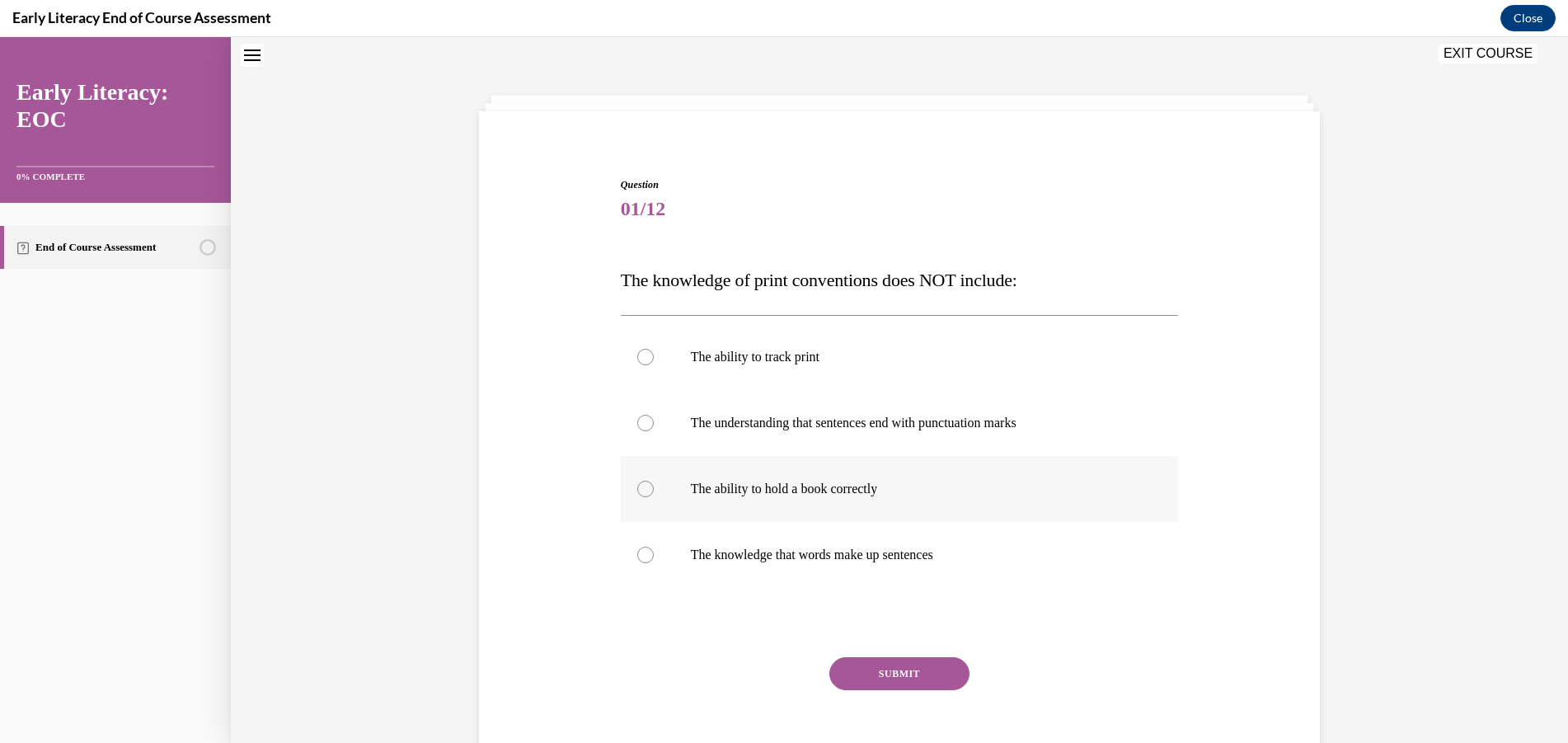
scroll to position [50, 0]
click at [866, 485] on p "The ability to hold a book correctly" at bounding box center [914, 490] width 447 height 17
click at [900, 663] on button "SUBMIT" at bounding box center [899, 675] width 140 height 33
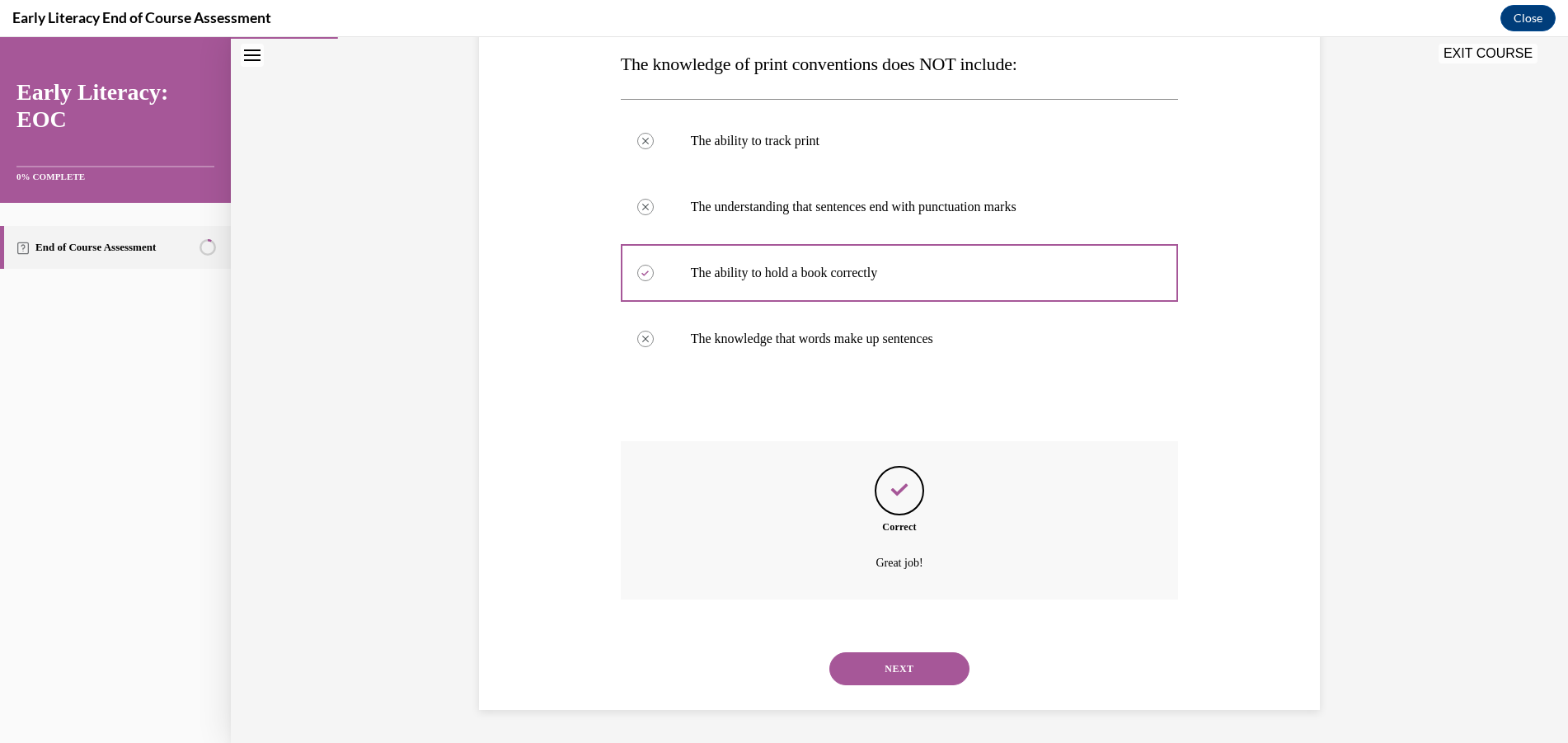
click at [896, 649] on div "NEXT" at bounding box center [899, 668] width 558 height 66
click at [896, 678] on button "NEXT" at bounding box center [899, 669] width 140 height 33
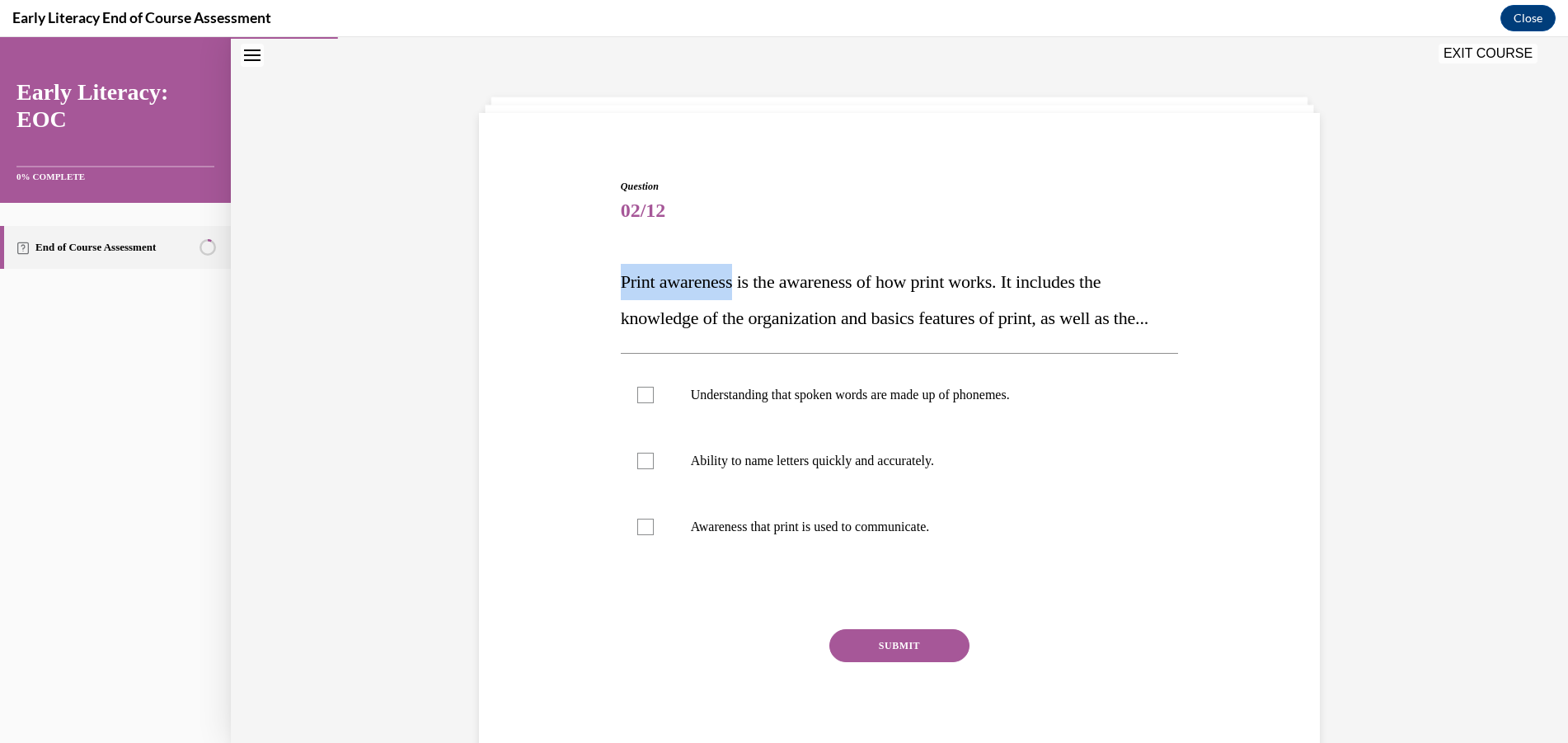
drag, startPoint x: 611, startPoint y: 282, endPoint x: 738, endPoint y: 283, distance: 127.0
click at [740, 283] on div "Question 02/12 Print awareness is the awareness of how print works. It includes…" at bounding box center [900, 460] width 567 height 610
copy span "Print awareness"
drag, startPoint x: 984, startPoint y: 577, endPoint x: 960, endPoint y: 625, distance: 53.7
click at [984, 560] on div at bounding box center [899, 526] width 558 height 66
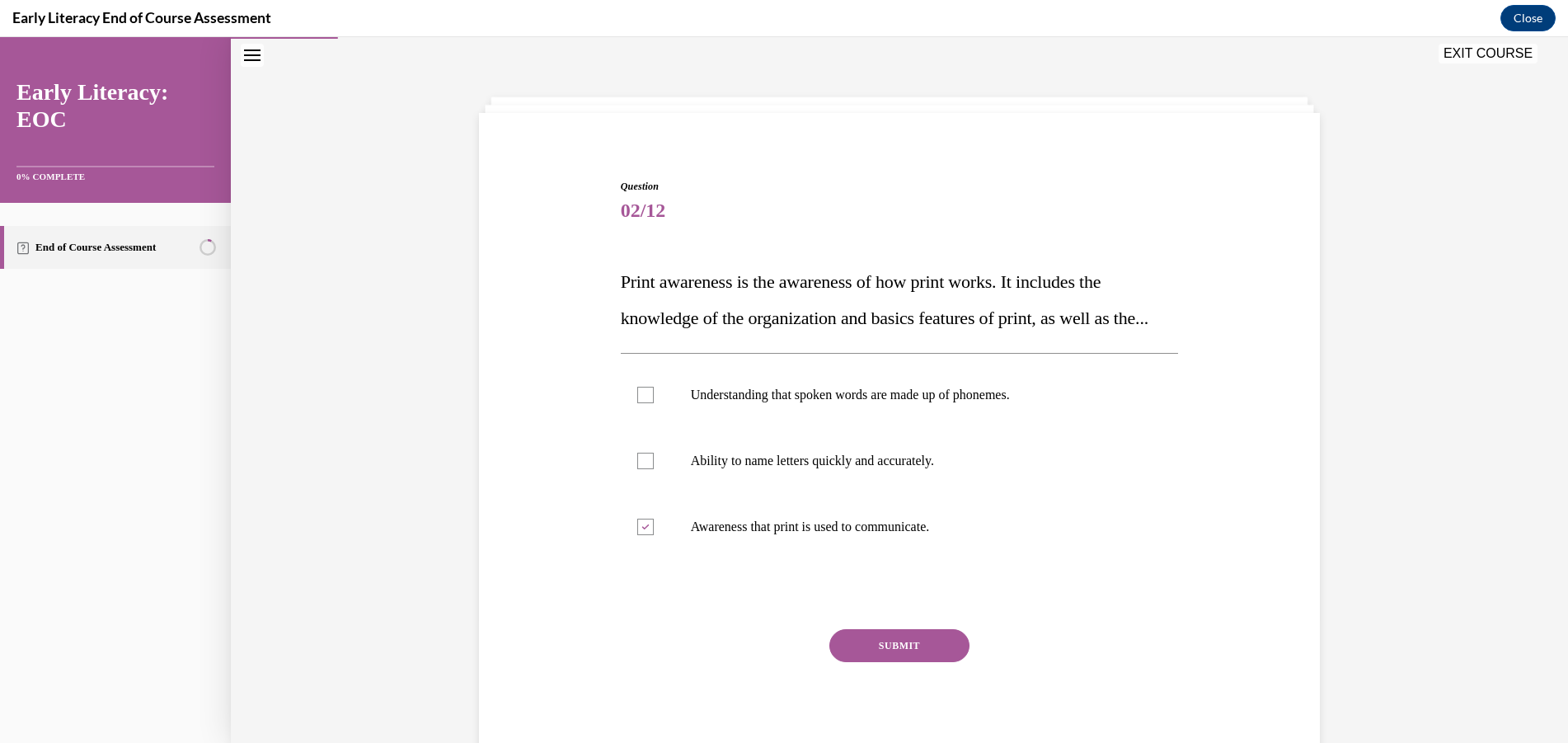
click at [897, 662] on button "SUBMIT" at bounding box center [899, 646] width 140 height 33
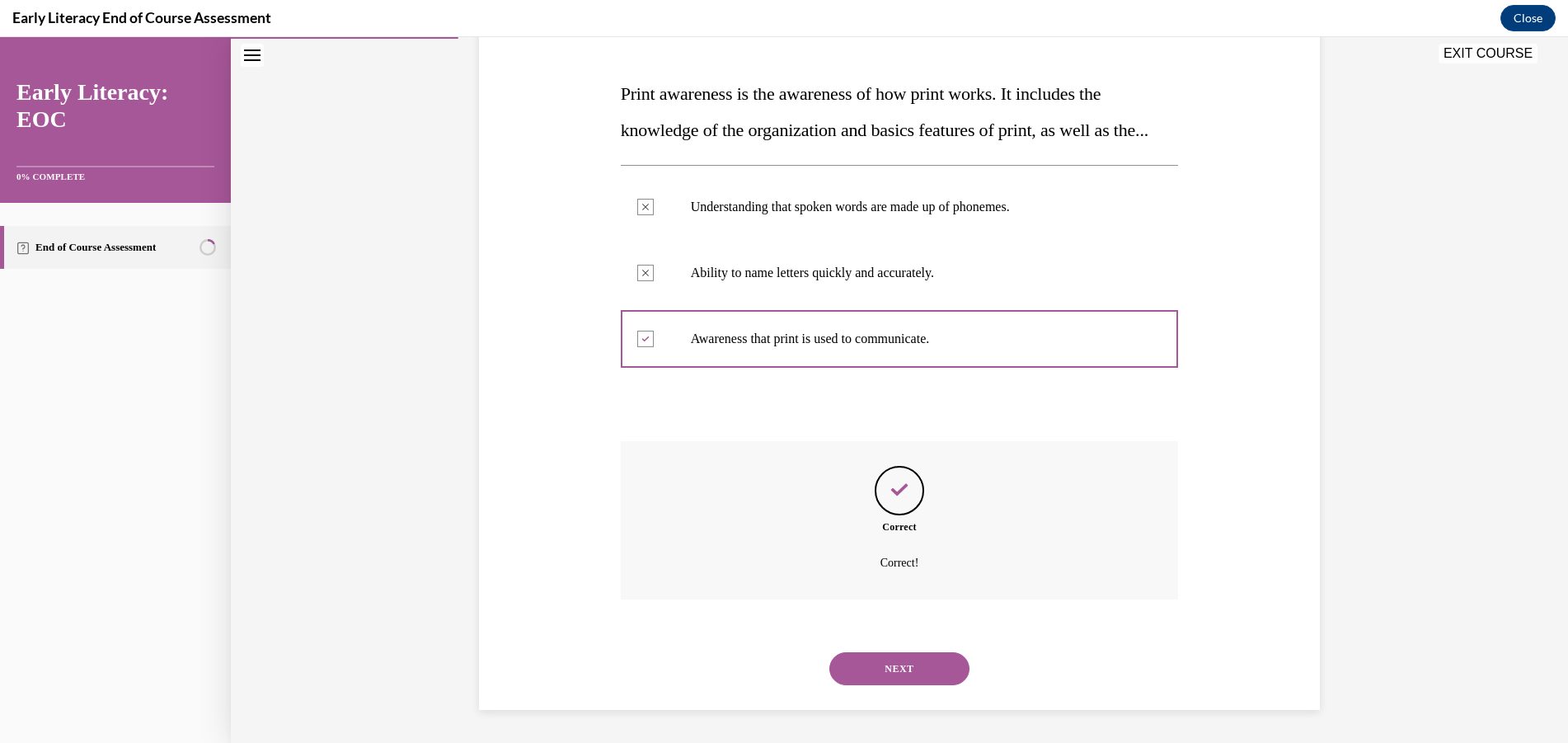
click at [921, 673] on button "NEXT" at bounding box center [899, 669] width 140 height 33
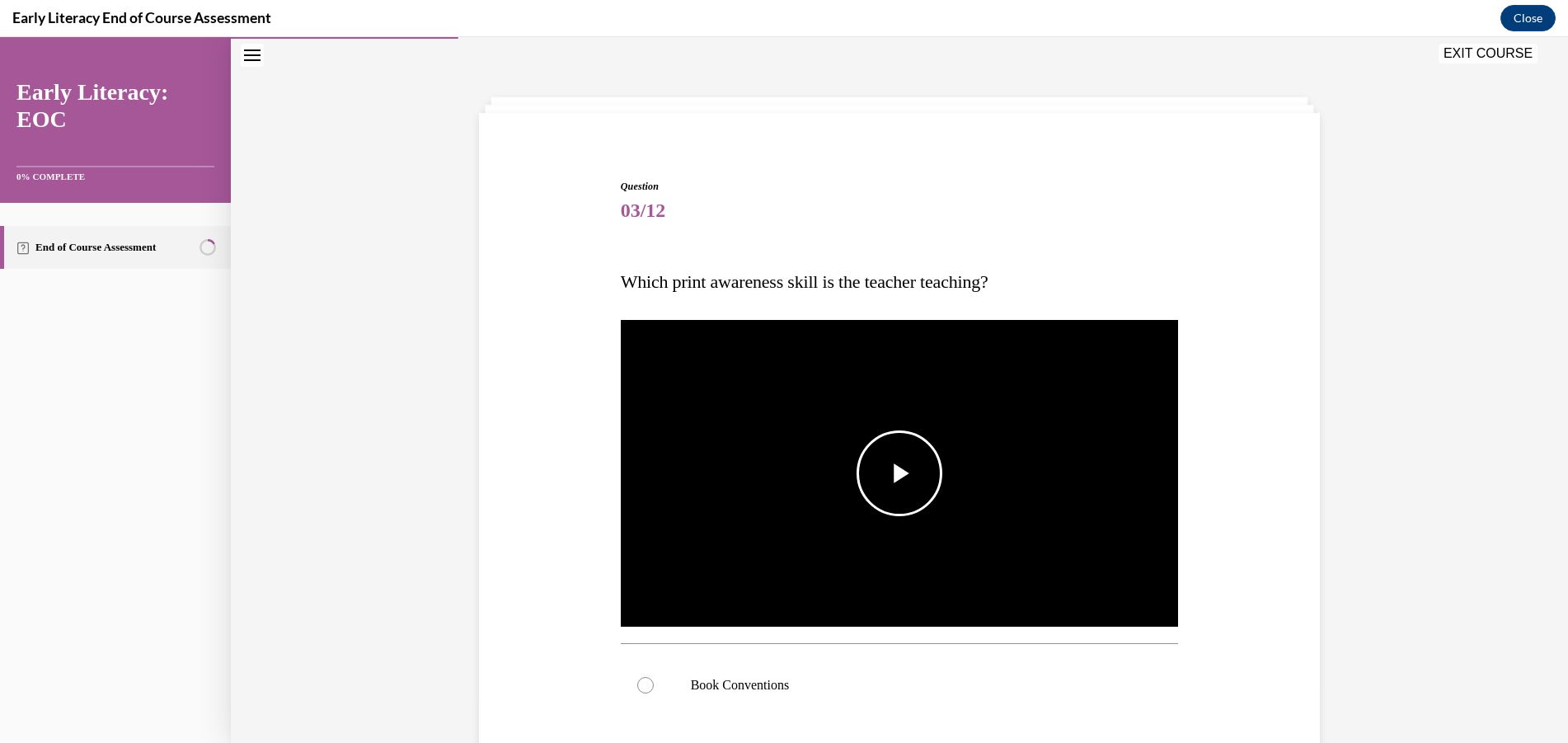
click at [899, 473] on span "Video player" at bounding box center [899, 473] width 0 height 0
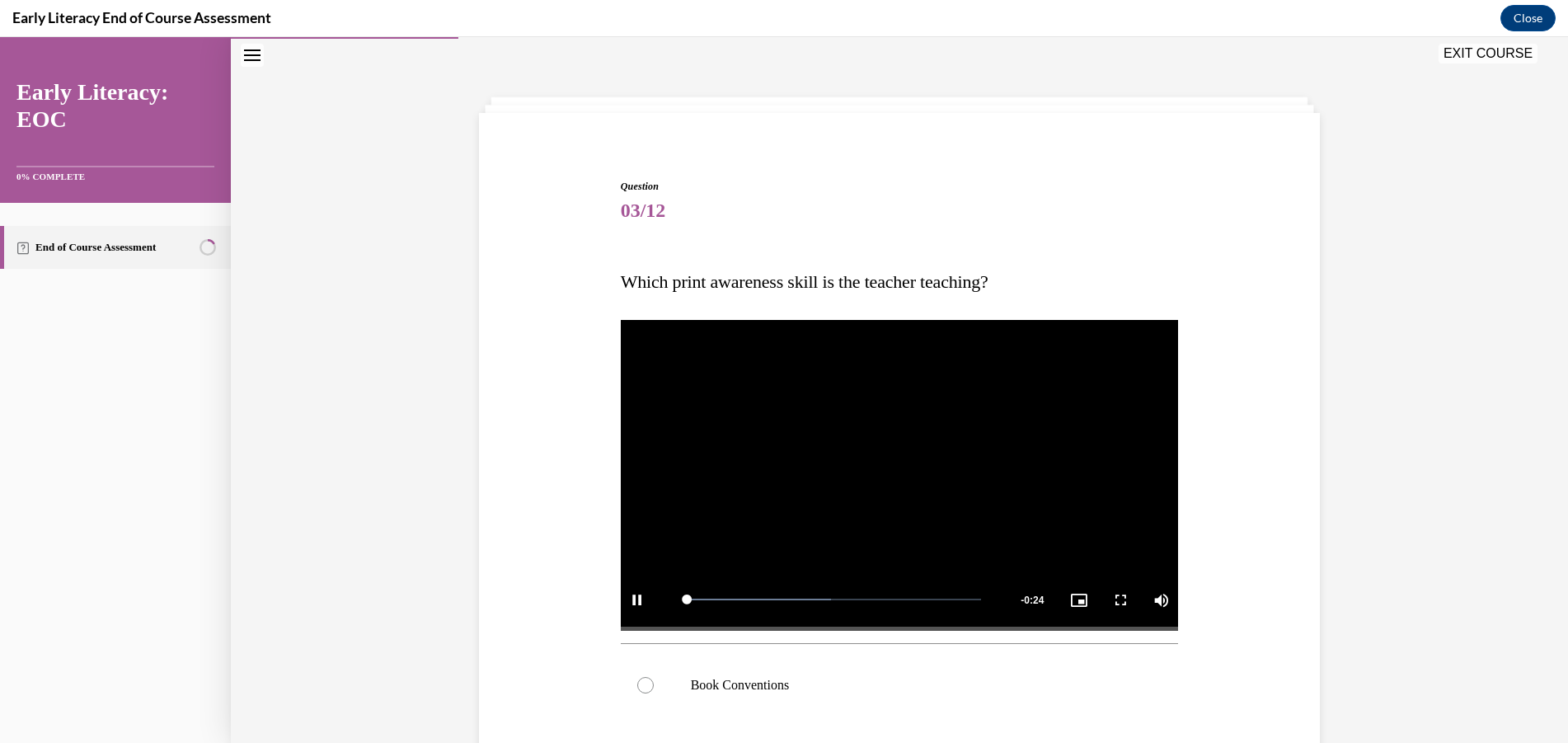
scroll to position [345, 0]
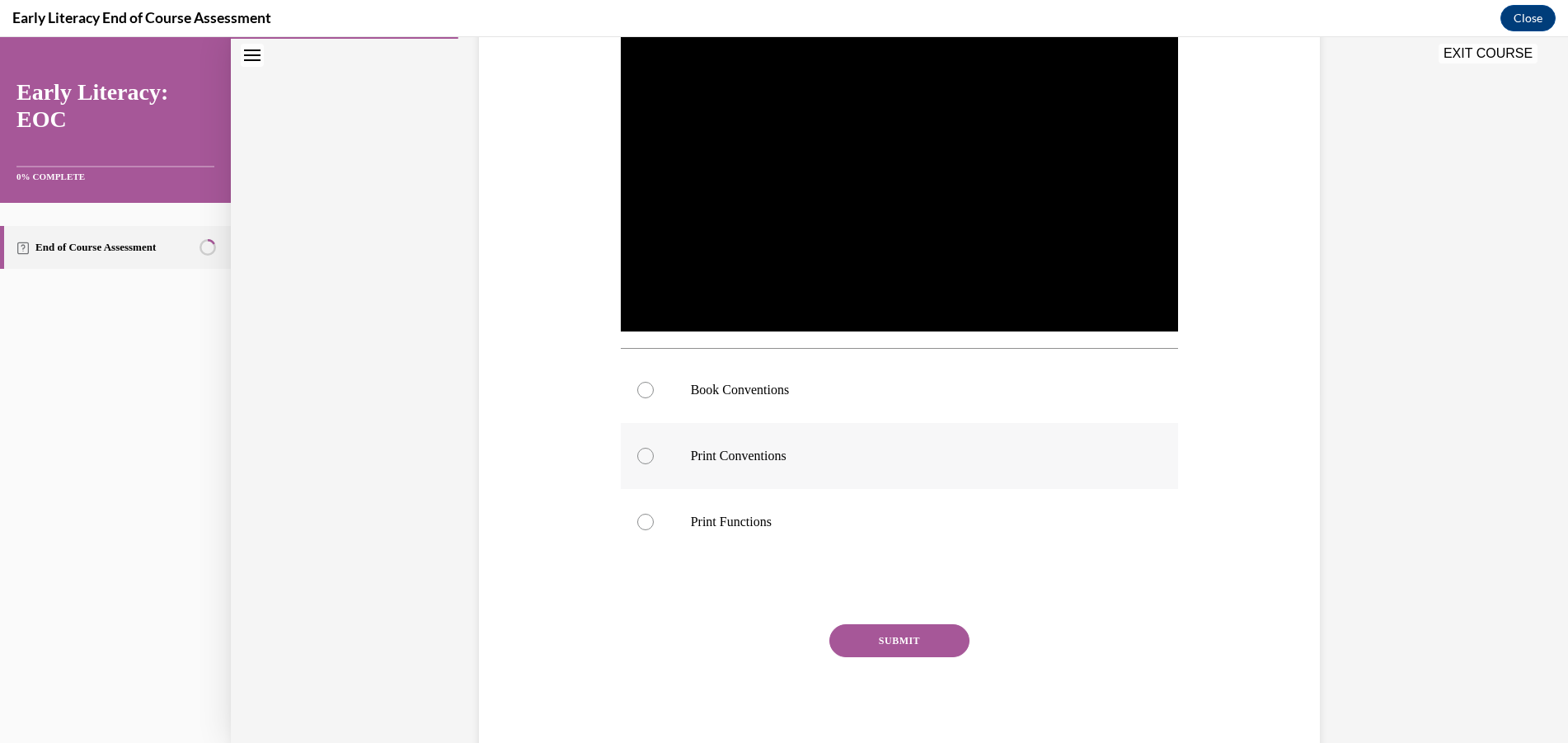
click at [780, 451] on p "Print Conventions" at bounding box center [914, 456] width 447 height 17
click at [912, 638] on button "SUBMIT" at bounding box center [899, 641] width 140 height 33
click at [1013, 470] on div at bounding box center [899, 456] width 558 height 74
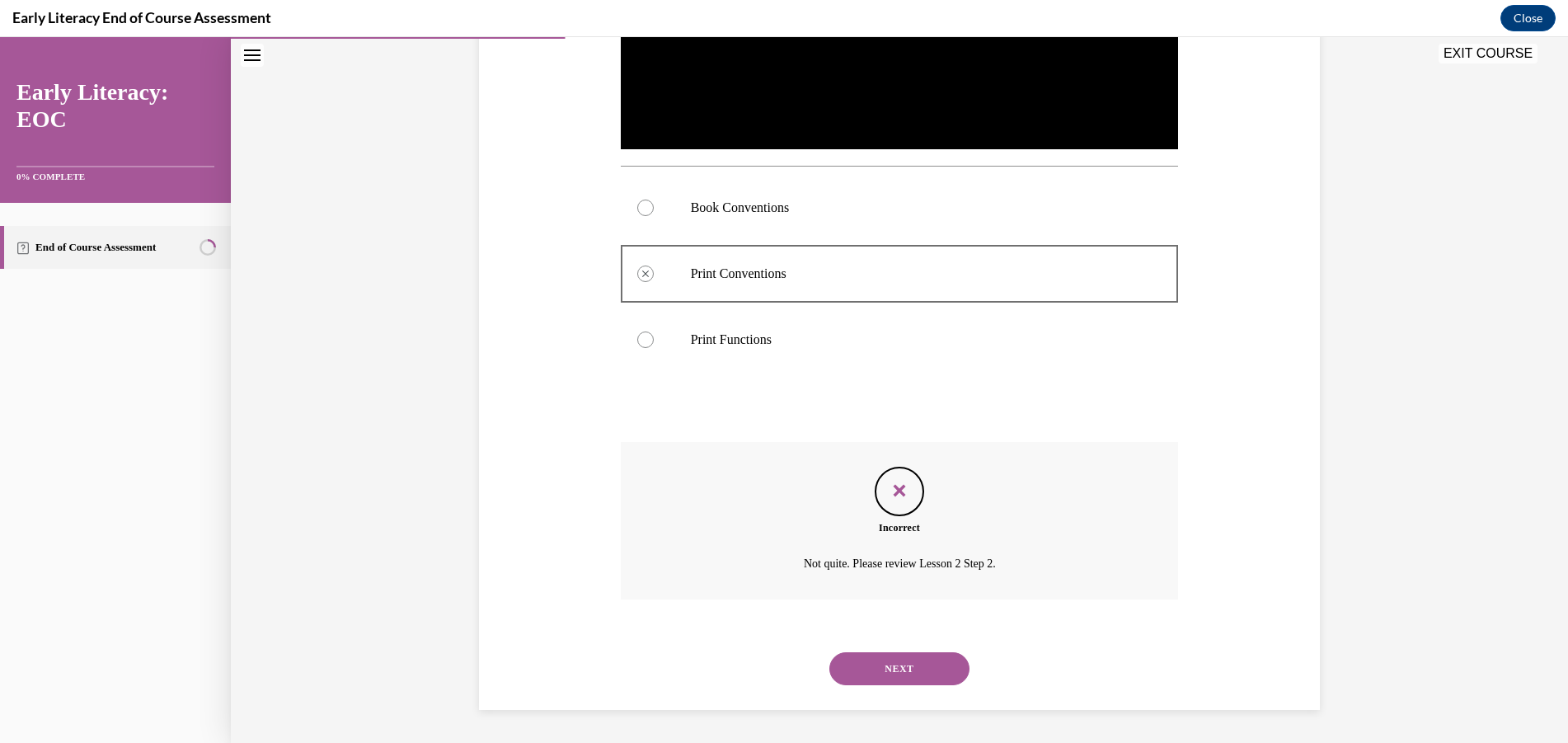
click at [926, 658] on button "NEXT" at bounding box center [899, 669] width 140 height 33
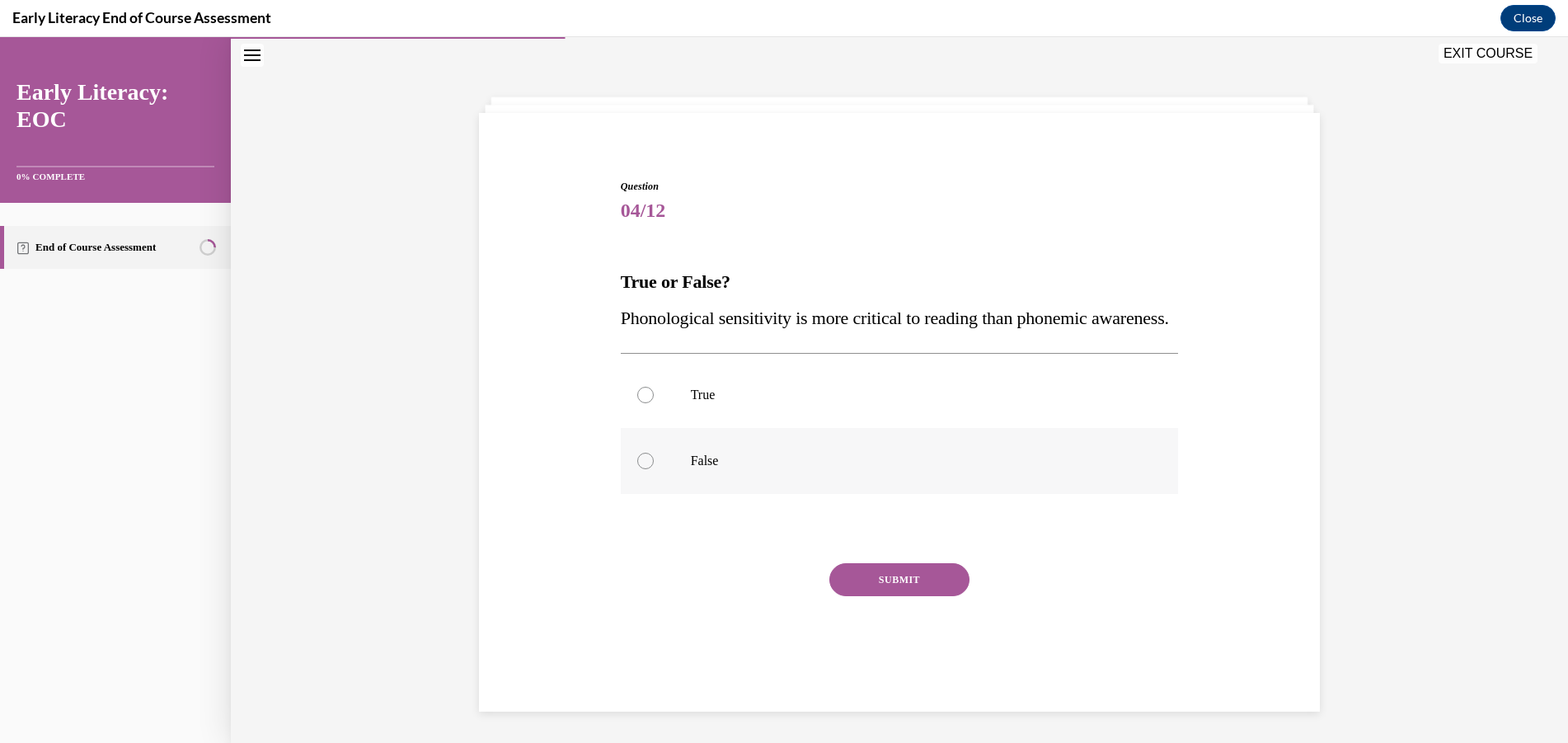
click at [692, 469] on p "False" at bounding box center [914, 461] width 447 height 17
click at [896, 598] on div "Question 04/12 True or False? Phonological sensitivity is more critical to read…" at bounding box center [899, 439] width 558 height 520
click at [901, 596] on button "SUBMIT" at bounding box center [899, 580] width 140 height 33
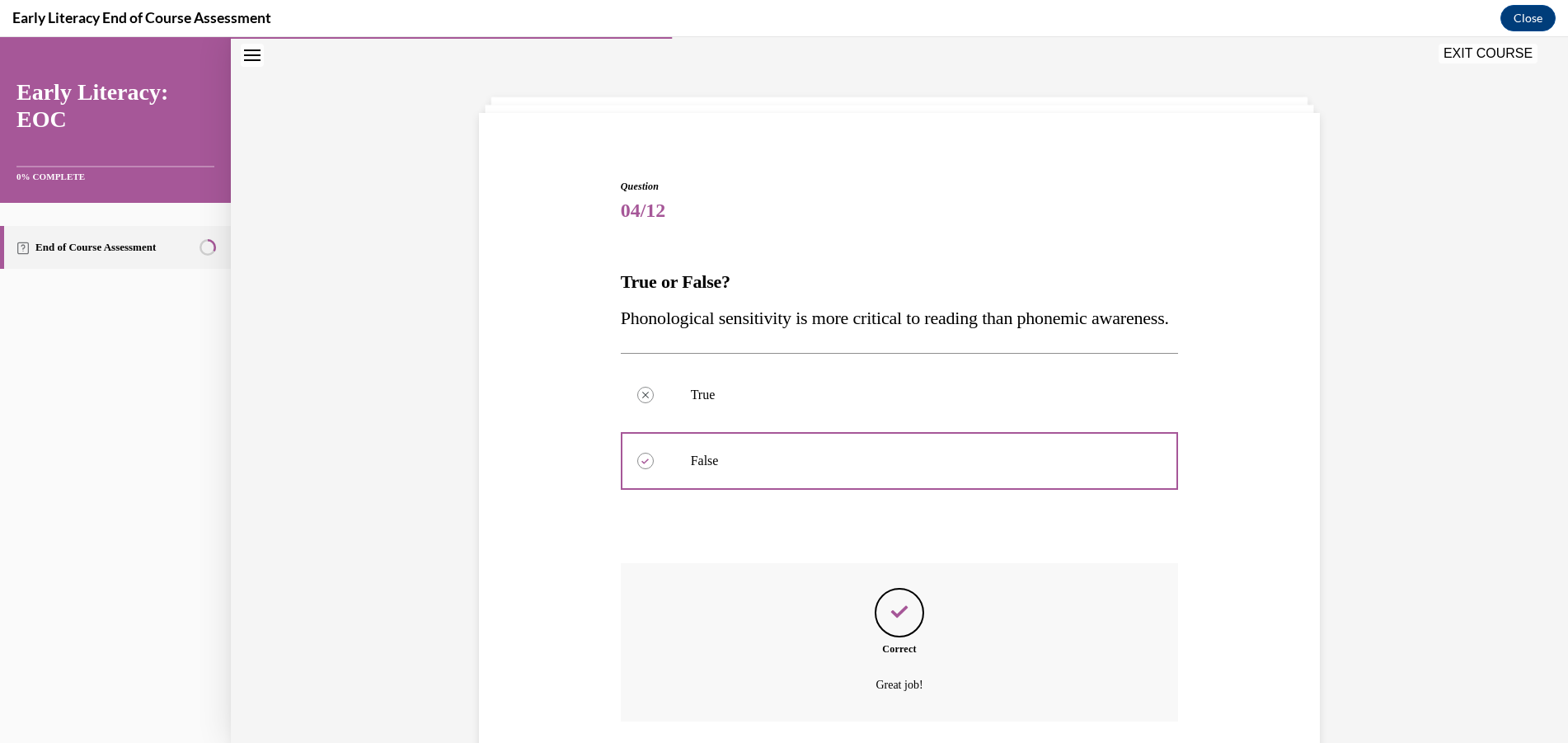
click at [1142, 498] on div at bounding box center [899, 461] width 558 height 74
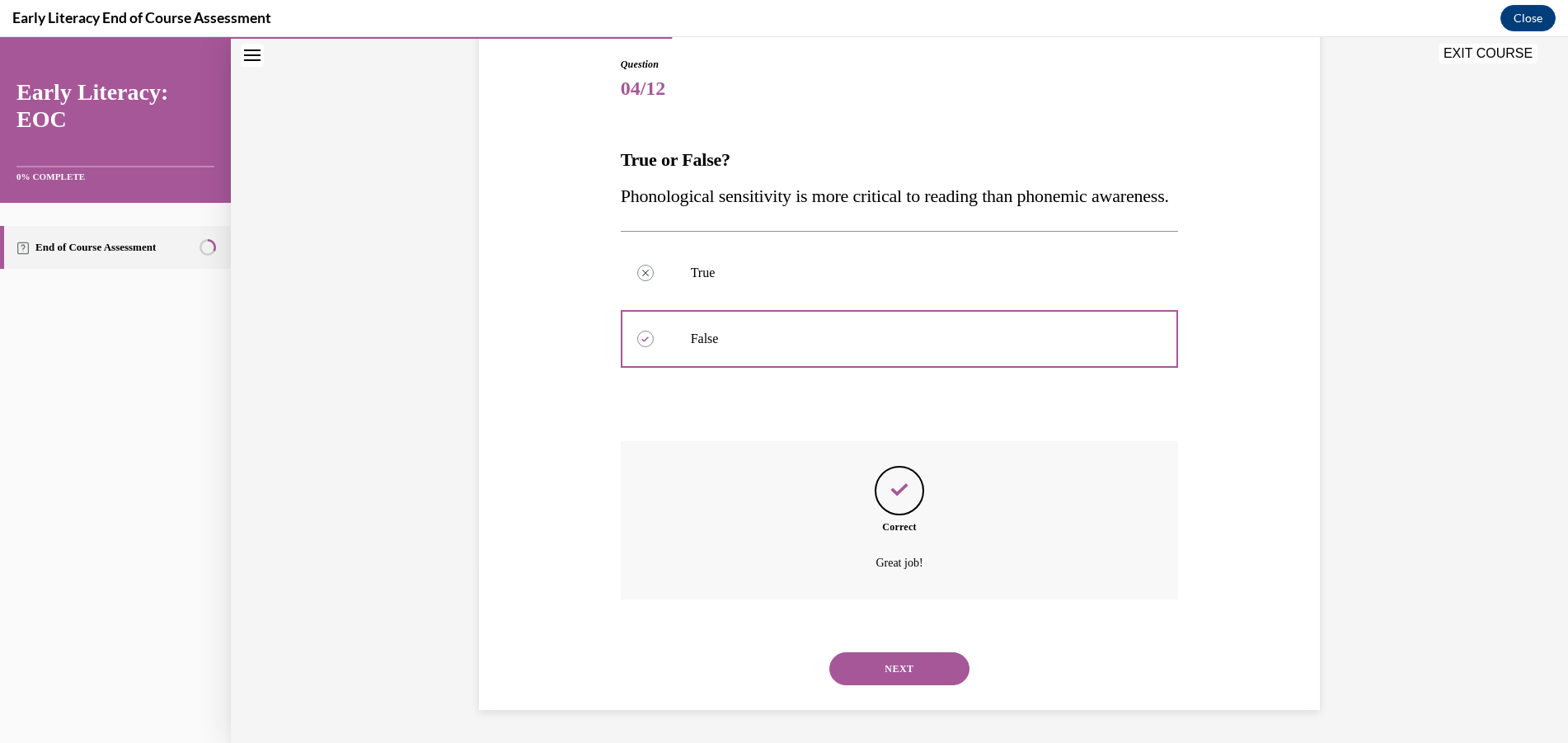
click at [893, 670] on button "NEXT" at bounding box center [899, 669] width 140 height 33
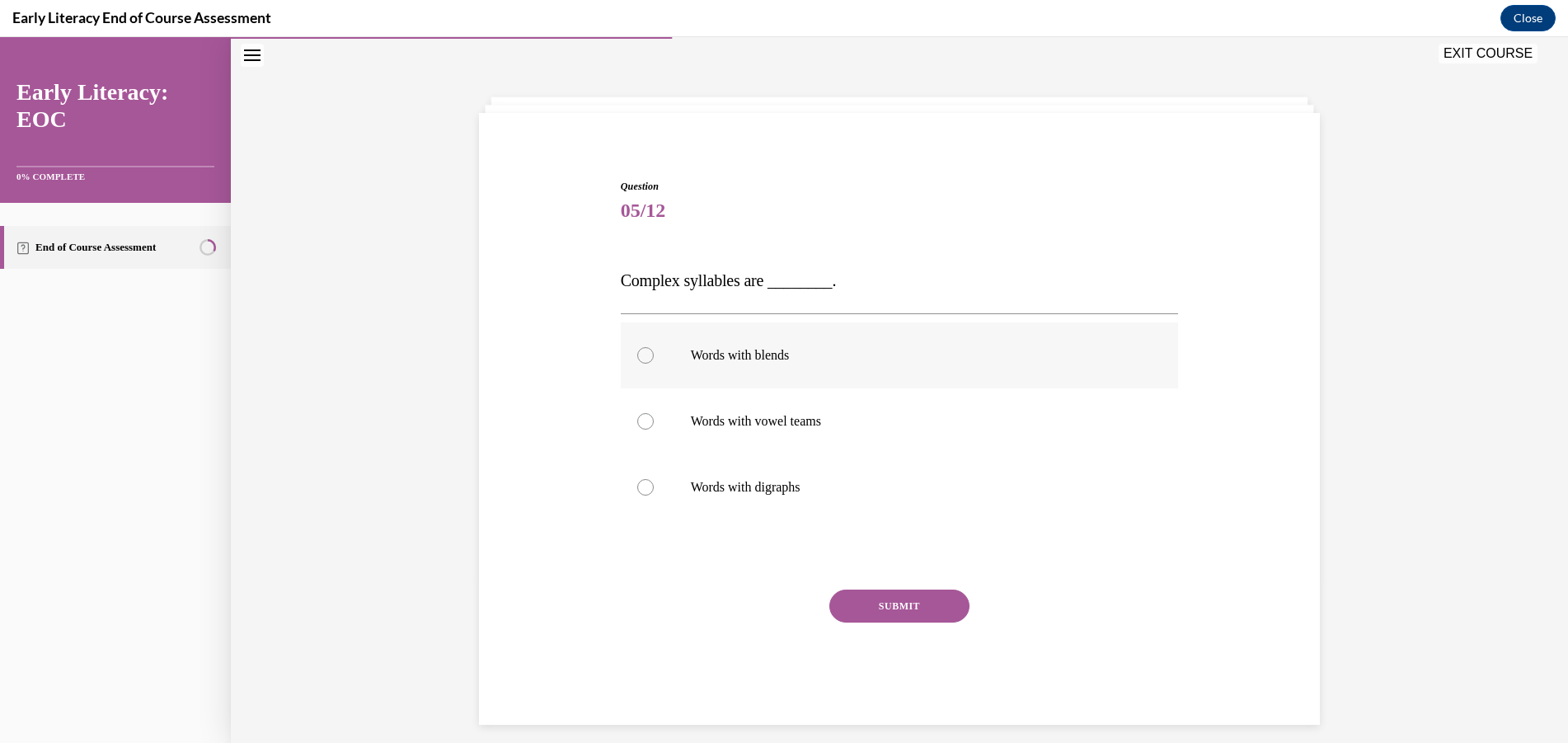
click at [811, 351] on p "Words with blends" at bounding box center [914, 355] width 447 height 17
click at [897, 610] on button "SUBMIT" at bounding box center [899, 606] width 140 height 33
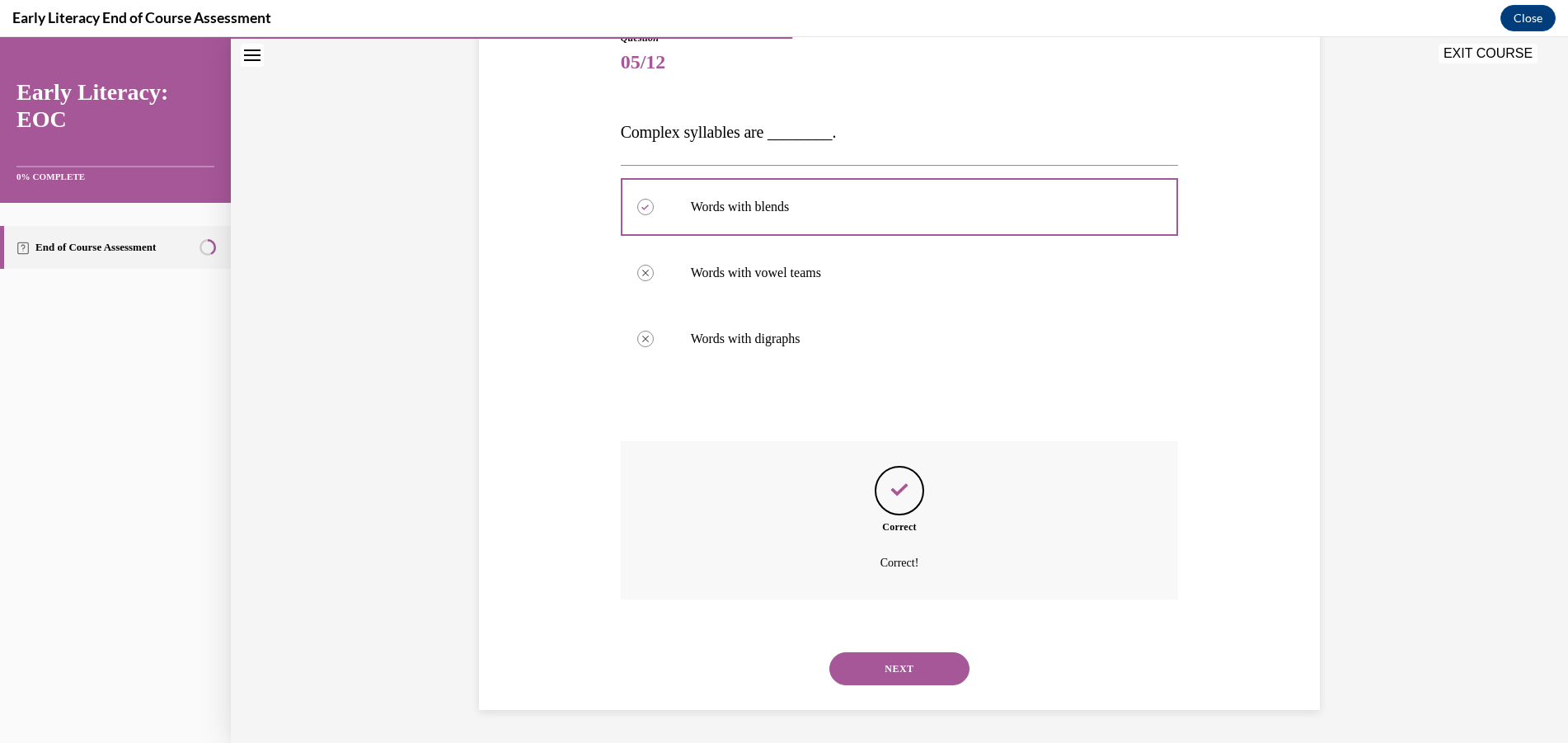
click at [893, 658] on button "NEXT" at bounding box center [899, 669] width 140 height 33
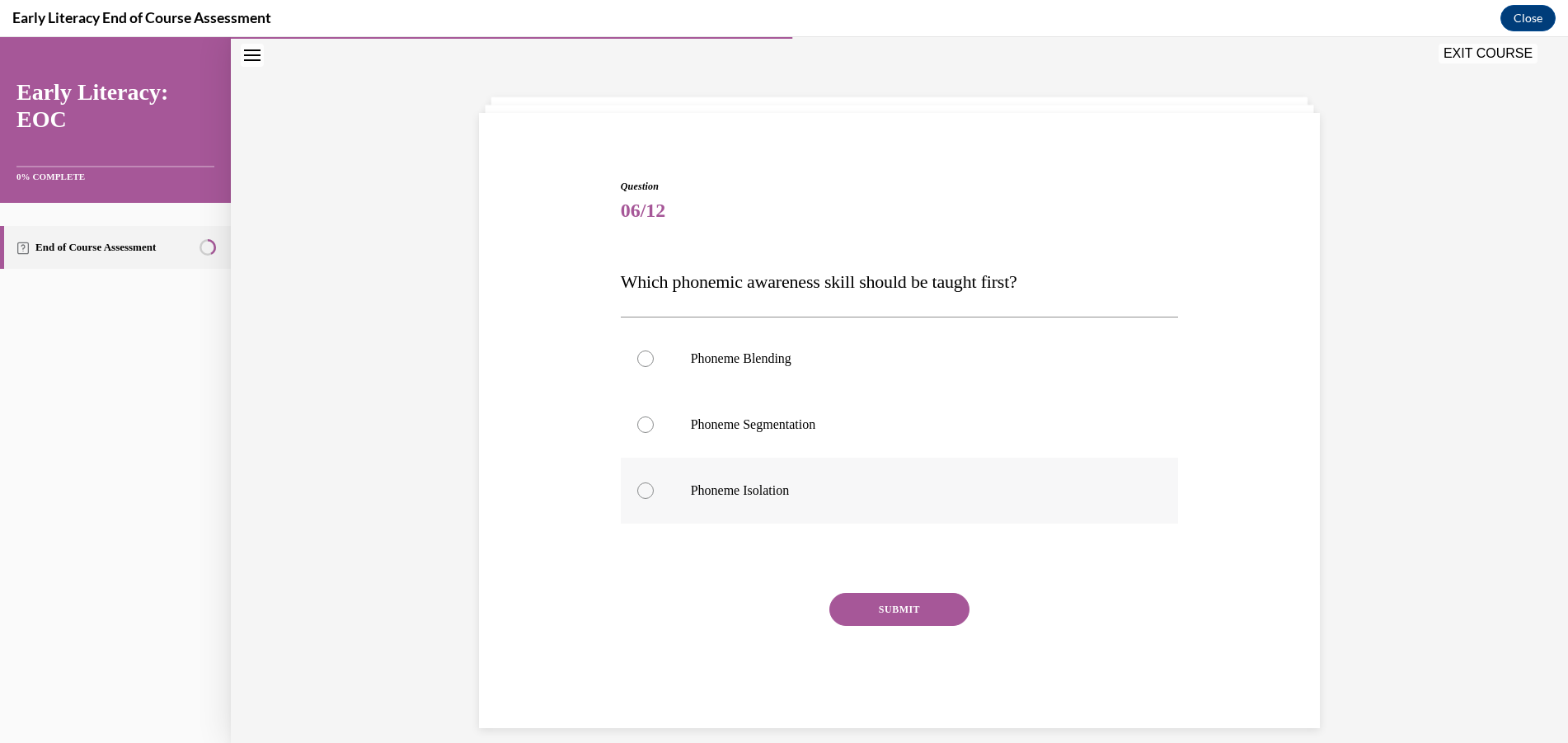
click at [820, 493] on p "Phoneme Isolation" at bounding box center [914, 490] width 447 height 17
click at [870, 593] on button "SUBMIT" at bounding box center [899, 609] width 140 height 33
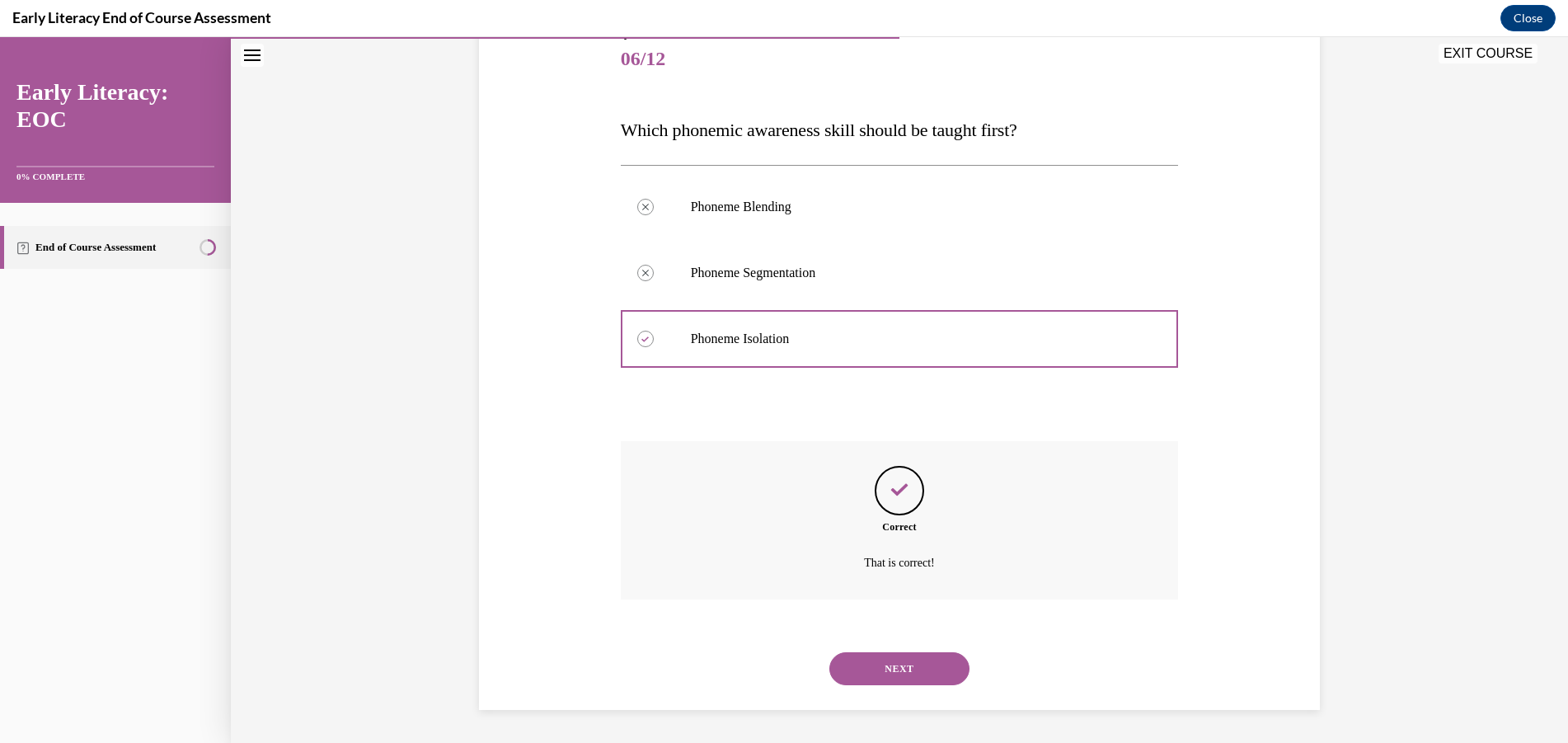
click at [881, 668] on button "NEXT" at bounding box center [899, 669] width 140 height 33
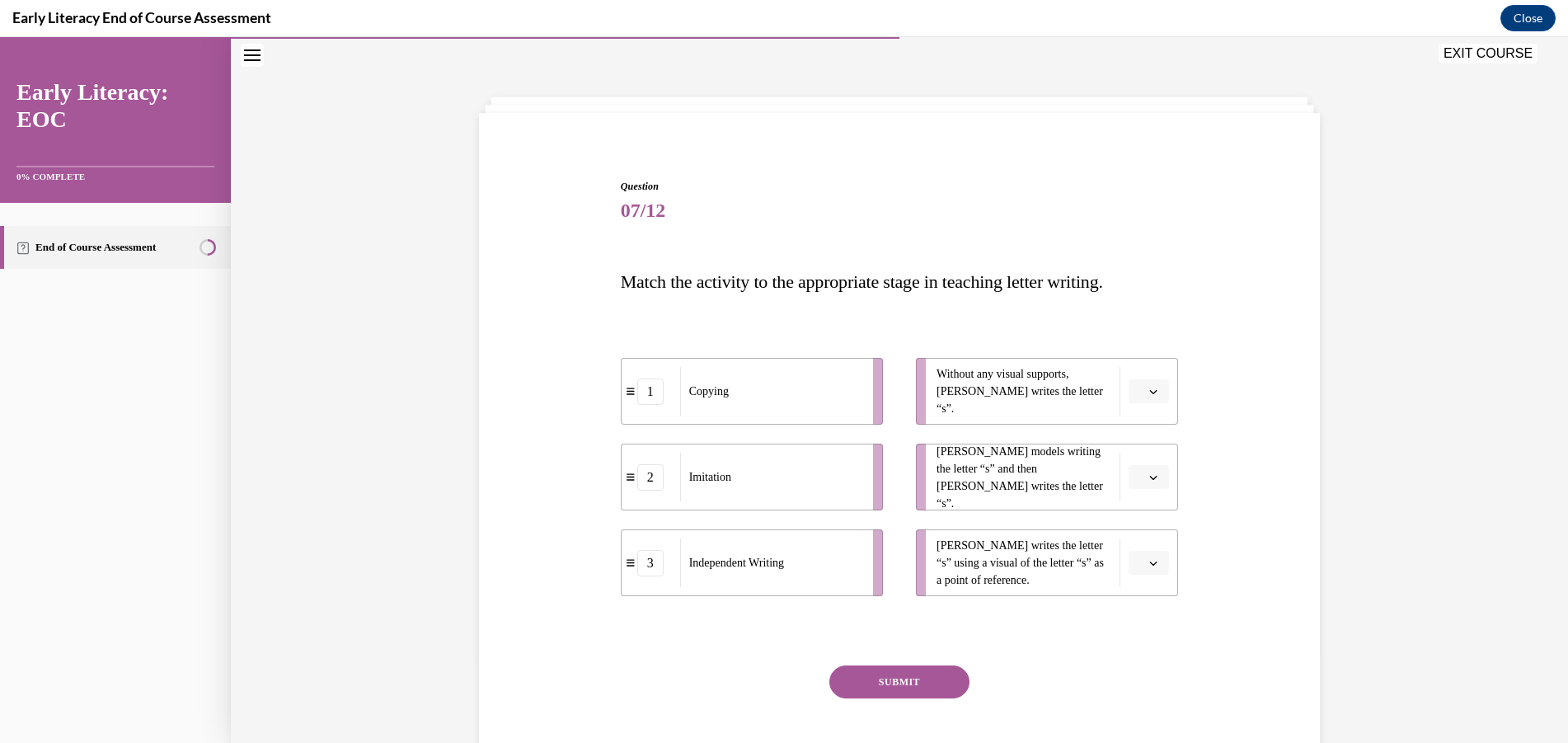
click at [1138, 391] on span "Please select an option" at bounding box center [1141, 392] width 6 height 17
click at [1148, 527] on div "3" at bounding box center [1141, 527] width 41 height 33
click at [1320, 469] on div "Question 07/12 Match the activity to the appropriate stage in teaching letter w…" at bounding box center [899, 436] width 1337 height 795
click at [1149, 566] on icon "button" at bounding box center [1153, 563] width 8 height 8
click at [1139, 630] on span "1" at bounding box center [1136, 632] width 6 height 13
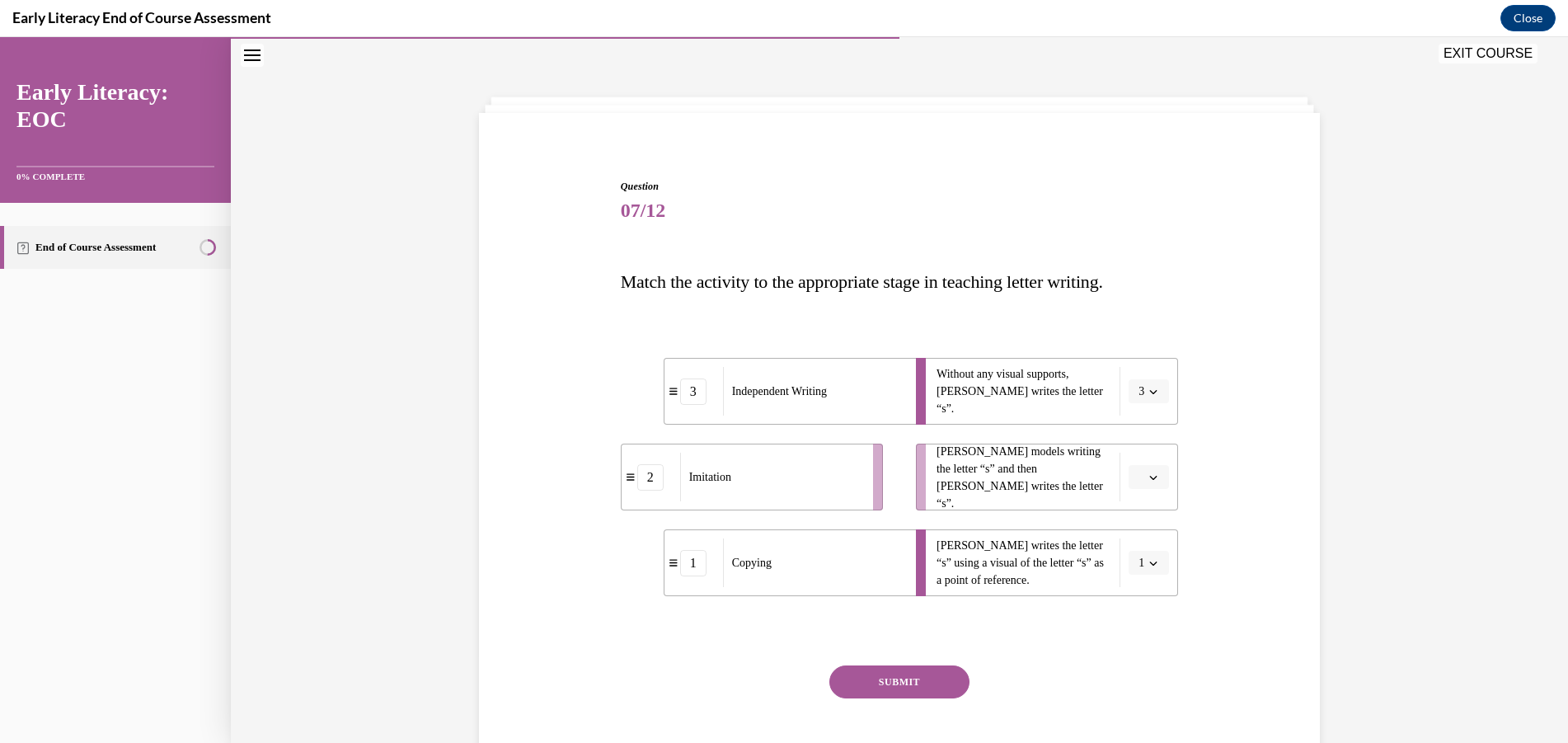
click at [1149, 473] on icon "button" at bounding box center [1153, 477] width 8 height 8
click at [1146, 575] on div "2" at bounding box center [1141, 580] width 41 height 33
click at [1259, 485] on div "Question 07/12 Match the activity to the appropriate stage in teaching letter w…" at bounding box center [899, 465] width 849 height 671
click at [898, 689] on button "SUBMIT" at bounding box center [899, 682] width 140 height 33
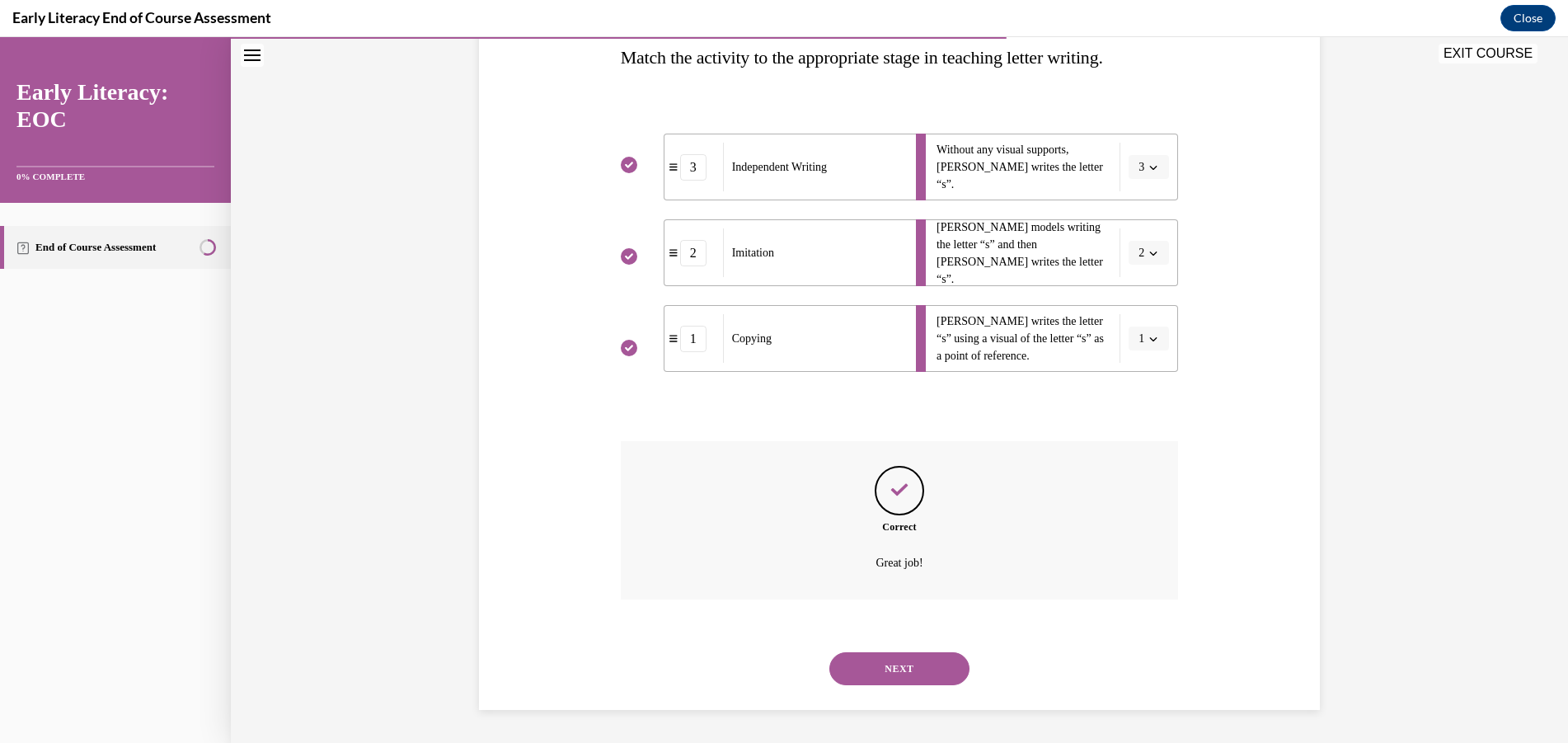
click at [929, 679] on button "NEXT" at bounding box center [899, 669] width 140 height 33
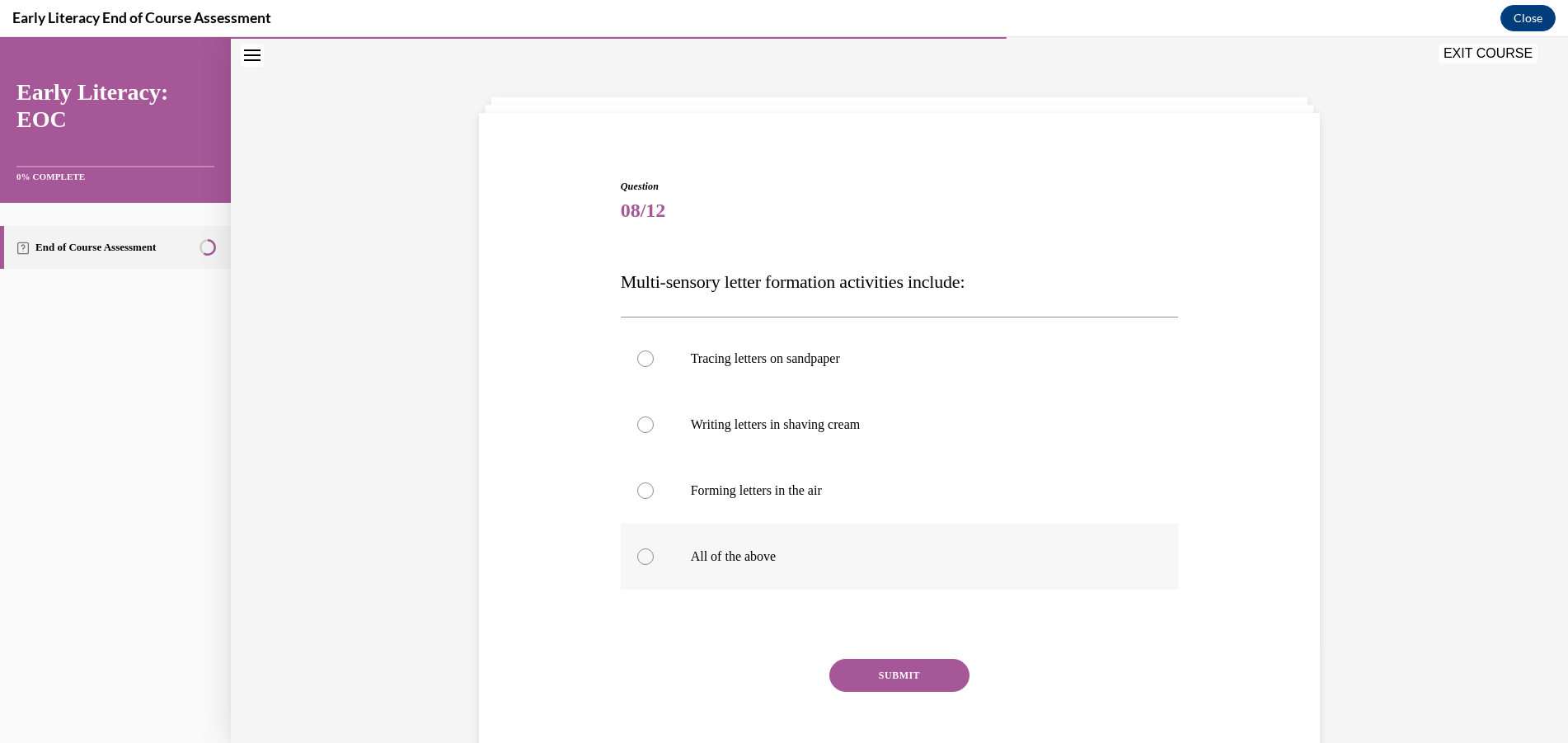
click at [772, 562] on p "All of the above" at bounding box center [914, 556] width 447 height 17
click at [864, 664] on button "SUBMIT" at bounding box center [899, 675] width 140 height 33
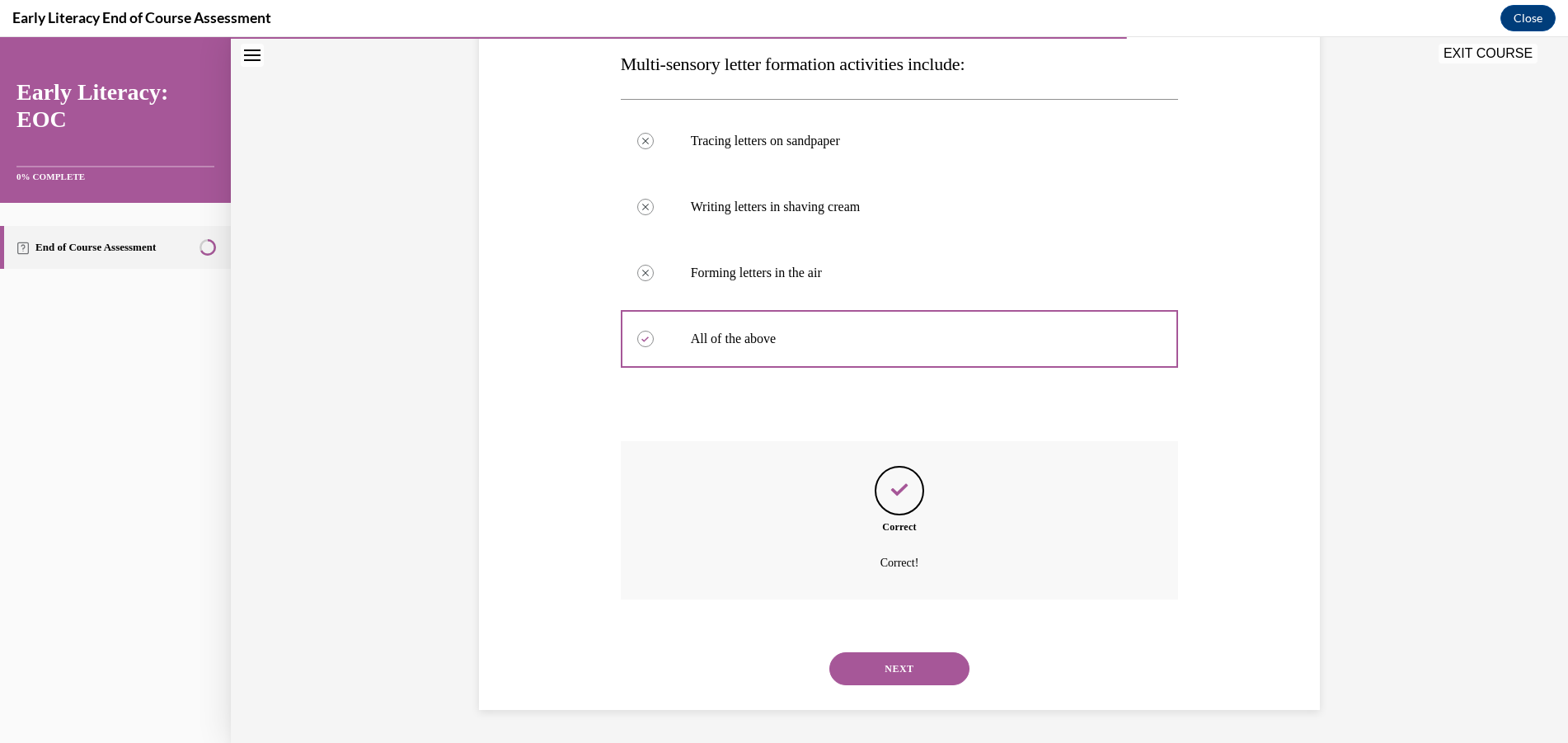
click at [902, 654] on button "NEXT" at bounding box center [899, 669] width 140 height 33
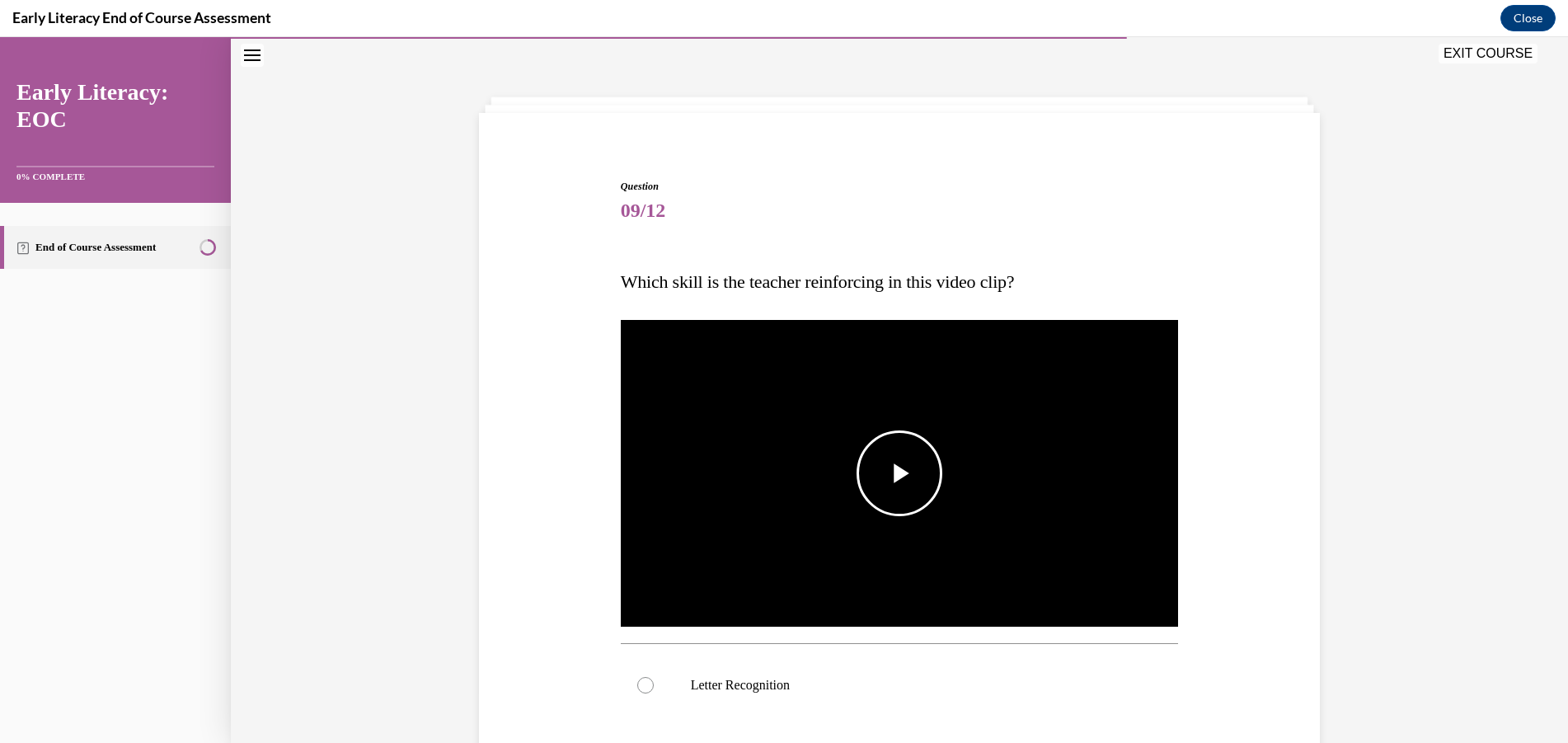
click at [899, 473] on span "Video player" at bounding box center [899, 473] width 0 height 0
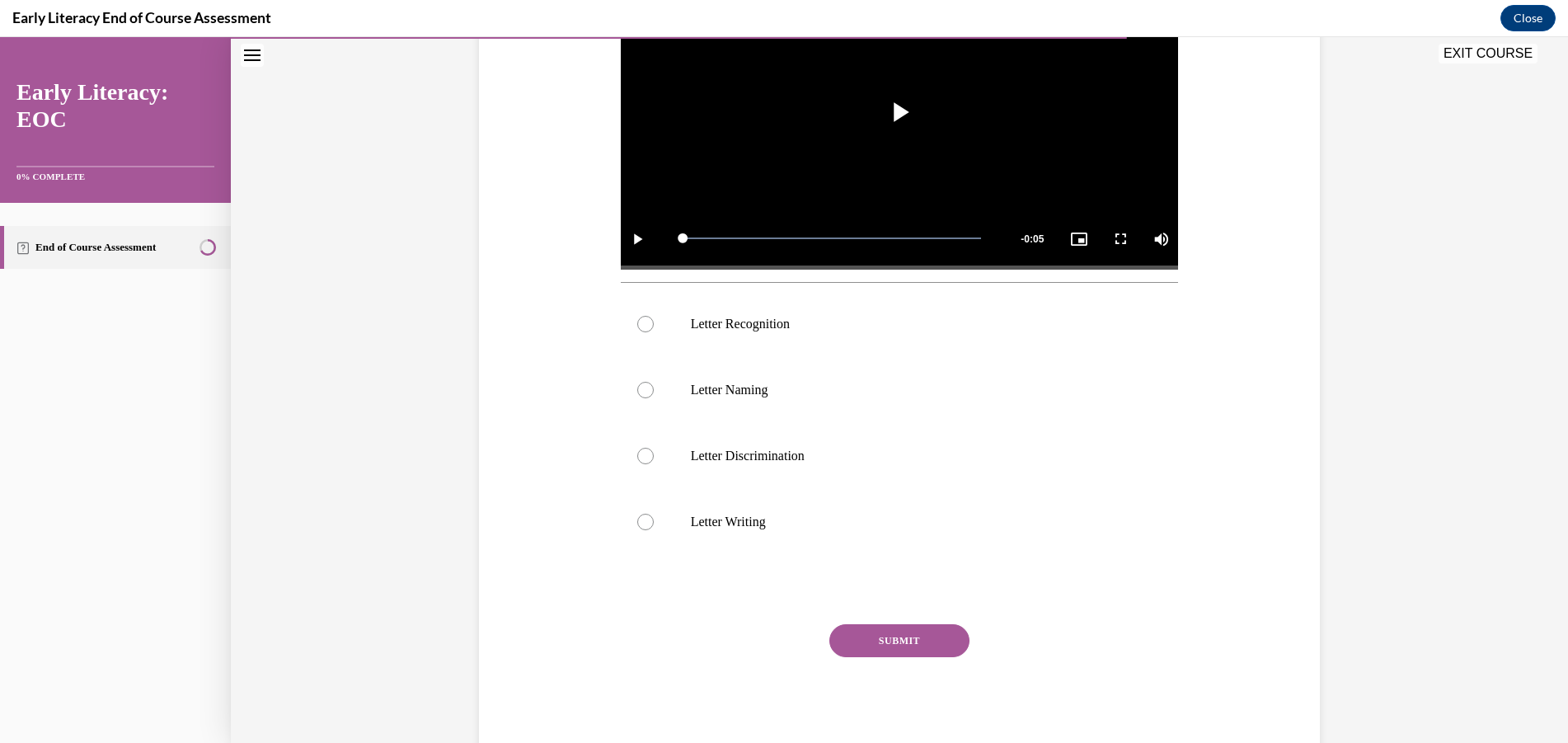
scroll to position [247, 0]
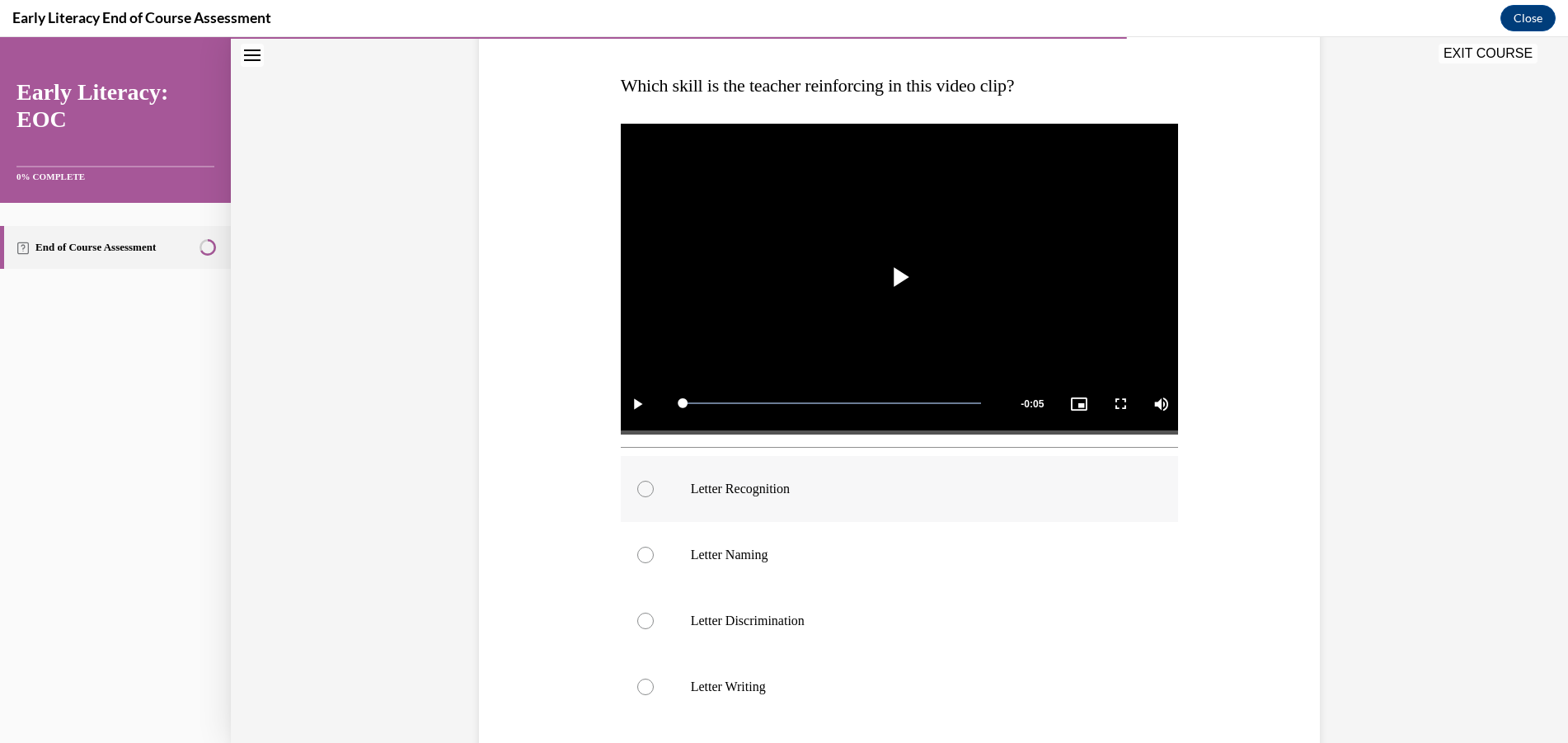
click at [726, 491] on p "Letter Recognition" at bounding box center [914, 488] width 447 height 17
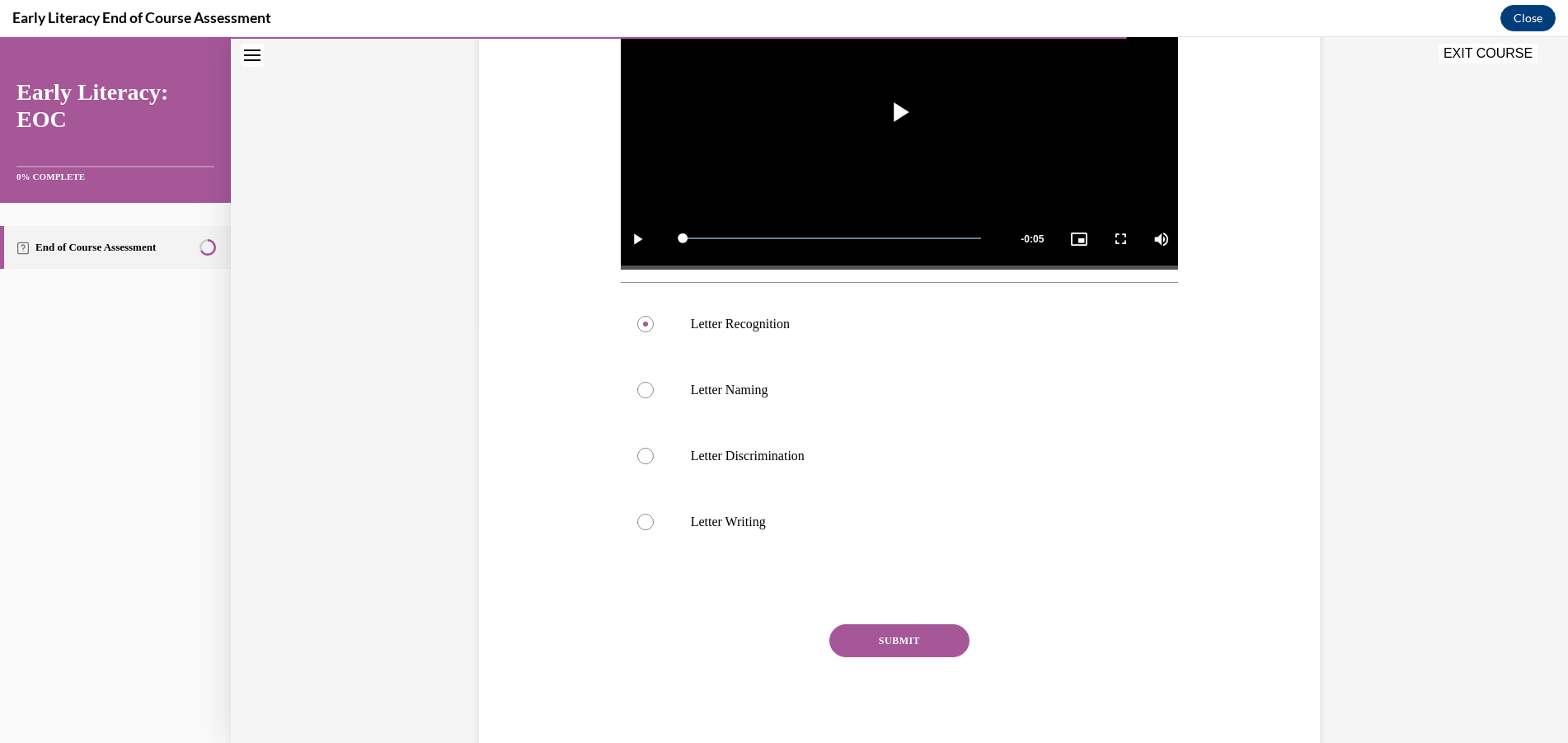
click at [891, 640] on button "SUBMIT" at bounding box center [899, 641] width 140 height 33
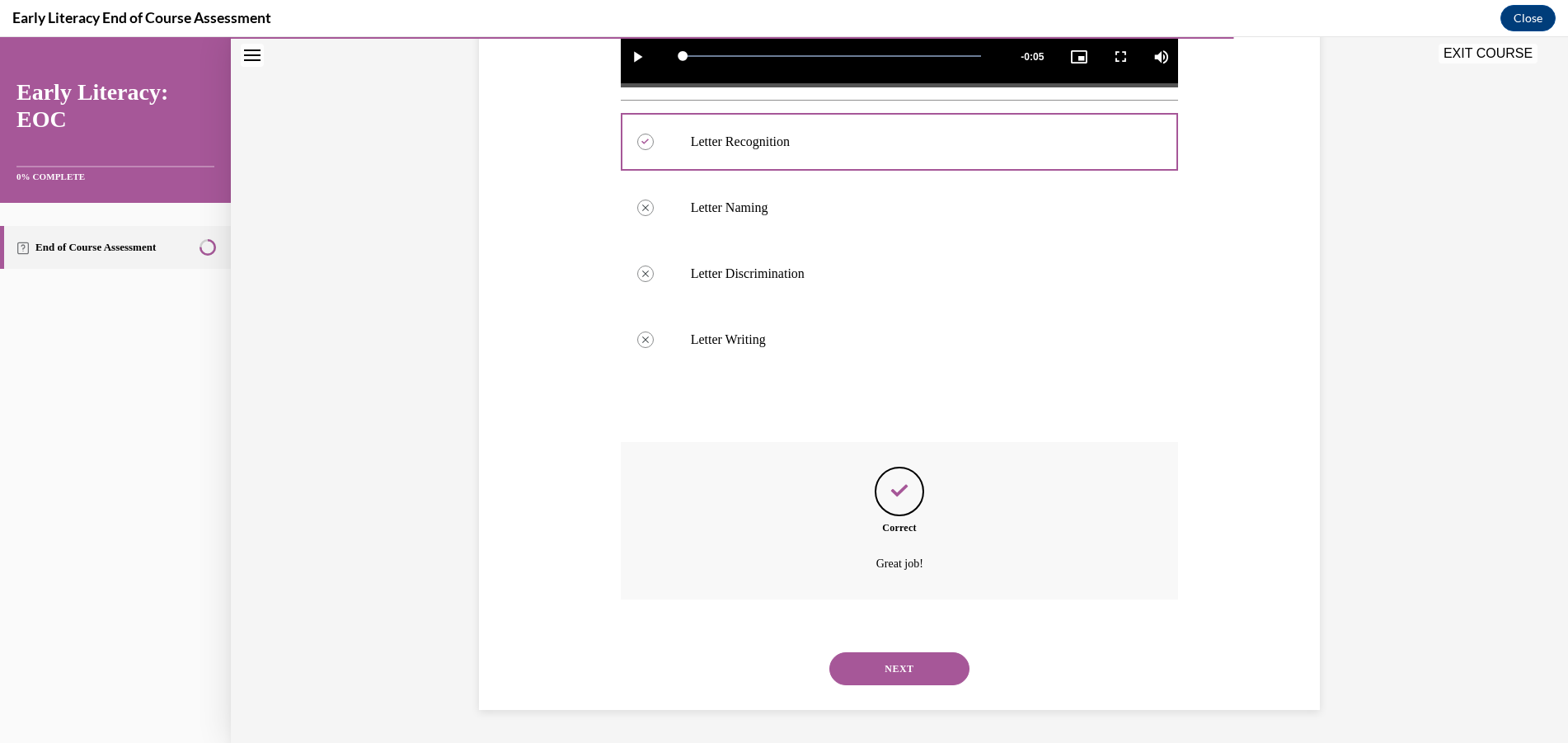
click at [892, 663] on button "NEXT" at bounding box center [899, 669] width 140 height 33
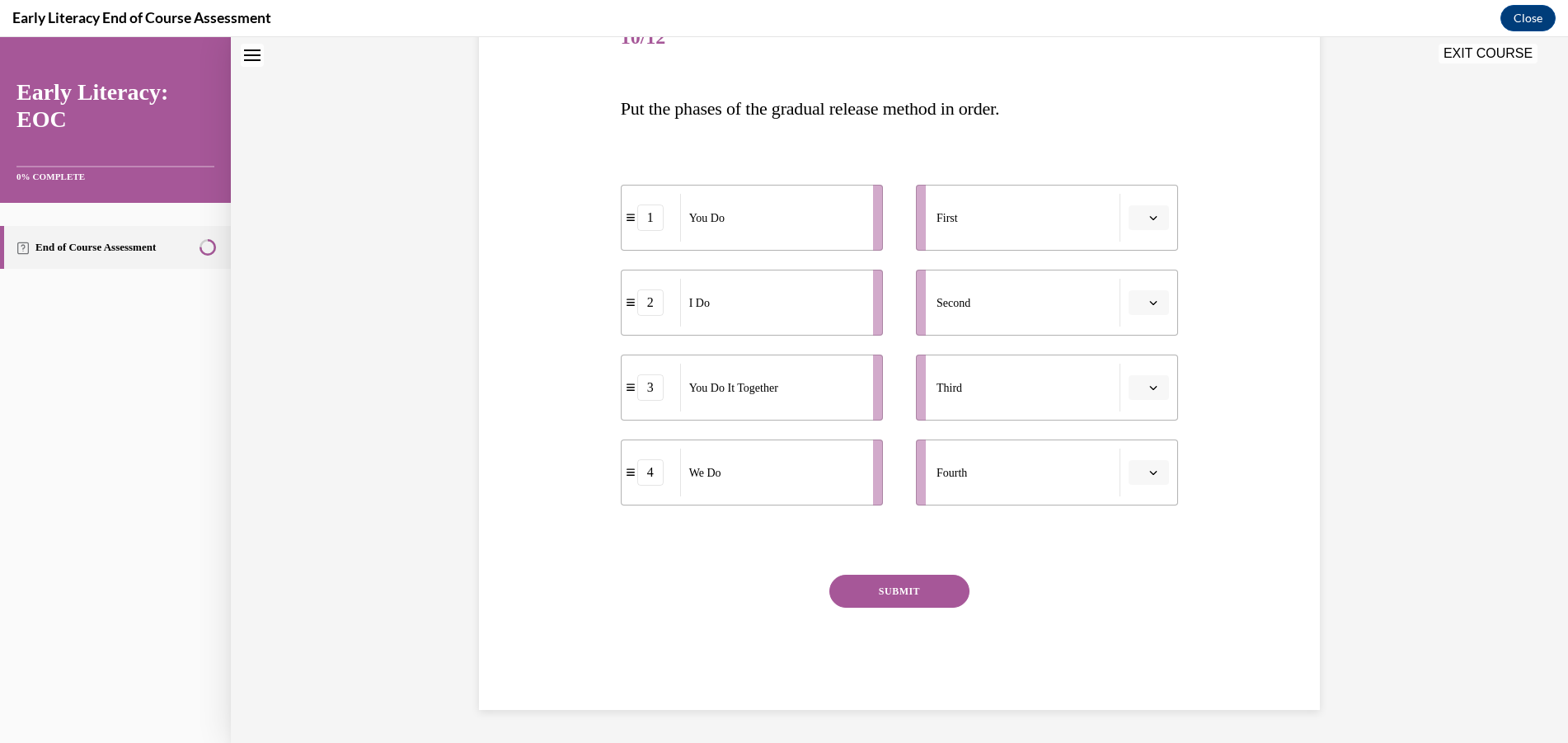
scroll to position [50, 0]
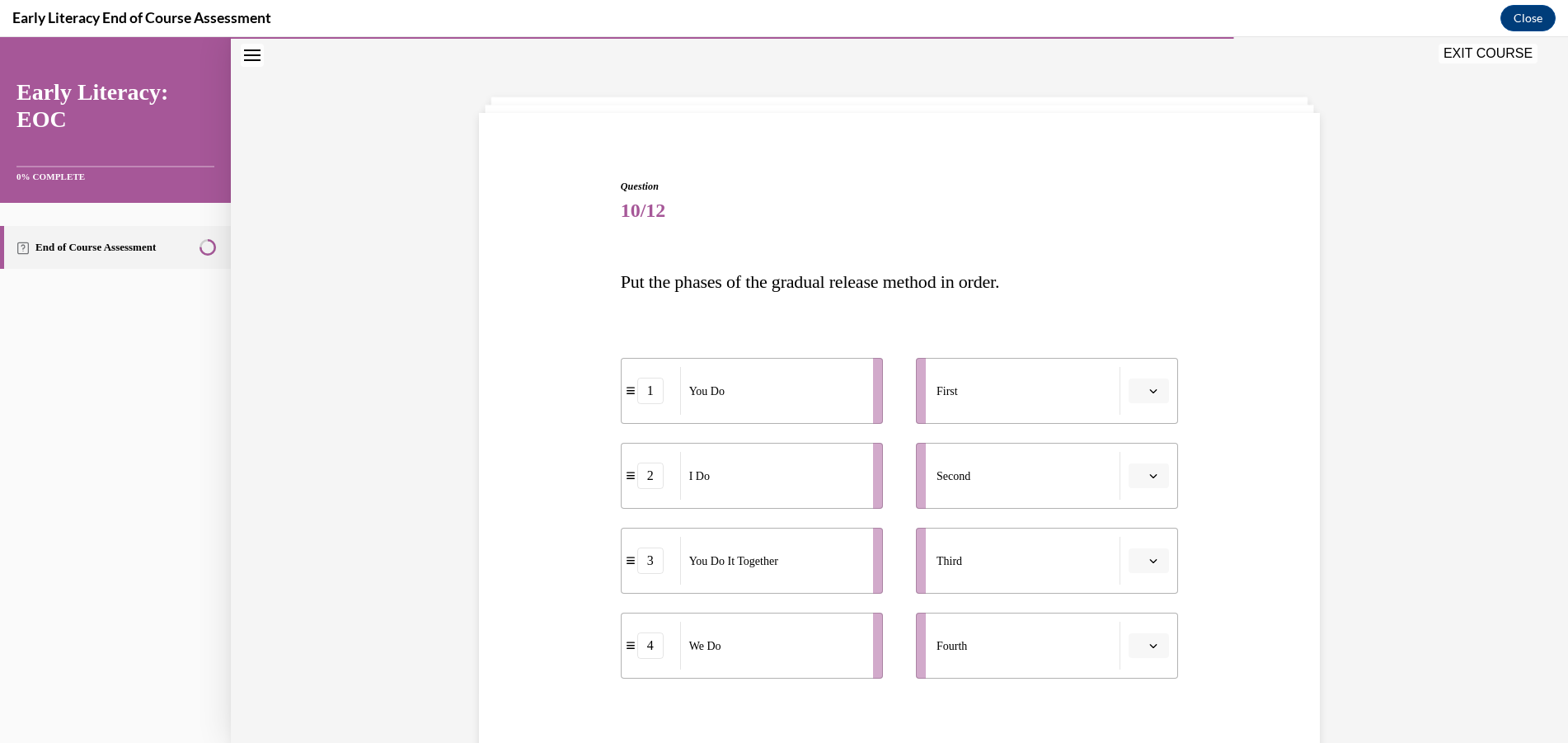
click at [1152, 392] on span "button" at bounding box center [1153, 391] width 12 height 12
click at [1137, 493] on span "2" at bounding box center [1136, 493] width 6 height 13
click at [1352, 401] on div "Question 10/12 Put the phases of the gradual release method in order. 2 I Do 1 …" at bounding box center [899, 476] width 1337 height 877
click at [1156, 469] on button "button" at bounding box center [1148, 475] width 40 height 25
click at [1143, 650] on div "4" at bounding box center [1141, 645] width 41 height 33
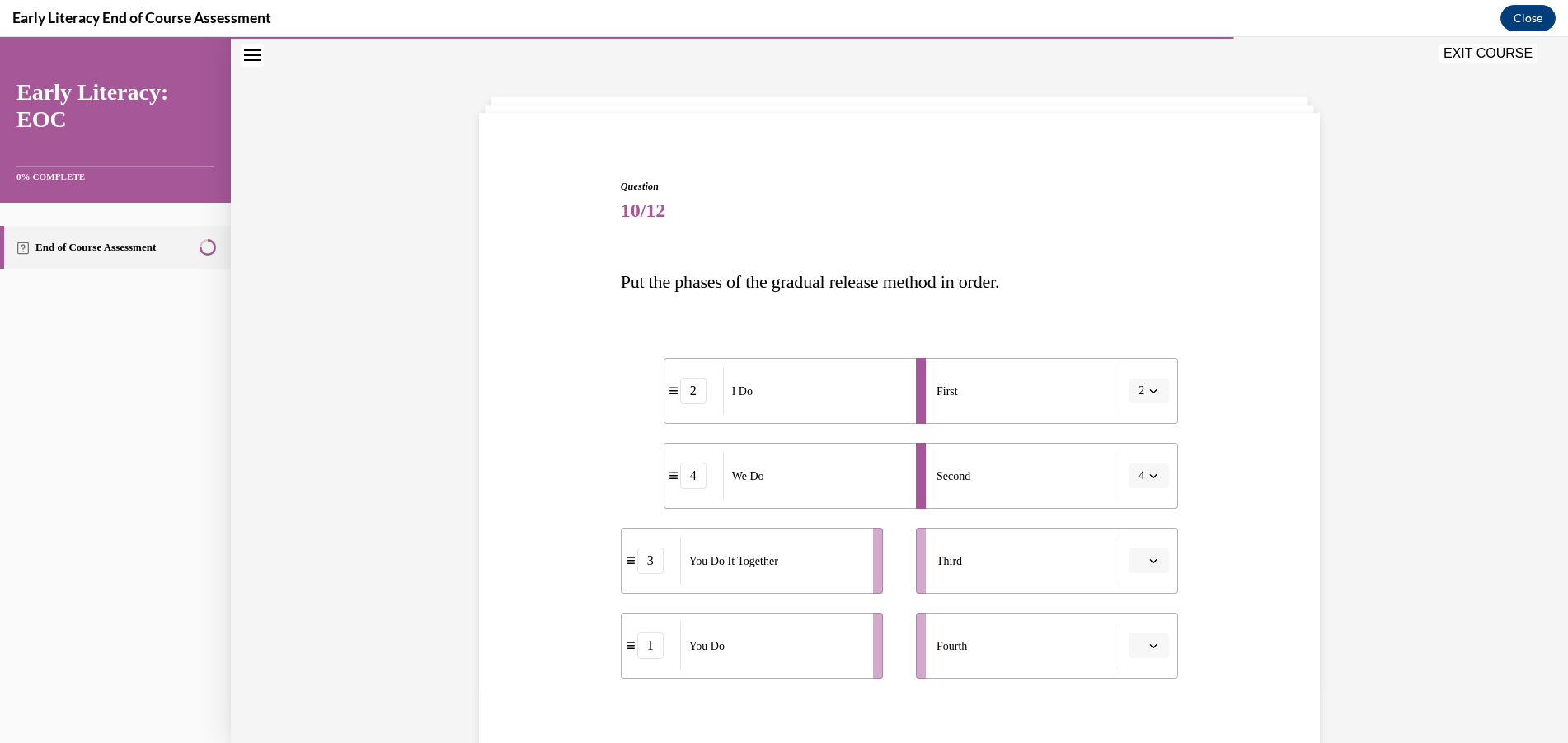
click at [1157, 561] on button "button" at bounding box center [1148, 560] width 40 height 25
click at [1147, 492] on div "3" at bounding box center [1141, 491] width 41 height 33
click at [1154, 649] on button "button" at bounding box center [1148, 645] width 40 height 25
click at [1151, 602] on div "4" at bounding box center [1141, 609] width 41 height 33
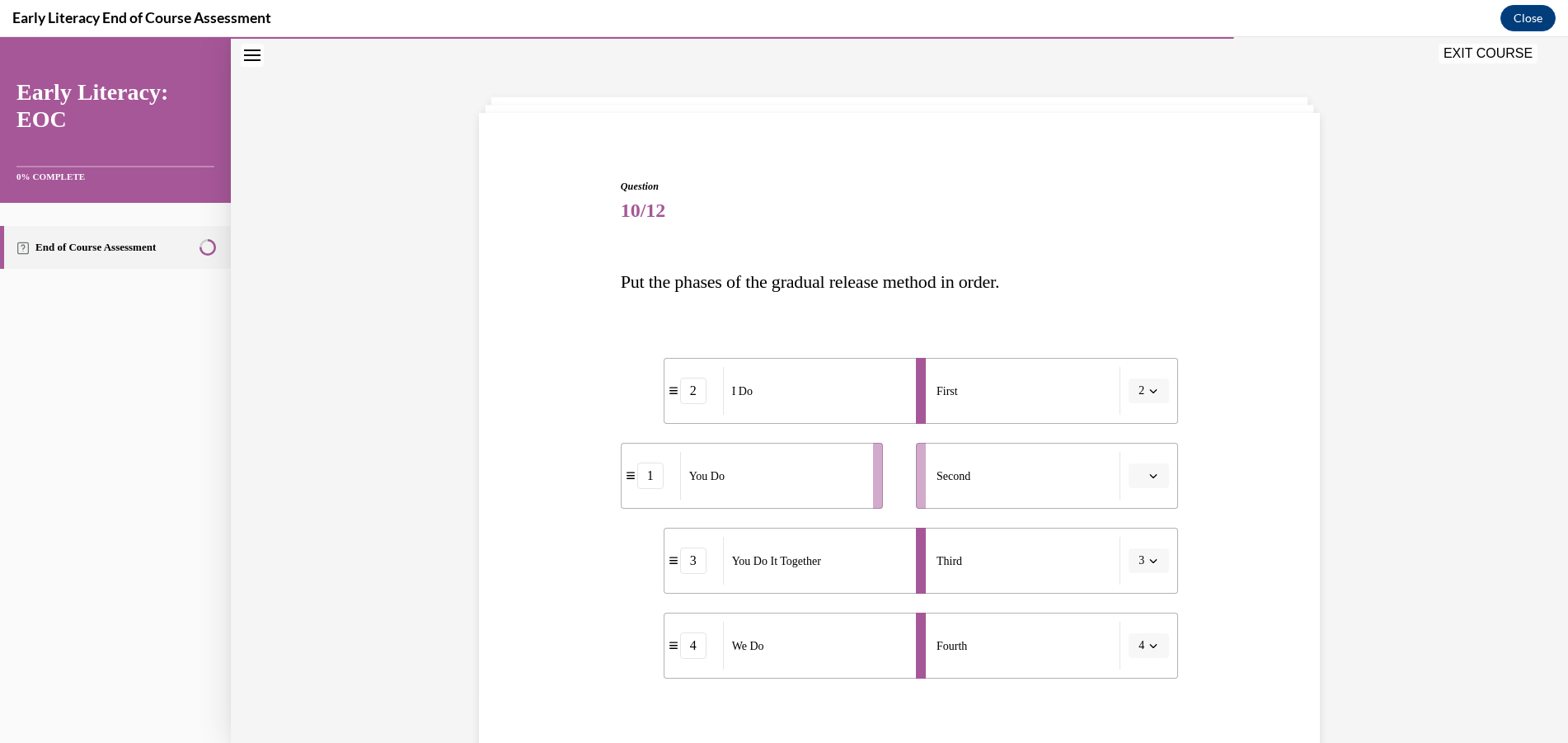
click at [1155, 476] on button "button" at bounding box center [1148, 475] width 40 height 25
click at [1140, 544] on div "1" at bounding box center [1141, 546] width 41 height 33
click at [1149, 479] on icon "button" at bounding box center [1153, 475] width 8 height 8
click at [1136, 650] on span "4" at bounding box center [1133, 644] width 6 height 13
click at [1151, 645] on icon "button" at bounding box center [1154, 646] width 8 height 4
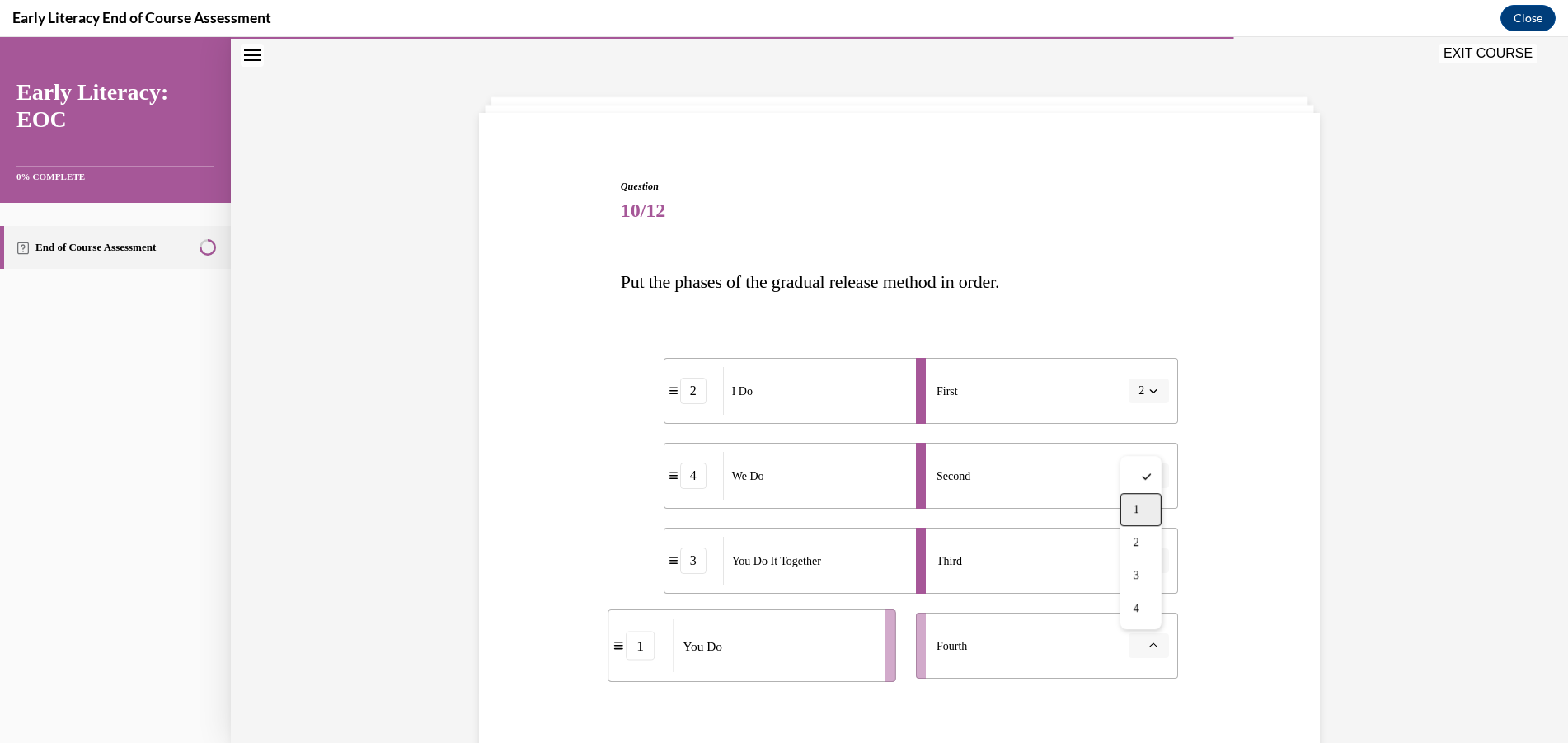
click at [1146, 512] on div "1" at bounding box center [1141, 510] width 41 height 33
click at [1342, 532] on div "Question 10/12 Put the phases of the gradual release method in order. 2 I Do 4 …" at bounding box center [899, 476] width 1337 height 877
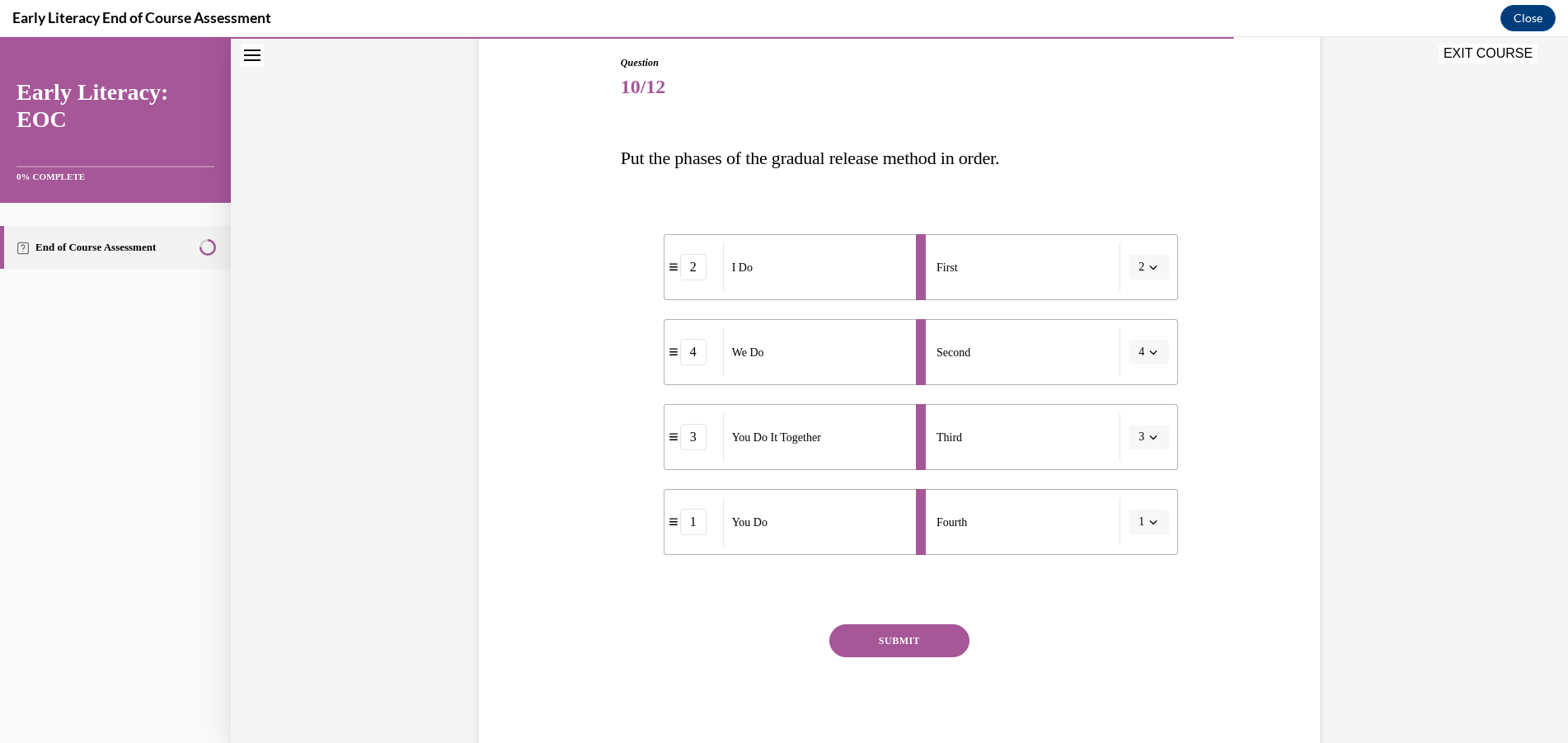
click at [877, 631] on button "SUBMIT" at bounding box center [899, 641] width 140 height 33
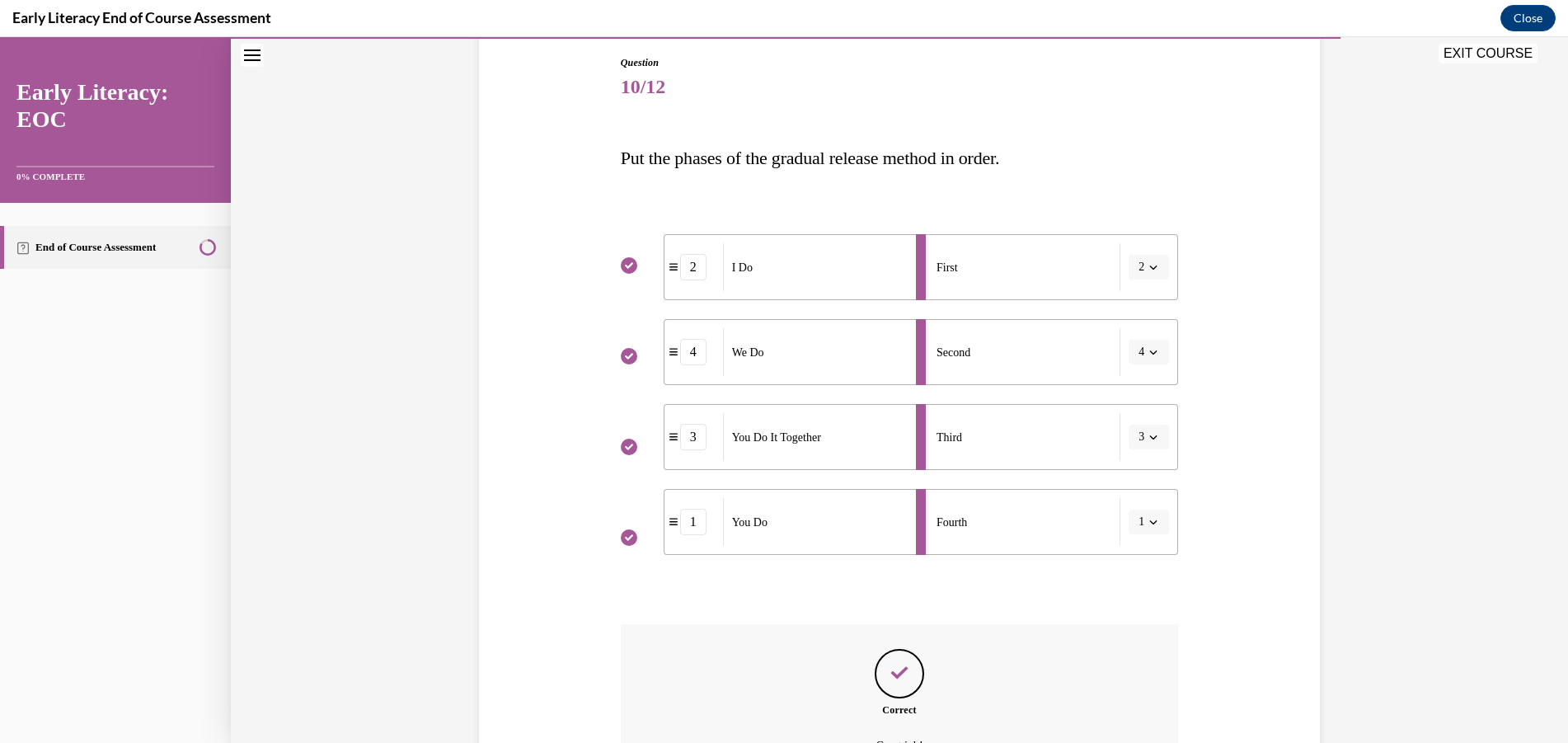
scroll to position [357, 0]
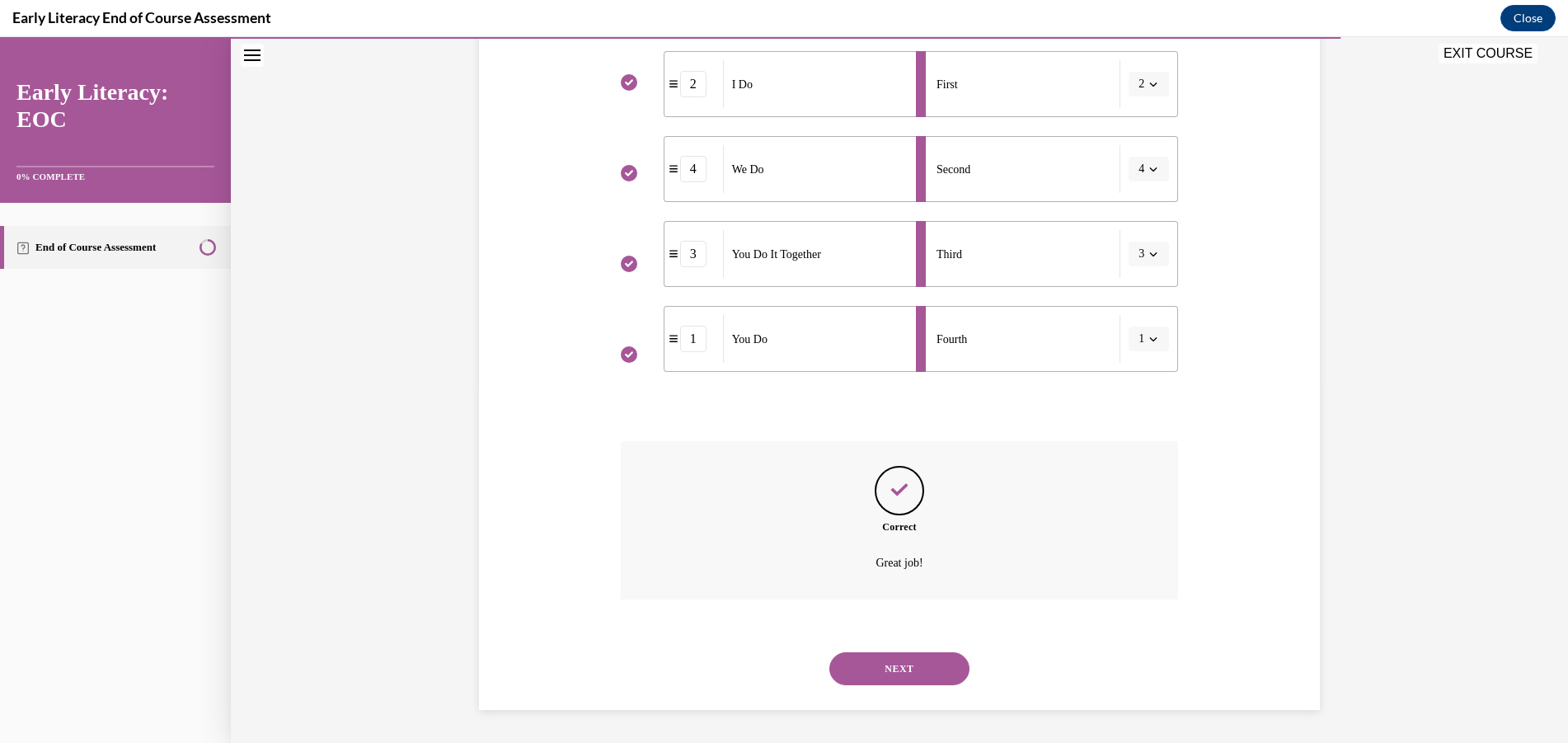
click at [892, 654] on button "NEXT" at bounding box center [899, 669] width 140 height 33
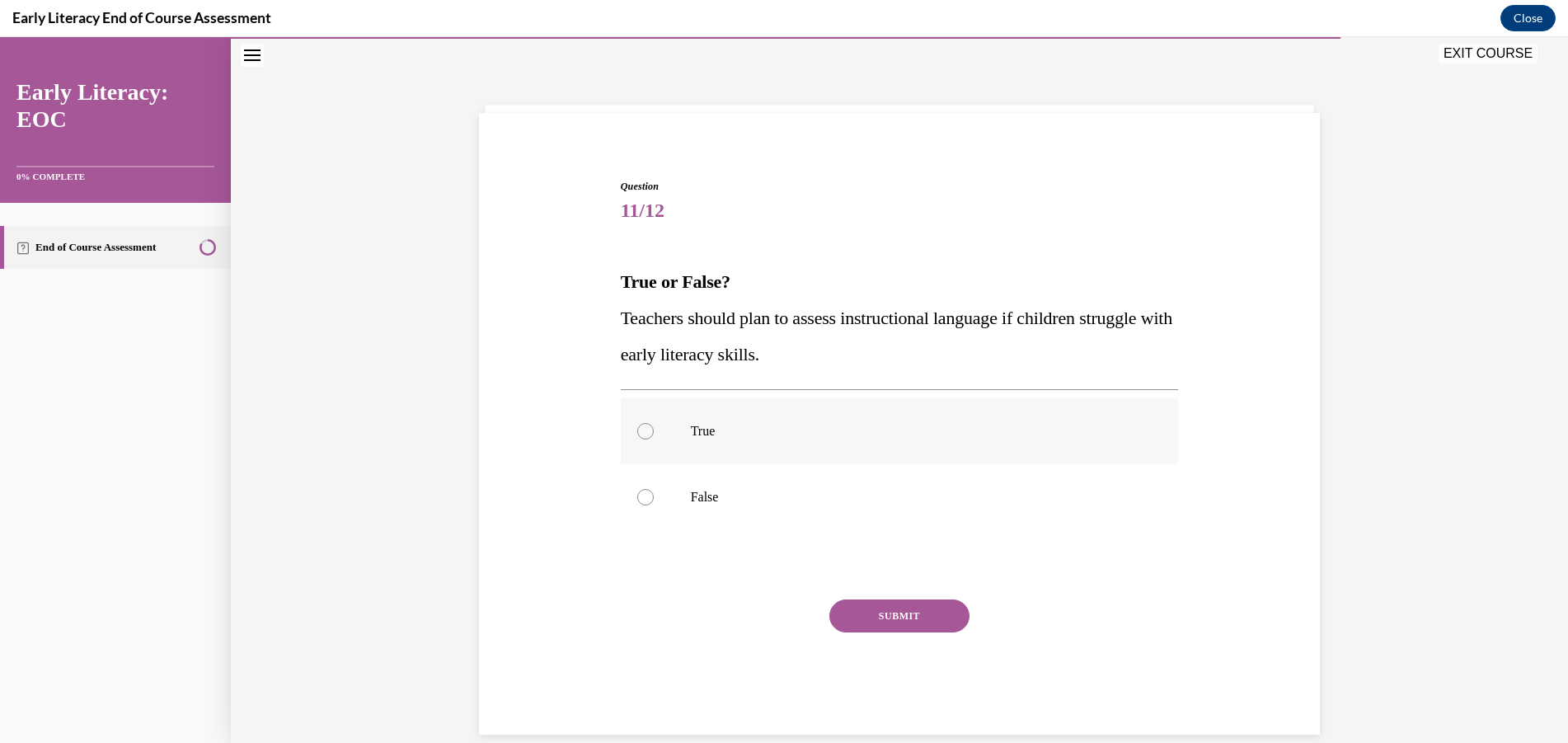
click at [810, 428] on p "True" at bounding box center [914, 431] width 447 height 17
click at [909, 619] on button "SUBMIT" at bounding box center [899, 616] width 140 height 33
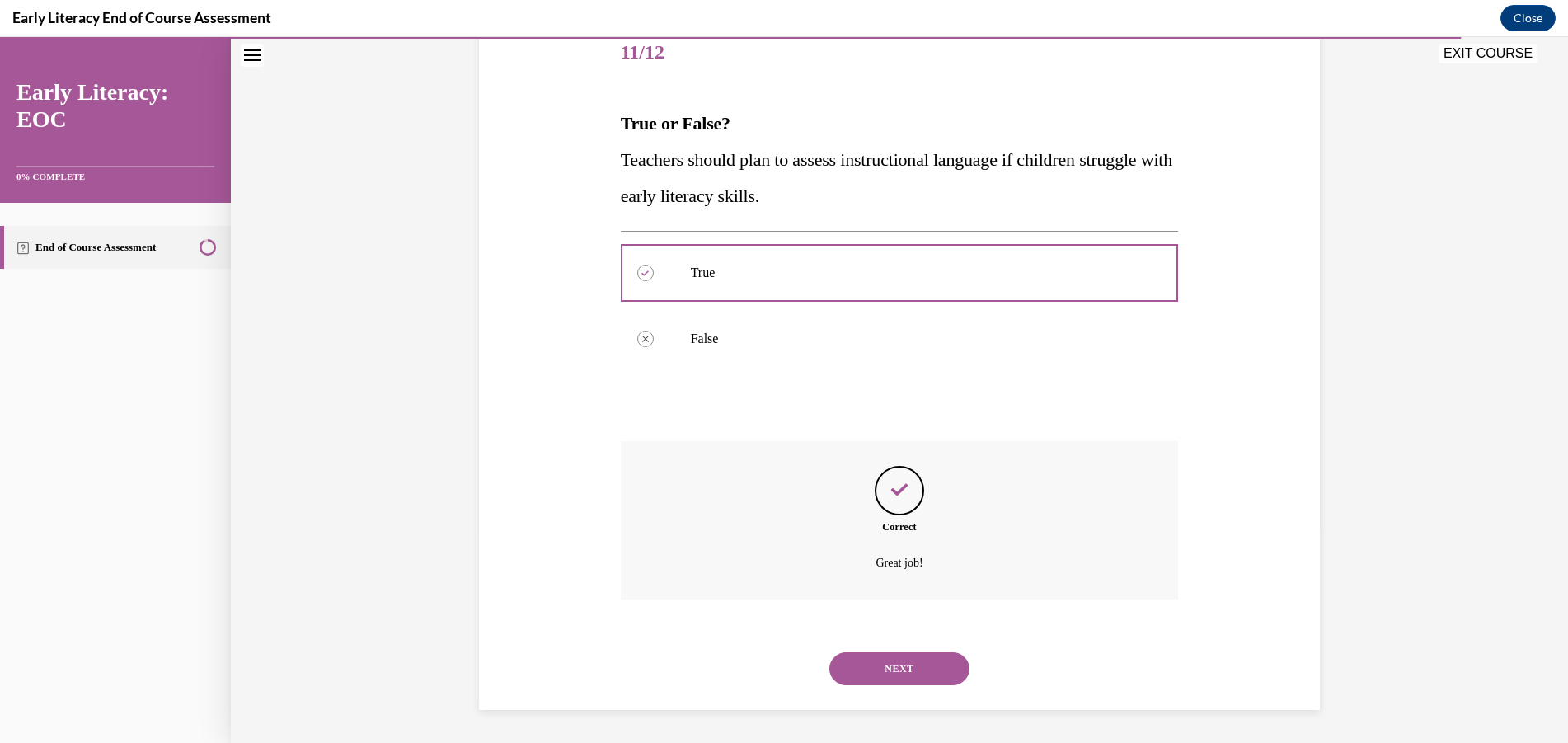
click at [905, 678] on button "NEXT" at bounding box center [899, 669] width 140 height 33
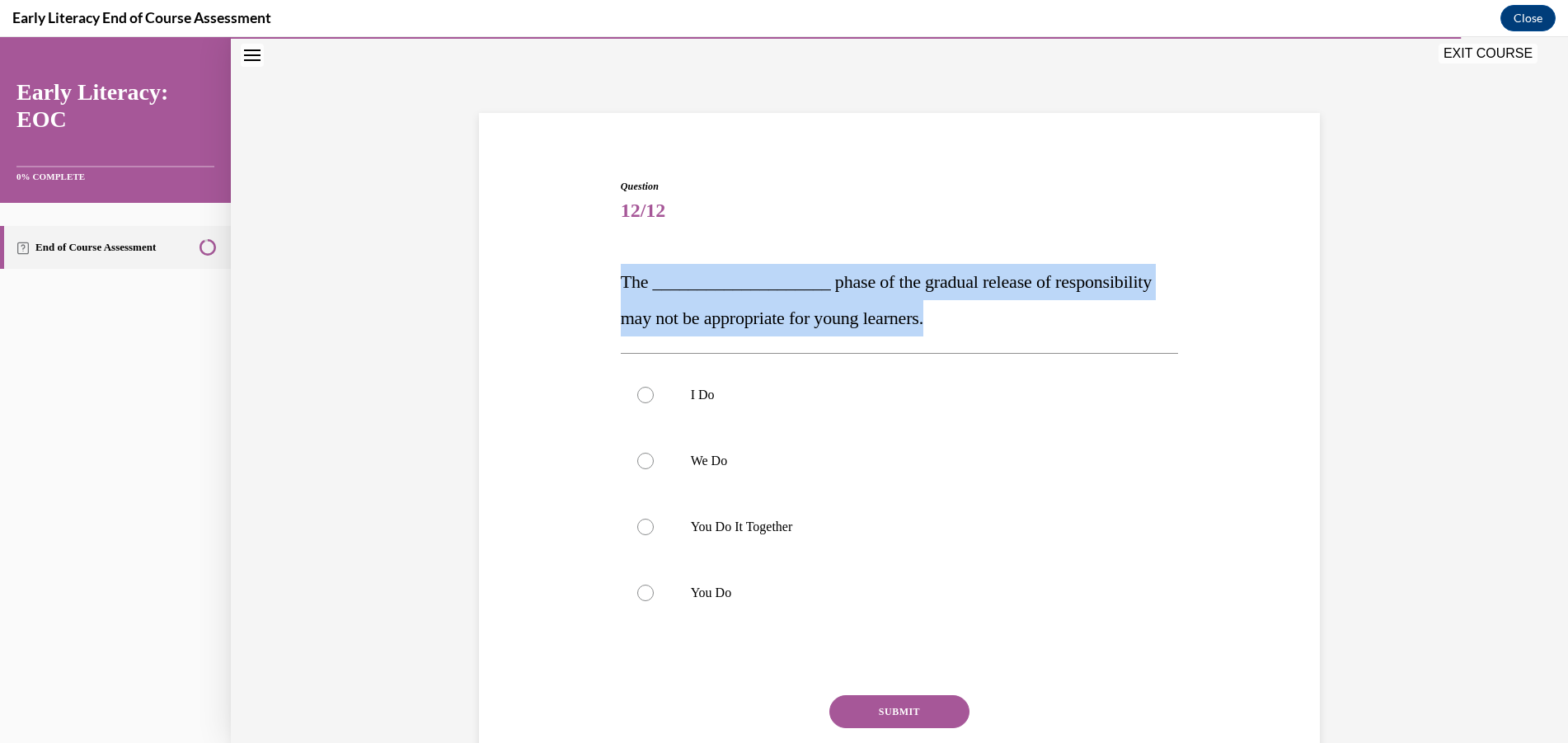
drag, startPoint x: 933, startPoint y: 324, endPoint x: 613, endPoint y: 278, distance: 323.3
click at [617, 278] on div "Question 12/12 The ____________________ phase of the gradual release of respons…" at bounding box center [900, 492] width 567 height 676
copy span "The ____________________ phase of the gradual release of responsibility may not…"
click at [712, 603] on div at bounding box center [899, 592] width 558 height 66
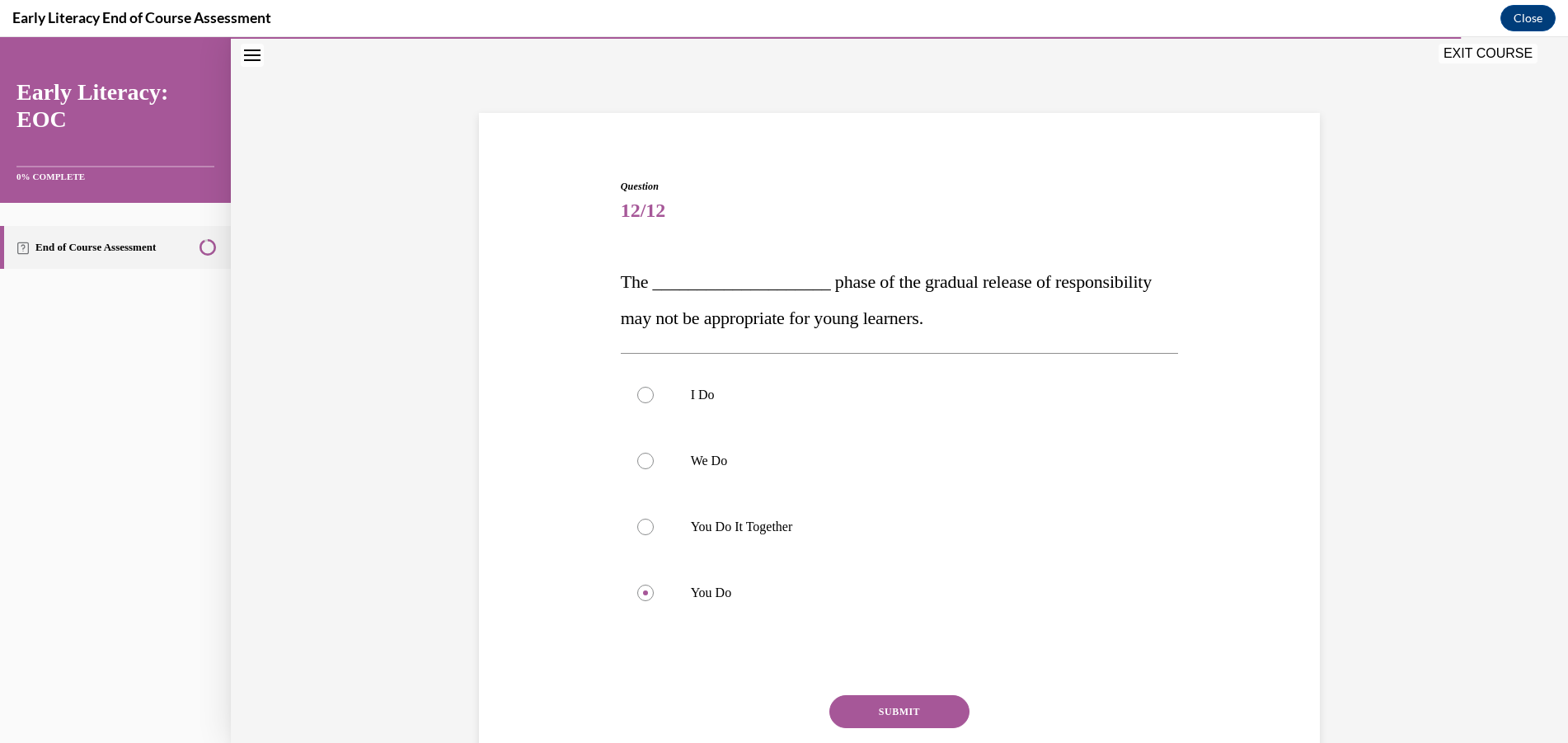
click at [912, 706] on button "SUBMIT" at bounding box center [899, 712] width 140 height 33
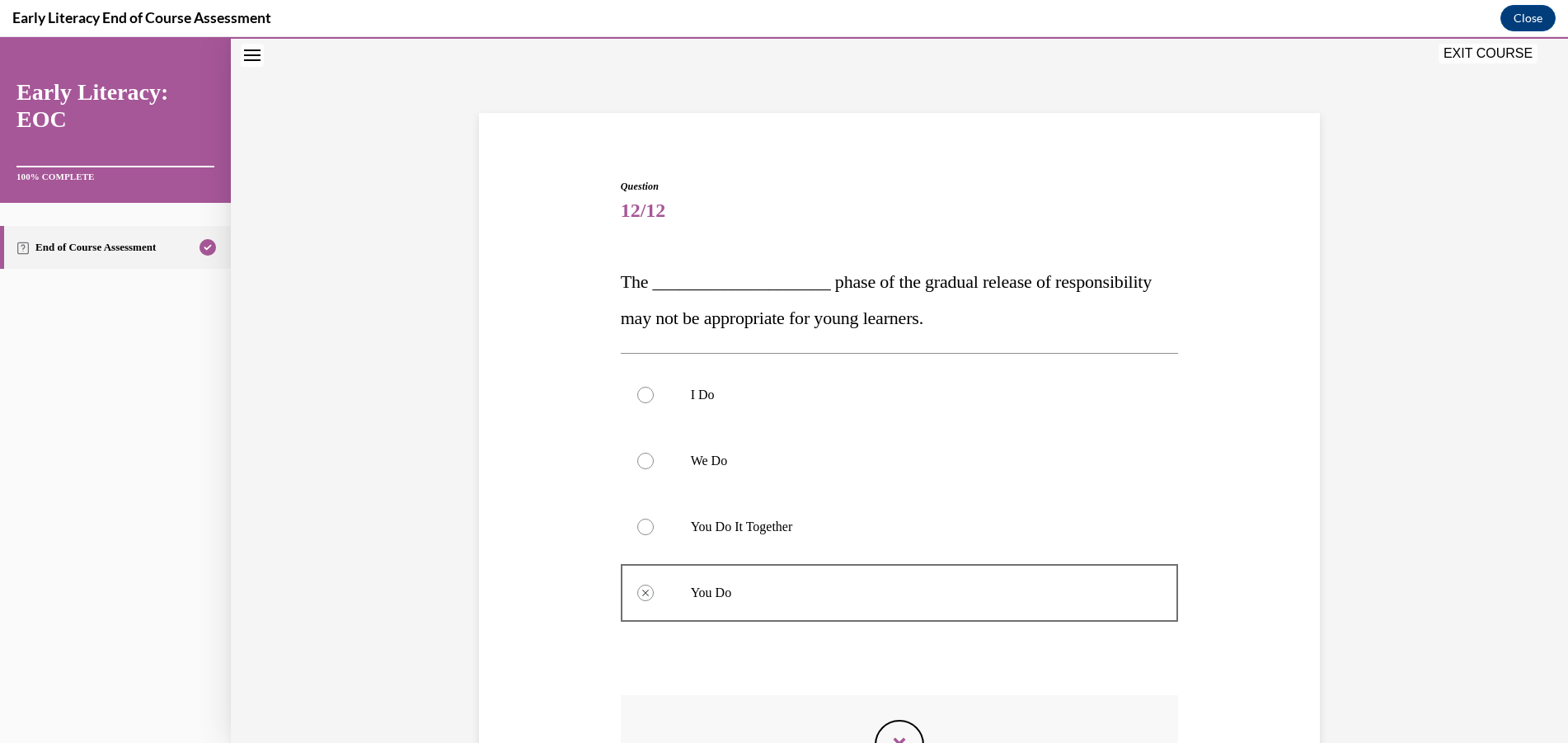
scroll to position [216, 0]
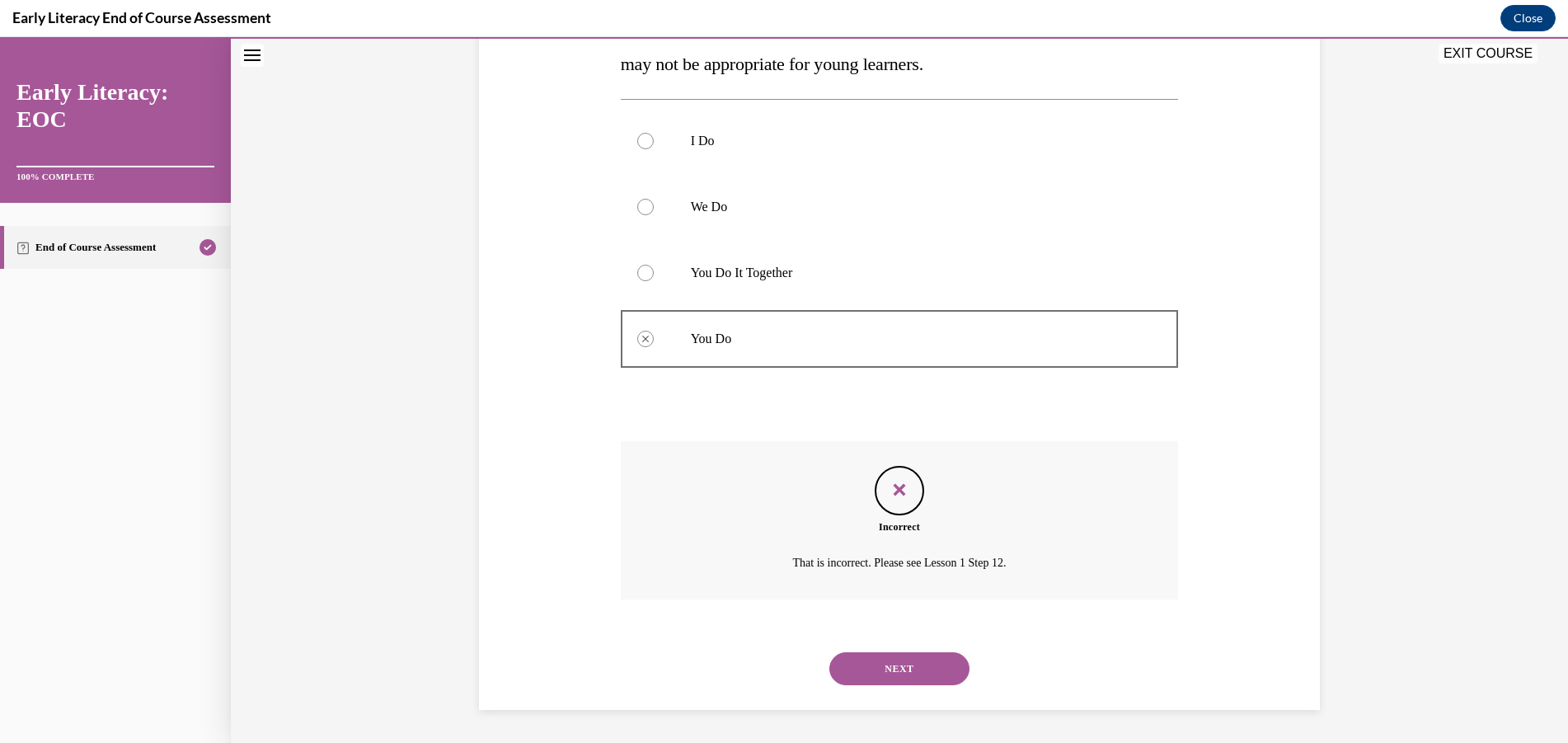
click at [895, 662] on button "NEXT" at bounding box center [899, 669] width 140 height 33
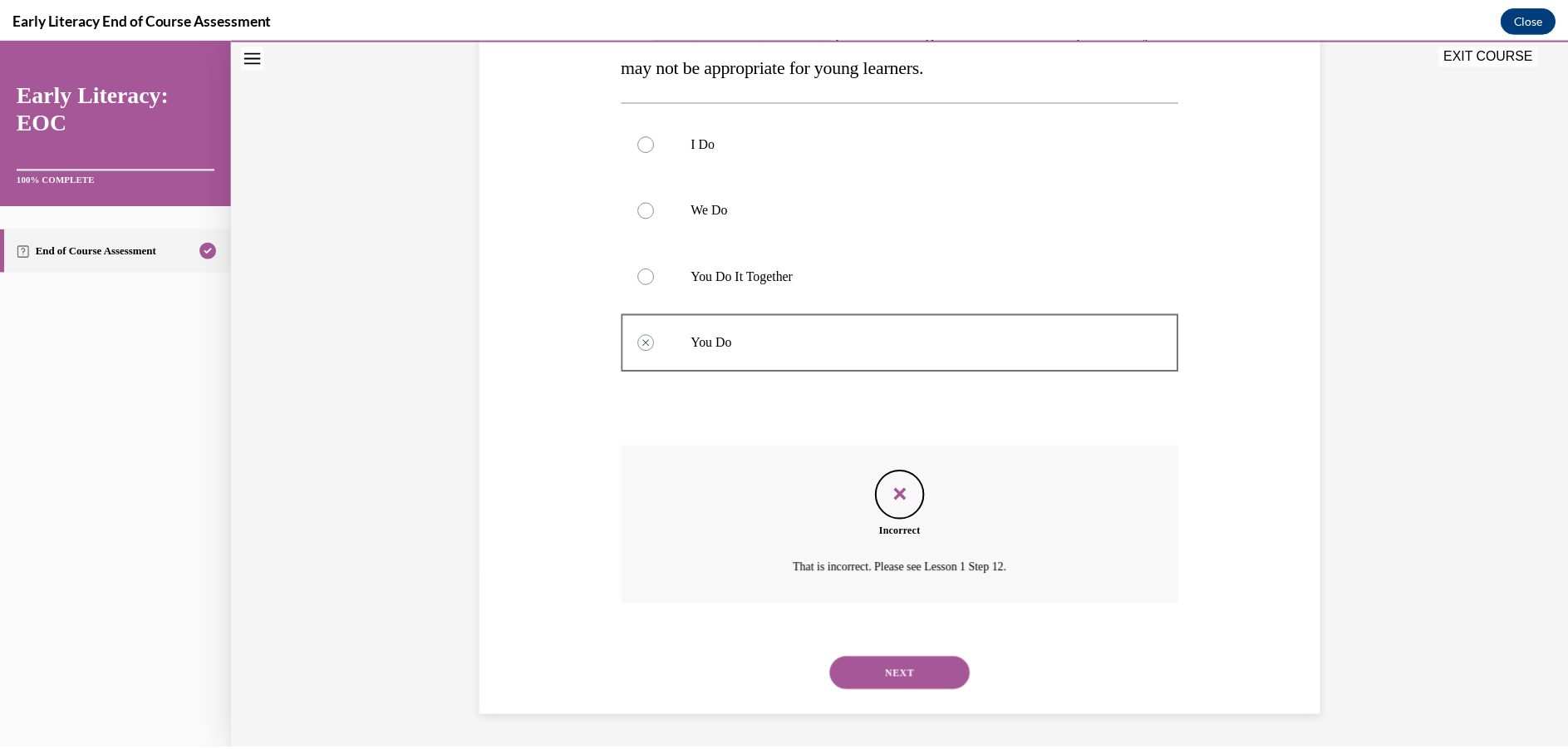
scroll to position [141, 0]
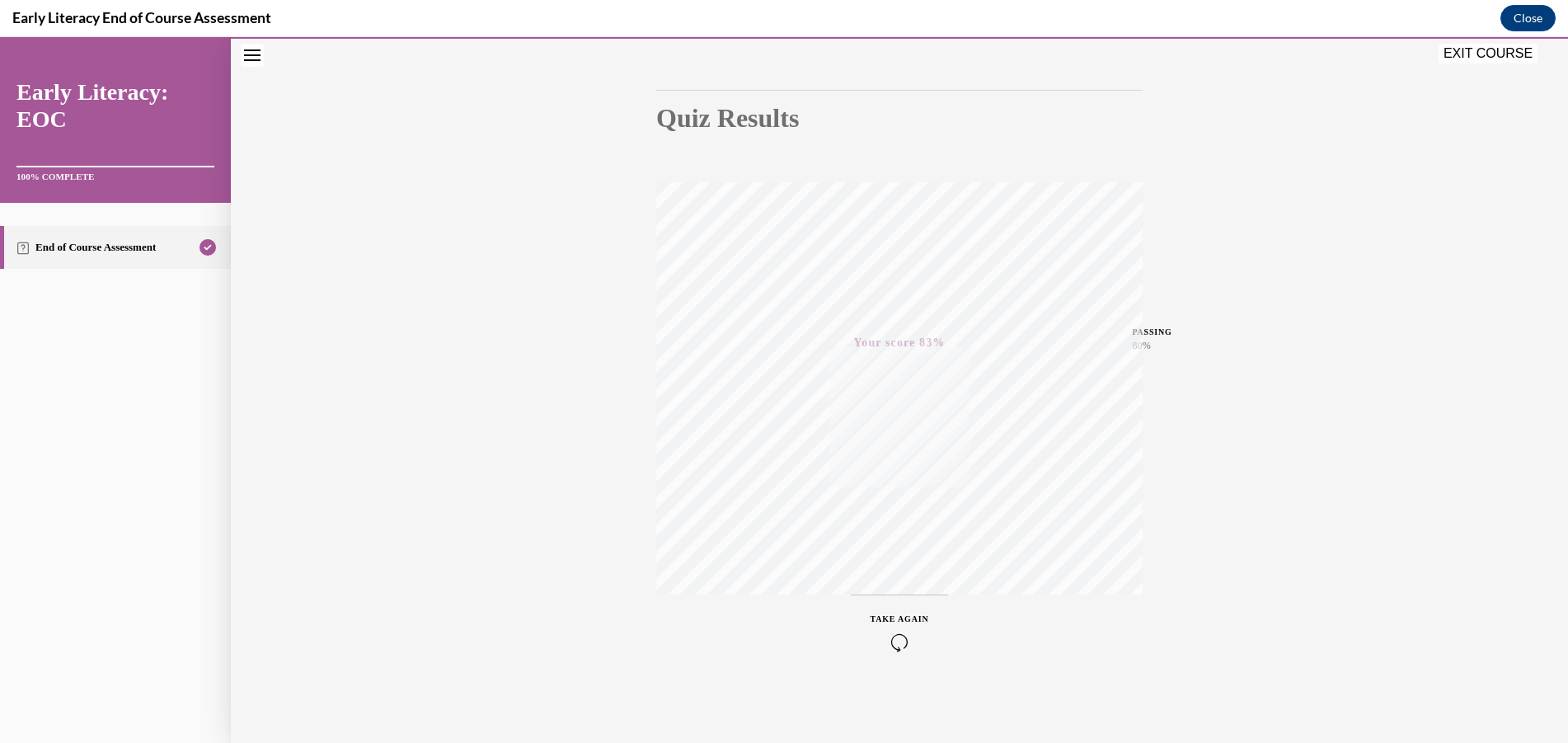
drag, startPoint x: 1291, startPoint y: 522, endPoint x: 1293, endPoint y: 484, distance: 38.1
click at [1291, 522] on div "Quiz Results PASSING 80% Your score 83% Passed PASSING 80% Your score Your scor…" at bounding box center [899, 346] width 1337 height 793
drag, startPoint x: 1516, startPoint y: 52, endPoint x: 1176, endPoint y: 377, distance: 470.3
click at [1516, 52] on button "EXIT COURSE" at bounding box center [1487, 53] width 99 height 20
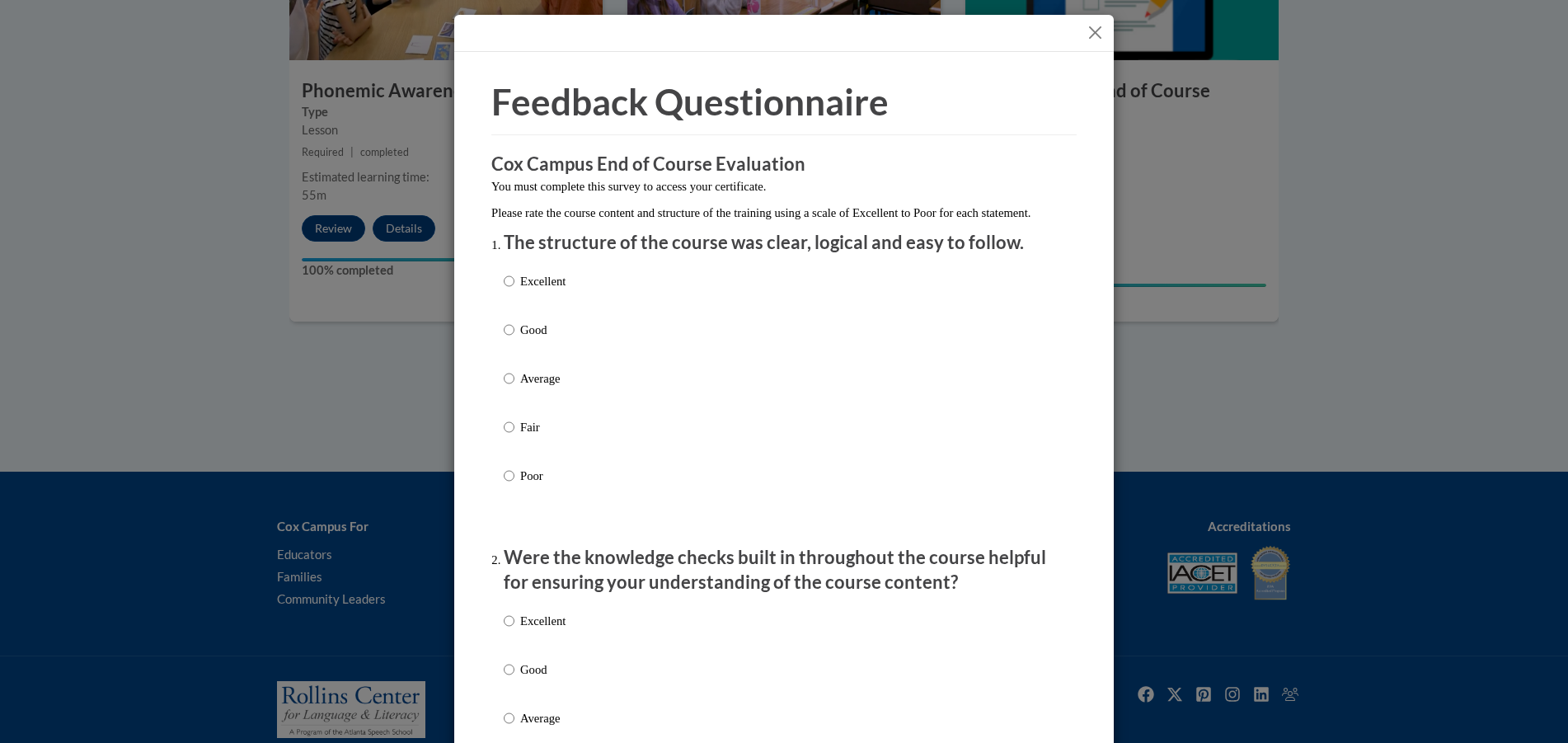
click at [1096, 40] on button "Close" at bounding box center [1095, 32] width 21 height 21
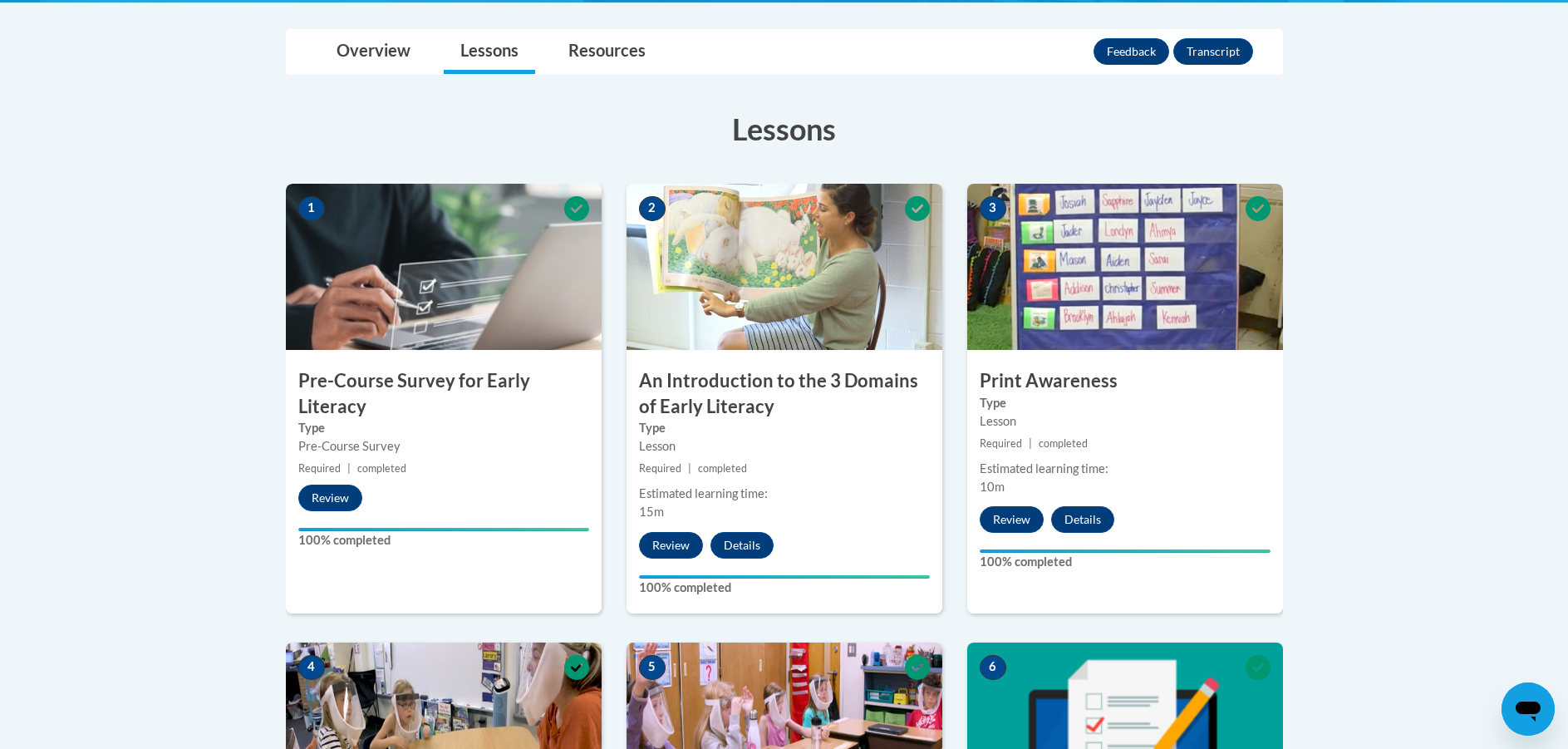
scroll to position [0, 0]
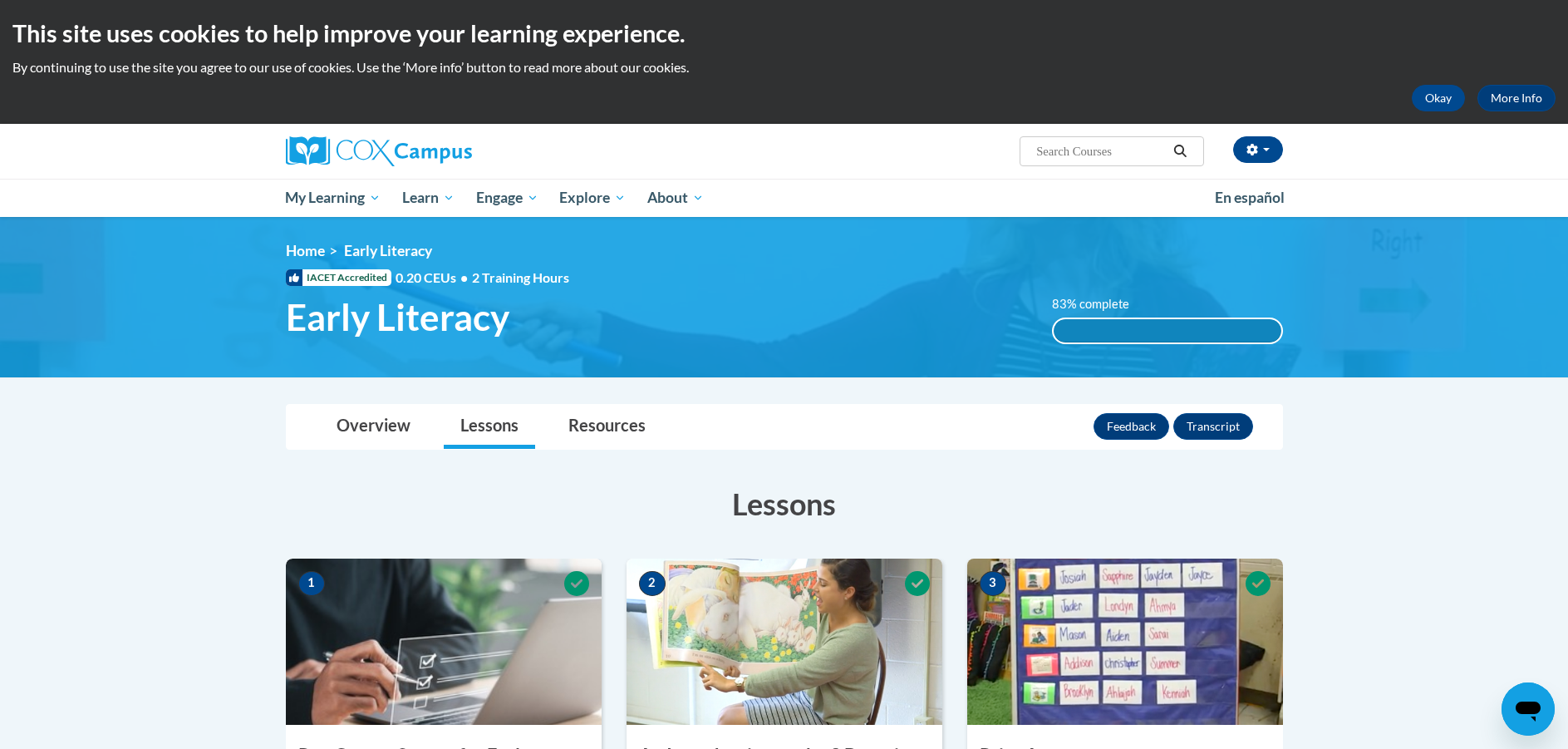
click at [354, 436] on link "Overview" at bounding box center [374, 427] width 107 height 44
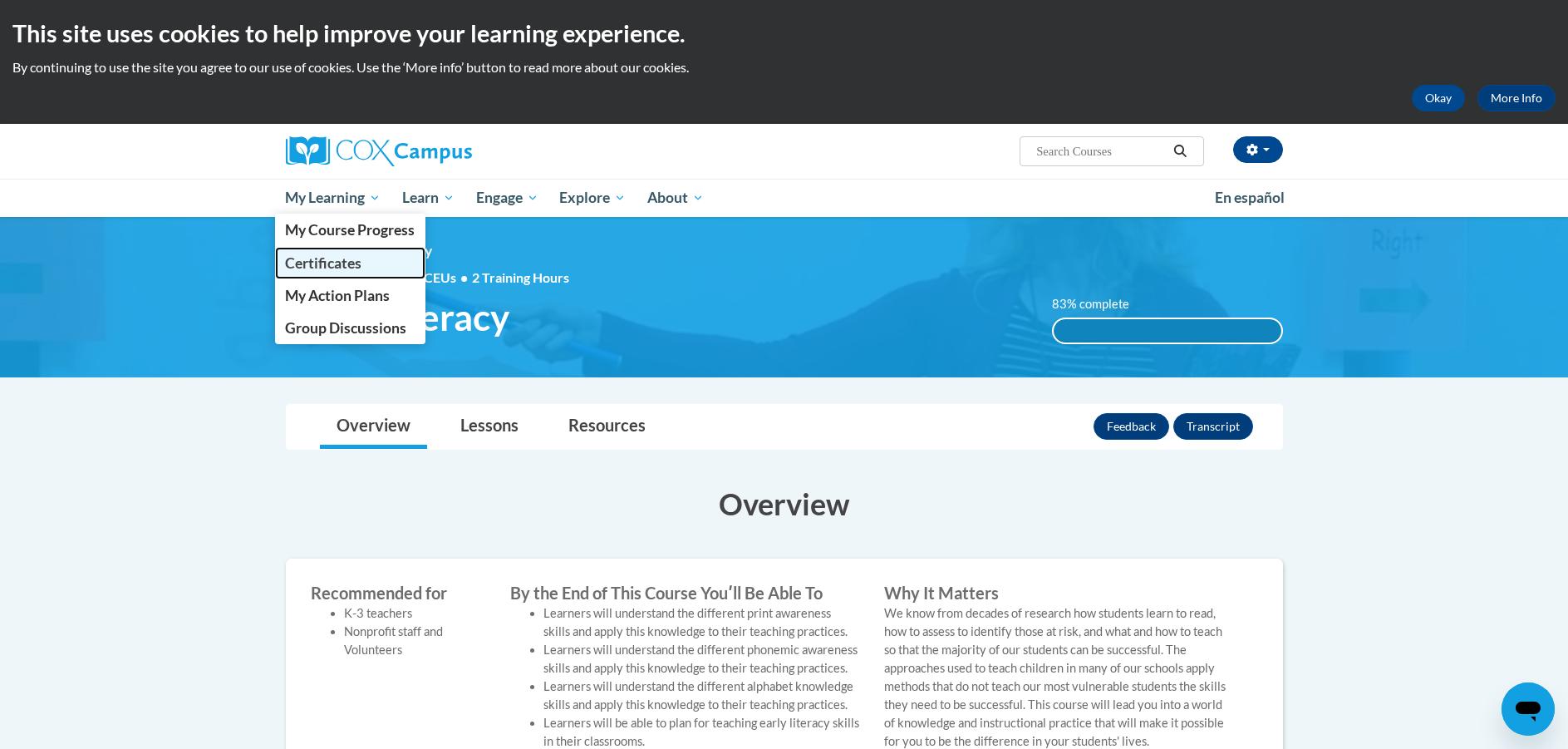
click at [329, 257] on span "Certificates" at bounding box center [322, 263] width 76 height 18
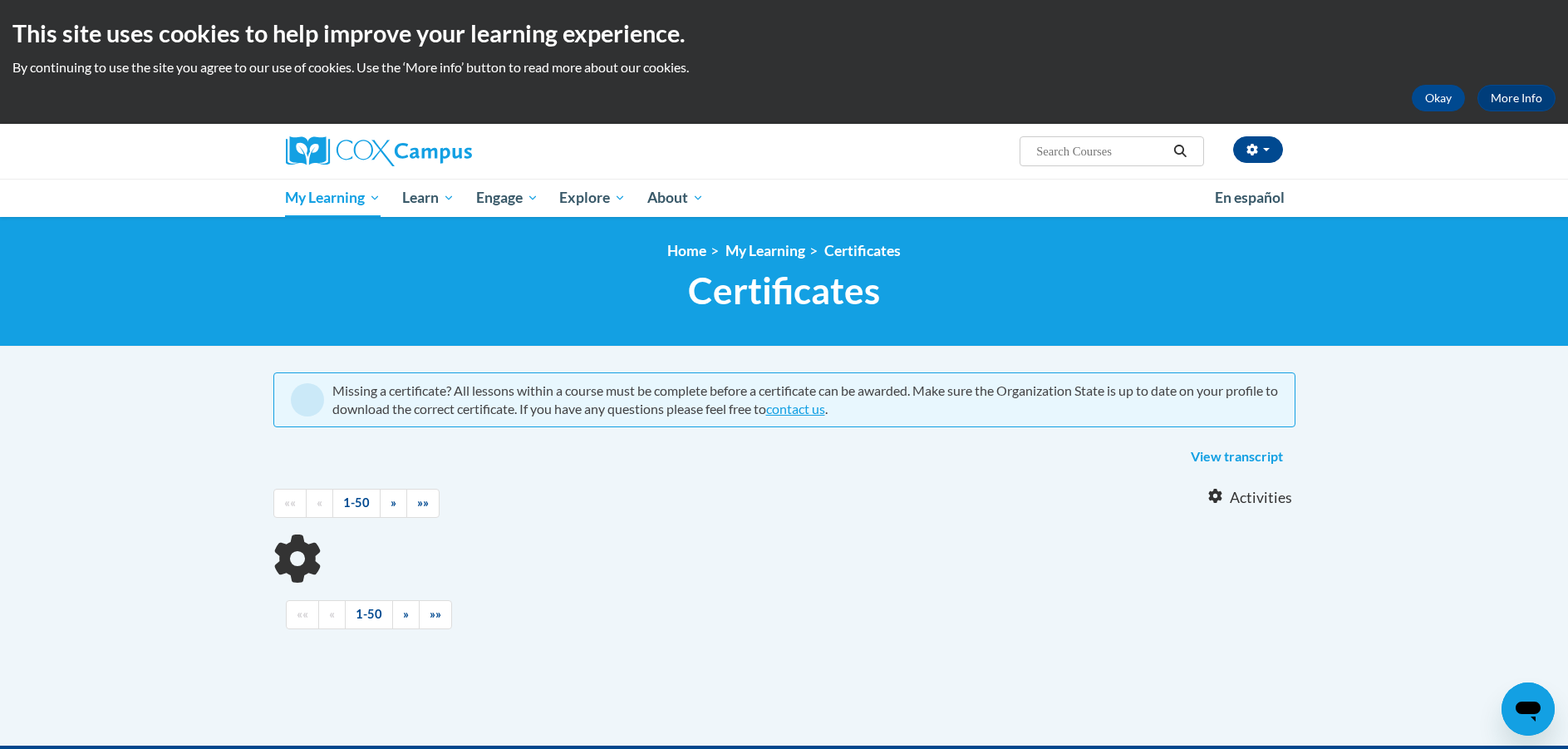
scroll to position [150, 0]
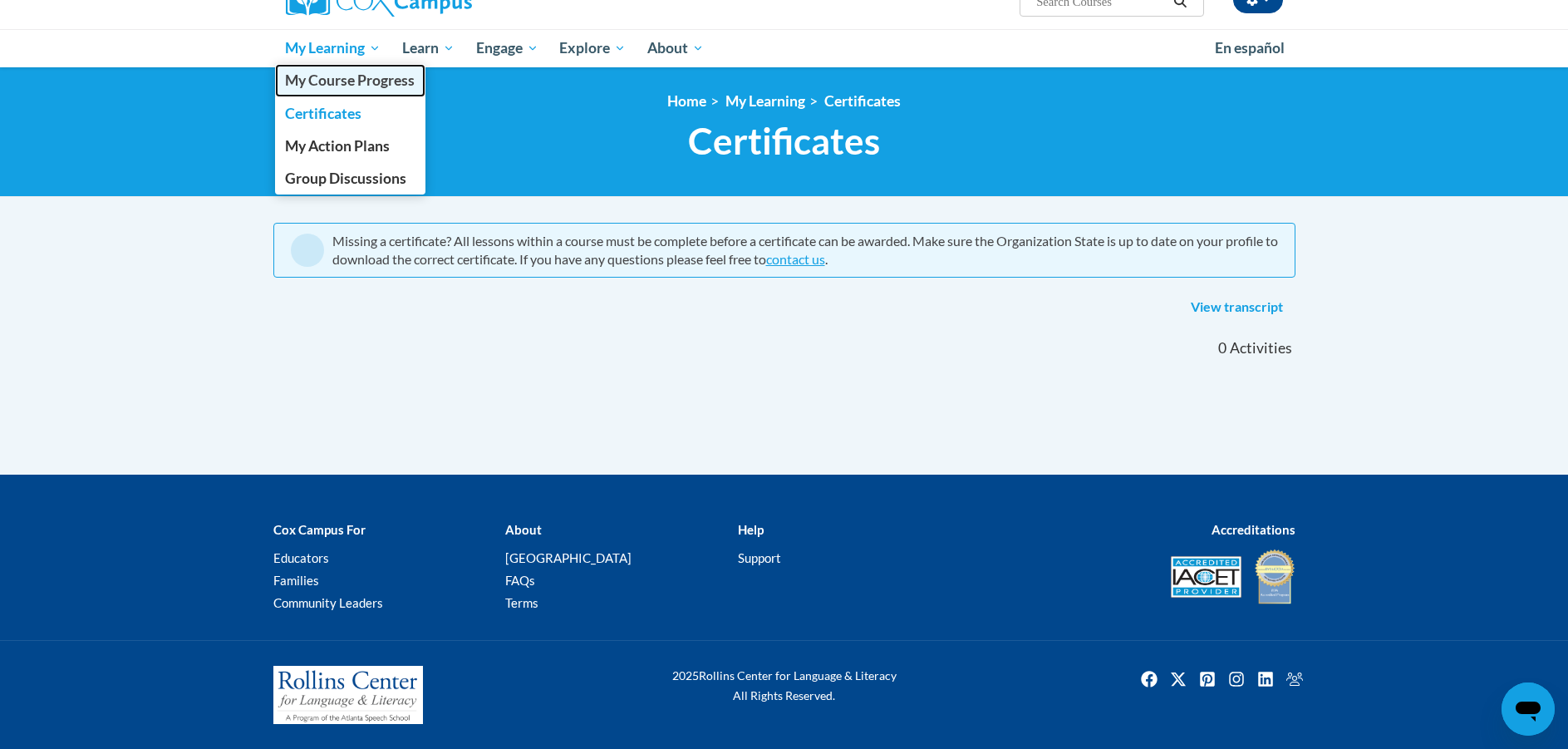
click at [330, 76] on span "My Course Progress" at bounding box center [349, 80] width 130 height 18
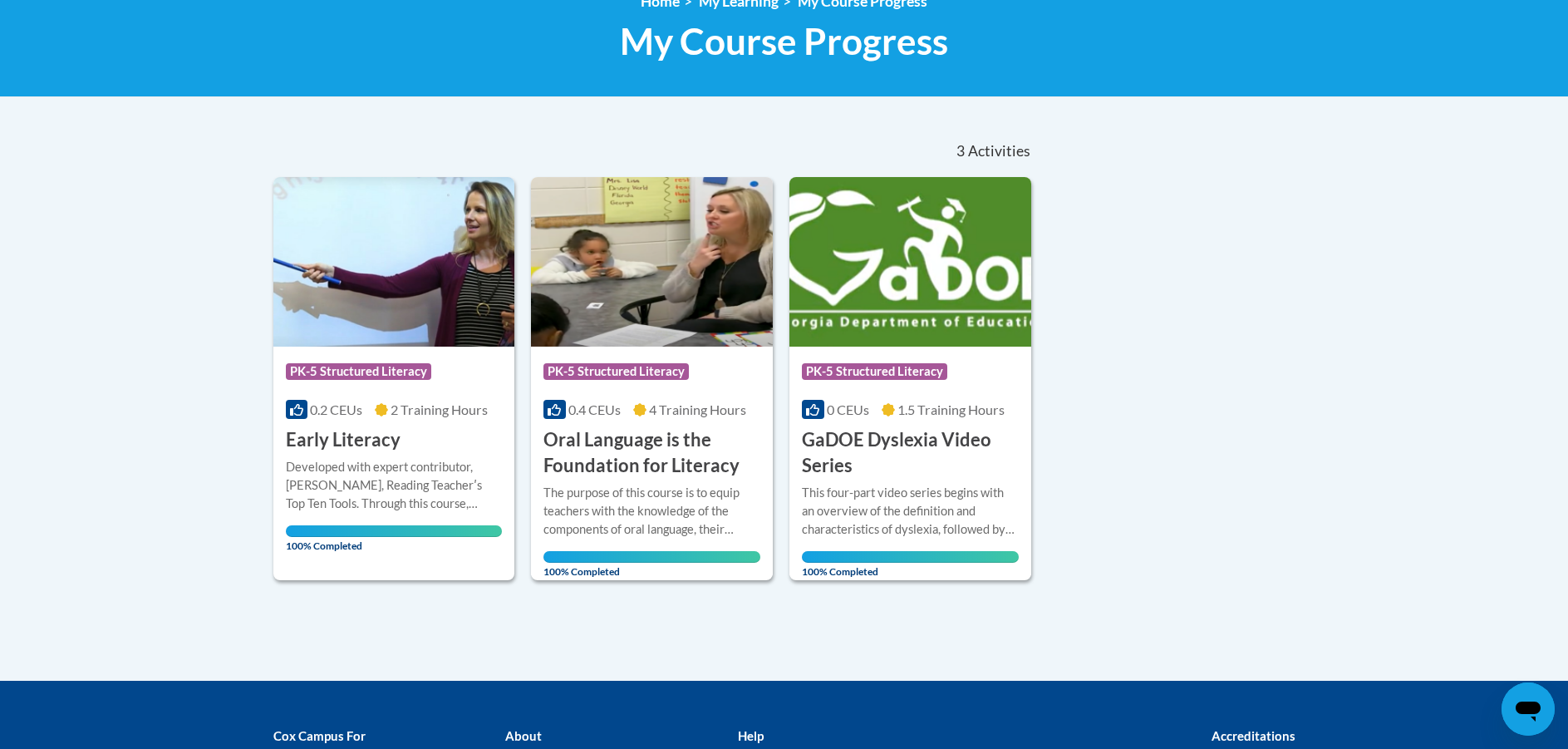
scroll to position [332, 0]
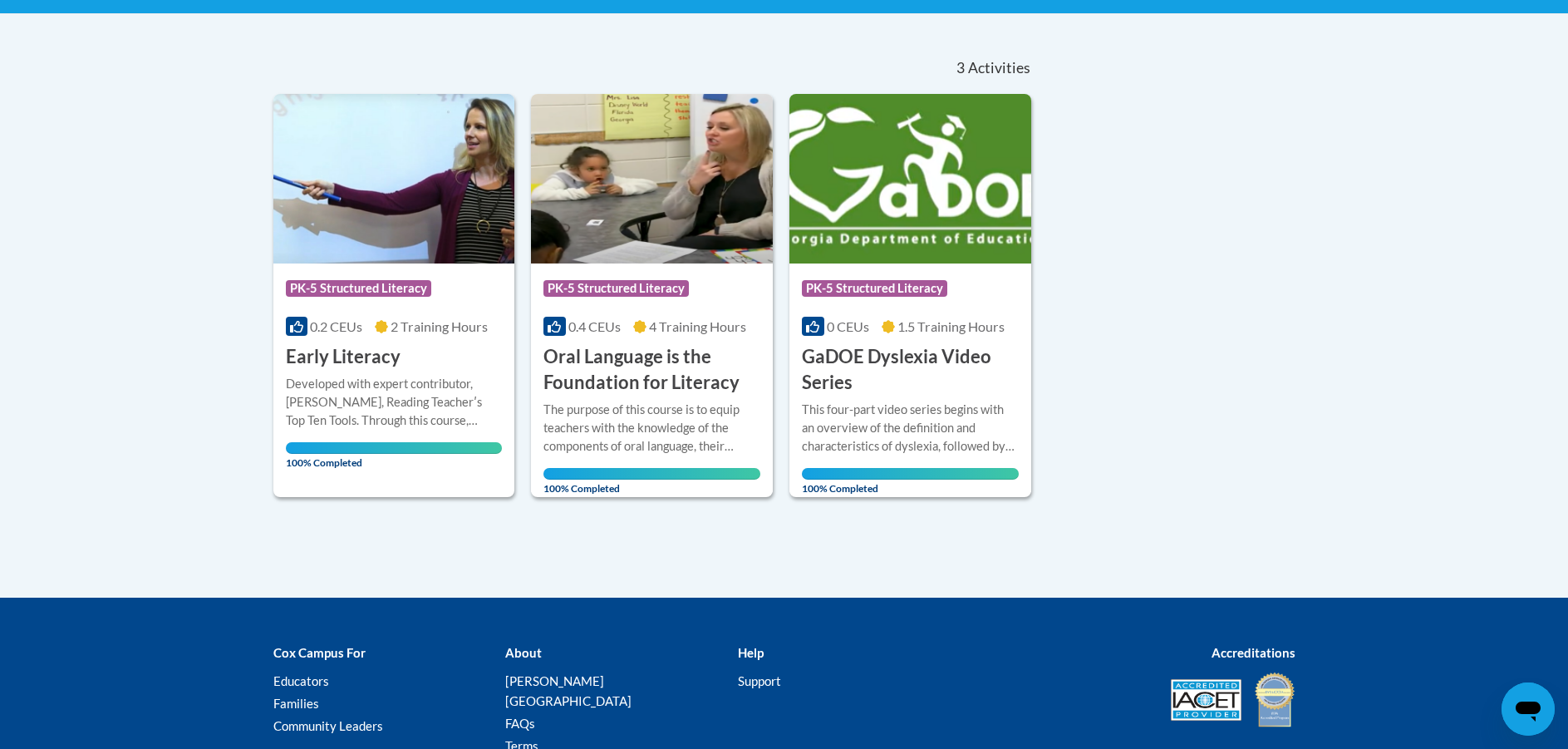
click at [1253, 475] on div "Sort Date Enrolled Title (A-Z) «« « 1-3 » »» 3 Activities CEUs Course Category:…" at bounding box center [784, 269] width 1047 height 455
click at [1458, 401] on body "This site uses cookies to help improve your learning experience. By continuing …" at bounding box center [784, 279] width 1568 height 1223
